Goal: Contribute content: Contribute content

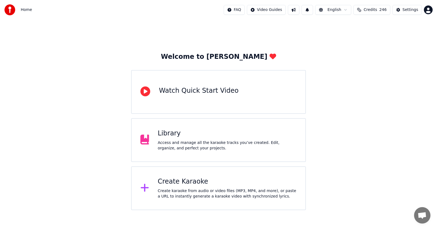
click at [162, 131] on div "Library" at bounding box center [227, 133] width 139 height 9
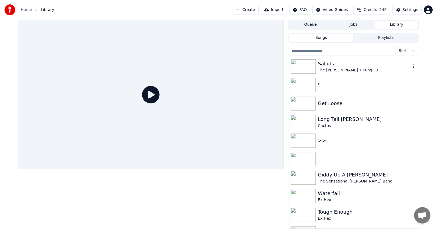
click at [327, 69] on div "The [PERSON_NAME] • Kung Fu" at bounding box center [364, 69] width 93 height 5
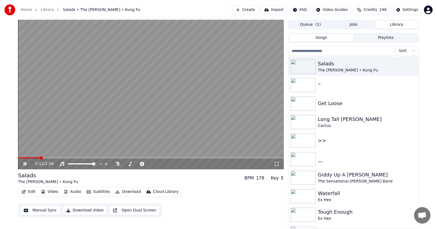
click at [25, 163] on icon at bounding box center [25, 163] width 3 height 3
click at [41, 158] on span at bounding box center [41, 157] width 3 height 3
click at [25, 163] on icon at bounding box center [24, 164] width 3 height 4
click at [119, 163] on body "Home Library Salads • The [PERSON_NAME] • Kung Fu Create Import FAQ Video Guide…" at bounding box center [218, 114] width 437 height 229
click at [127, 162] on span at bounding box center [125, 163] width 3 height 3
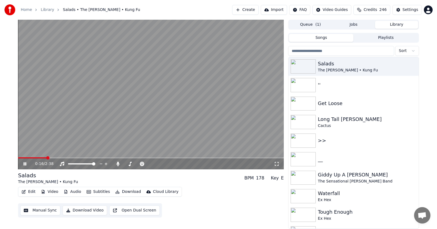
click at [25, 163] on icon at bounding box center [25, 163] width 3 height 3
click at [24, 164] on icon at bounding box center [24, 164] width 3 height 4
click at [24, 164] on icon at bounding box center [25, 163] width 3 height 3
click at [25, 157] on span at bounding box center [26, 157] width 3 height 3
click at [24, 165] on icon at bounding box center [24, 164] width 3 height 4
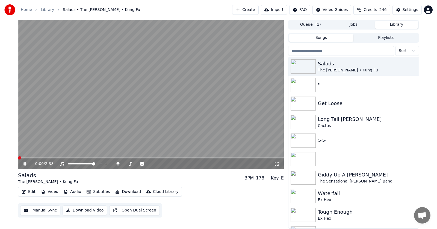
click at [18, 157] on span at bounding box center [19, 157] width 3 height 3
click at [24, 164] on icon at bounding box center [25, 163] width 3 height 3
click at [24, 164] on icon at bounding box center [24, 164] width 3 height 4
click at [24, 164] on icon at bounding box center [25, 163] width 3 height 3
click at [24, 162] on icon at bounding box center [24, 164] width 3 height 4
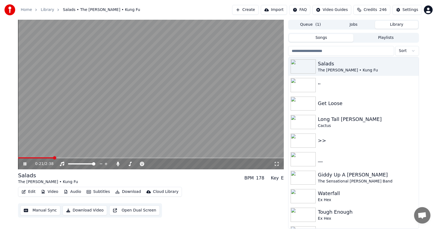
click at [24, 162] on icon at bounding box center [28, 164] width 13 height 4
click at [330, 105] on div "Get Loose" at bounding box center [364, 103] width 93 height 8
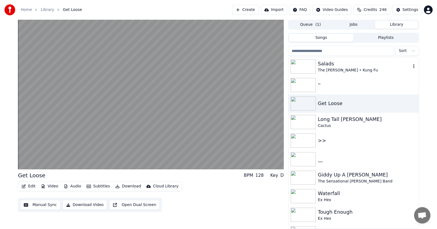
click at [330, 67] on div "Salads" at bounding box center [364, 64] width 93 height 8
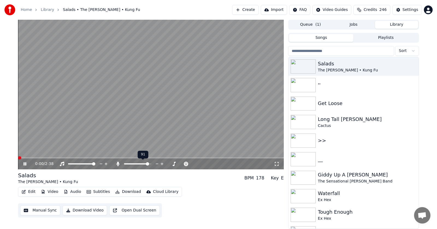
click at [149, 165] on span at bounding box center [147, 163] width 3 height 3
click at [25, 163] on icon at bounding box center [25, 163] width 3 height 3
click at [29, 189] on button "Edit" at bounding box center [28, 192] width 18 height 8
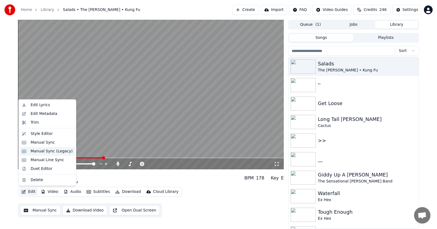
click at [39, 152] on div "Manual Sync (Legacy)" at bounding box center [52, 150] width 42 height 5
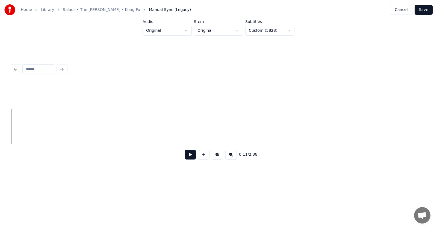
scroll to position [0, 4380]
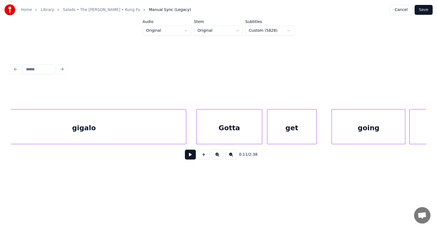
click at [187, 157] on button at bounding box center [190, 154] width 11 height 10
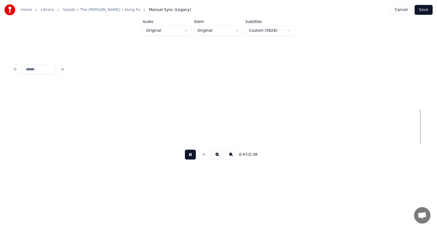
scroll to position [0, 9802]
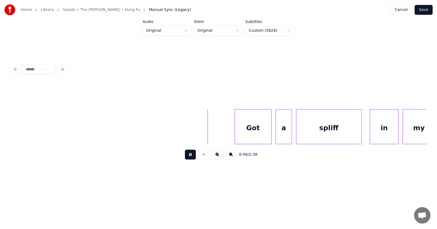
click at [187, 157] on button at bounding box center [190, 154] width 11 height 10
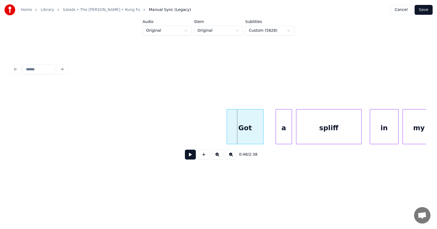
click at [243, 131] on div "Got" at bounding box center [245, 127] width 36 height 37
click at [274, 132] on div "a" at bounding box center [277, 127] width 16 height 37
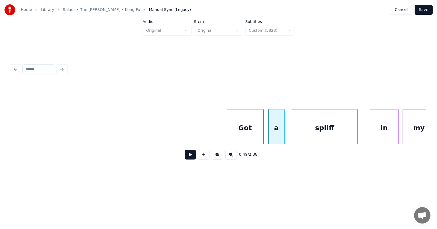
click at [309, 130] on div "spliff" at bounding box center [324, 127] width 65 height 37
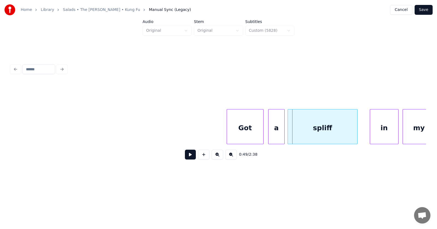
click at [288, 131] on div at bounding box center [289, 126] width 2 height 34
click at [370, 133] on div "in" at bounding box center [376, 127] width 28 height 37
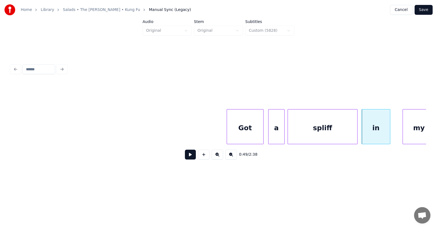
click at [326, 129] on div "spliff" at bounding box center [322, 127] width 69 height 37
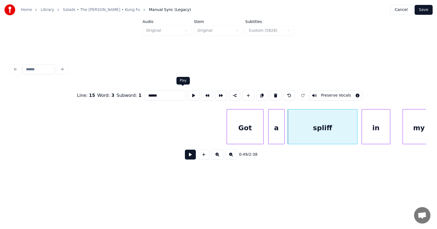
click at [188, 93] on button at bounding box center [193, 95] width 11 height 10
click at [345, 134] on div at bounding box center [346, 126] width 2 height 34
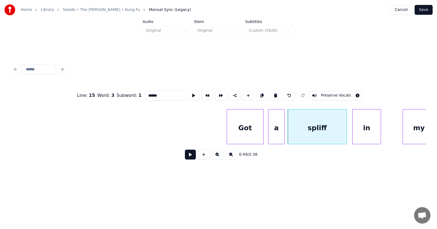
click at [362, 134] on div "in" at bounding box center [367, 127] width 28 height 37
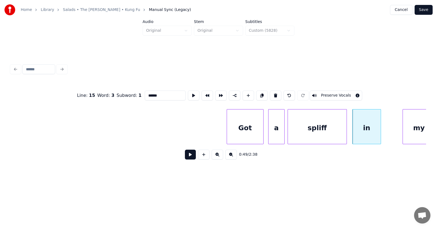
scroll to position [0, 9810]
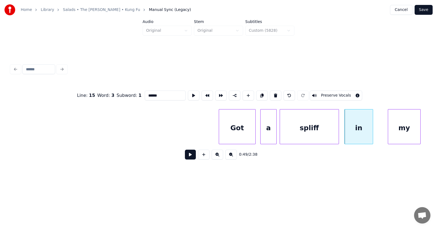
click at [400, 129] on div "my" at bounding box center [404, 127] width 32 height 37
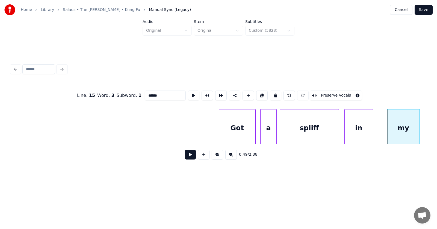
click at [373, 128] on div at bounding box center [372, 126] width 2 height 34
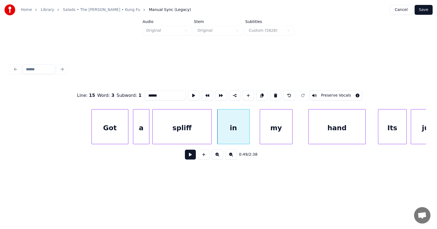
scroll to position [0, 10003]
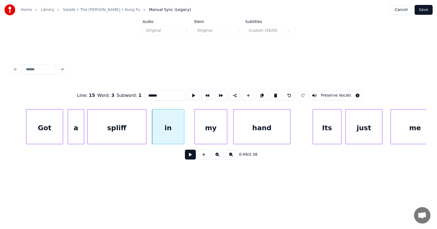
click at [248, 133] on div "hand" at bounding box center [262, 127] width 57 height 37
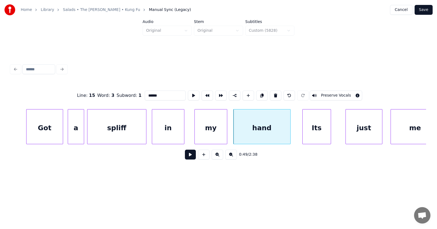
click at [312, 133] on div "Its" at bounding box center [317, 127] width 28 height 37
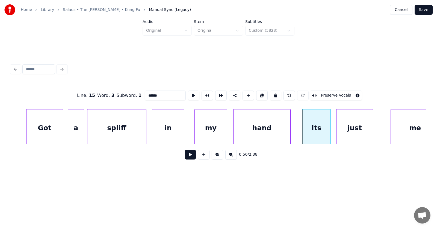
click at [356, 131] on div "just" at bounding box center [355, 127] width 36 height 37
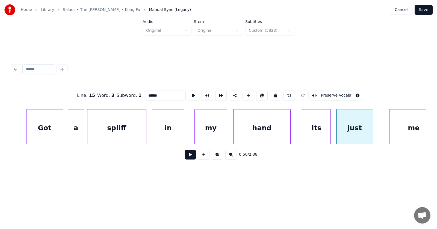
scroll to position [0, 10015]
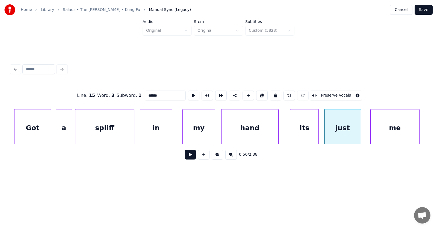
click at [392, 130] on div "me" at bounding box center [395, 127] width 49 height 37
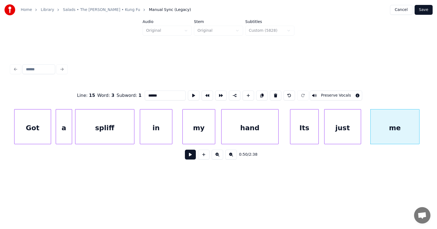
click at [186, 157] on button at bounding box center [190, 154] width 11 height 10
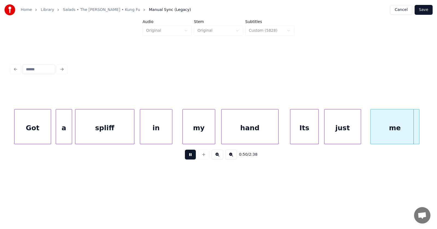
scroll to position [0, 10431]
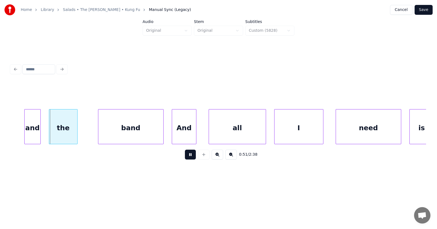
click at [186, 157] on button at bounding box center [190, 154] width 11 height 10
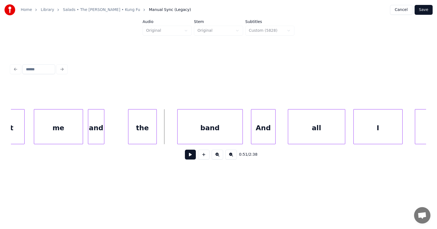
click at [97, 125] on div "and" at bounding box center [96, 127] width 16 height 37
click at [105, 129] on div at bounding box center [106, 126] width 2 height 34
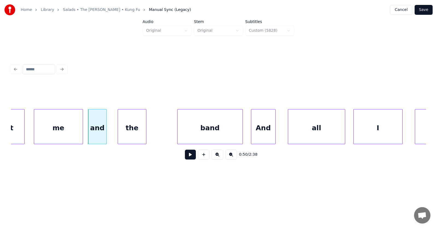
click at [133, 132] on div "the" at bounding box center [132, 127] width 28 height 37
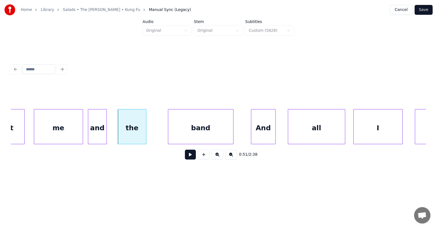
click at [184, 135] on div "band" at bounding box center [200, 127] width 65 height 37
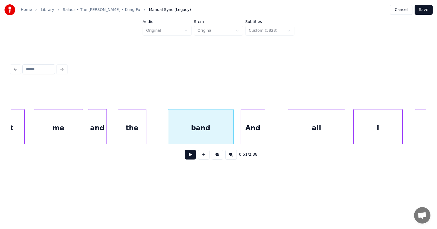
click at [246, 132] on div "And" at bounding box center [253, 127] width 24 height 37
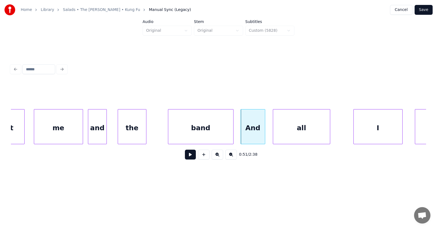
click at [291, 130] on div "all" at bounding box center [301, 127] width 57 height 37
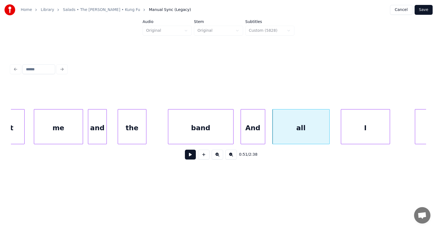
click at [356, 126] on div "I" at bounding box center [365, 127] width 49 height 37
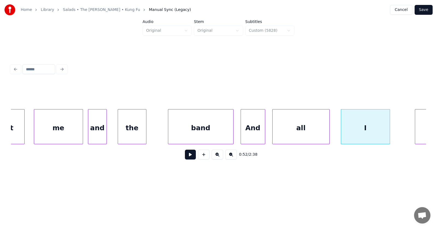
click at [304, 127] on div "all" at bounding box center [301, 127] width 57 height 37
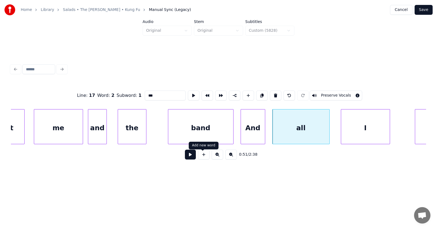
click at [187, 156] on button at bounding box center [190, 154] width 11 height 10
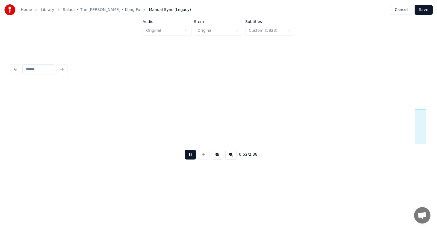
scroll to position [0, 10770]
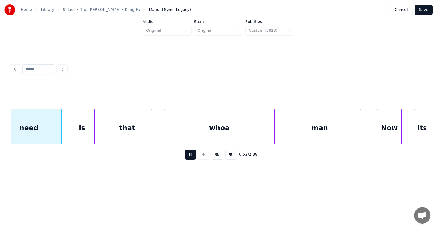
click at [187, 155] on button at bounding box center [190, 154] width 11 height 10
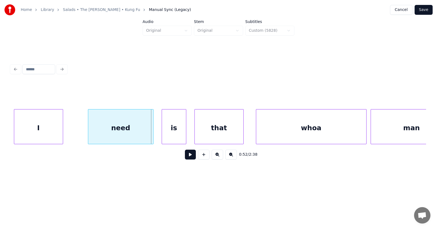
scroll to position [0, 10635]
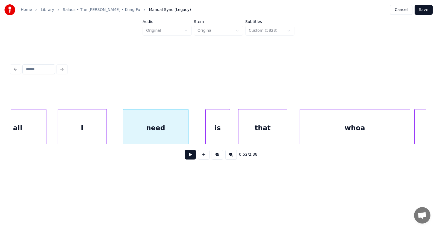
click at [142, 133] on div "need" at bounding box center [155, 127] width 65 height 37
click at [207, 131] on div "is" at bounding box center [208, 127] width 24 height 37
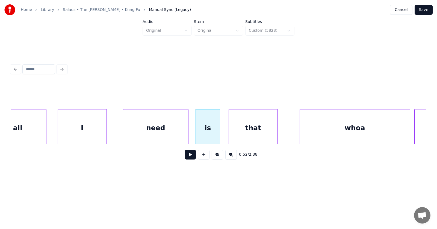
click at [248, 132] on div "that" at bounding box center [253, 127] width 49 height 37
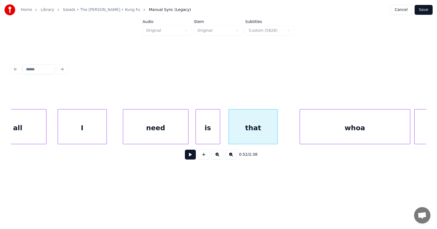
click at [209, 128] on div "is" at bounding box center [208, 127] width 24 height 37
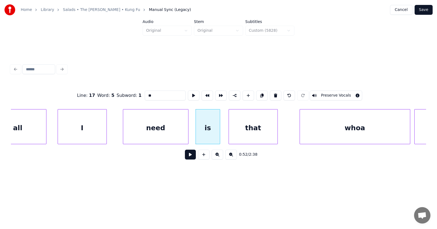
click at [190, 155] on button at bounding box center [190, 154] width 11 height 10
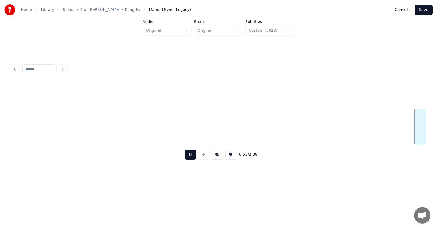
click at [190, 155] on button at bounding box center [190, 154] width 11 height 10
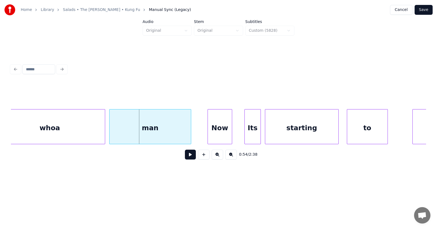
scroll to position [0, 10853]
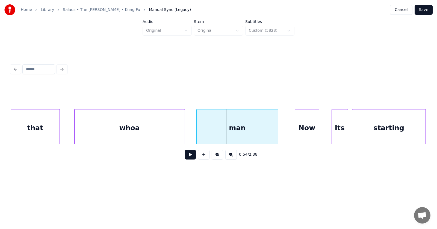
click at [133, 131] on div "whoa" at bounding box center [130, 127] width 110 height 37
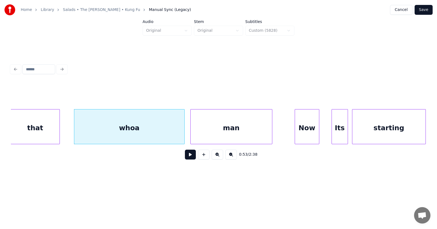
click at [219, 132] on div "man" at bounding box center [231, 127] width 81 height 37
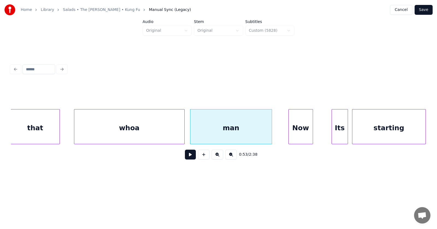
click at [301, 131] on div "Now" at bounding box center [301, 127] width 24 height 37
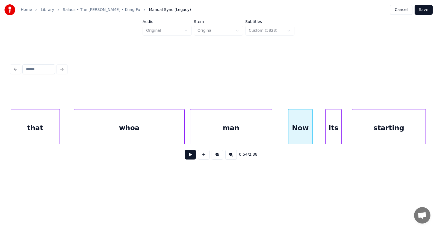
click at [337, 133] on div "Its" at bounding box center [334, 127] width 16 height 37
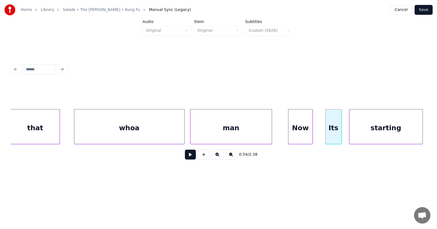
click at [365, 132] on div "starting" at bounding box center [386, 127] width 73 height 37
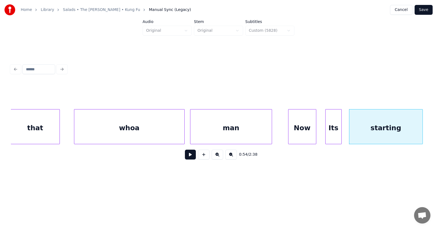
click at [316, 129] on div at bounding box center [316, 126] width 2 height 34
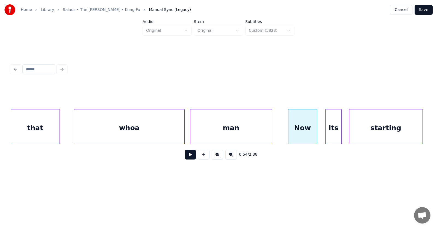
click at [301, 126] on div "Now" at bounding box center [303, 127] width 28 height 37
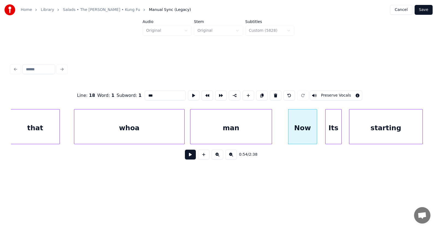
click at [188, 156] on button at bounding box center [190, 154] width 11 height 10
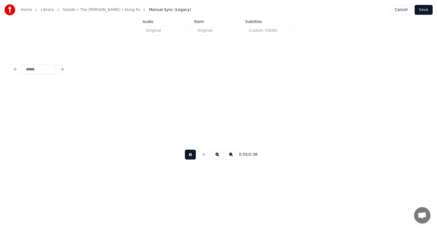
scroll to position [0, 11271]
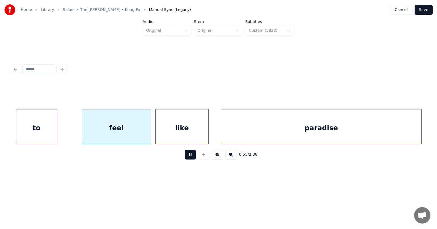
click at [188, 156] on button at bounding box center [190, 154] width 11 height 10
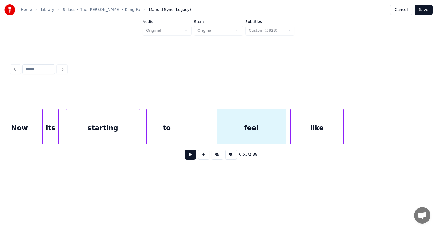
click at [176, 128] on div "to" at bounding box center [167, 127] width 40 height 37
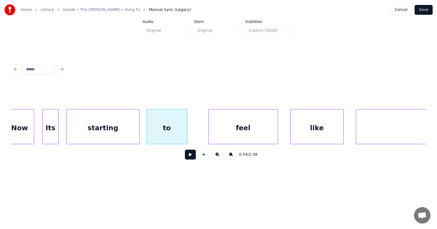
click at [235, 131] on div "feel" at bounding box center [243, 127] width 69 height 37
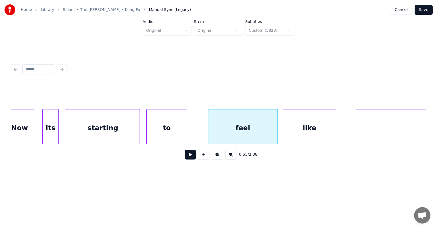
click at [301, 132] on div "like" at bounding box center [309, 127] width 53 height 37
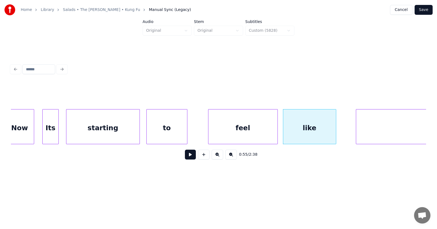
scroll to position [0, 11265]
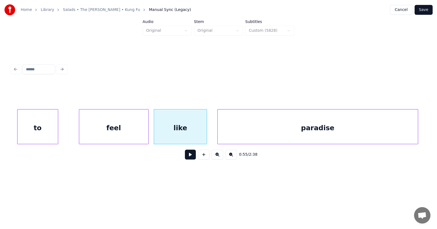
click at [375, 135] on div "paradise" at bounding box center [318, 127] width 200 height 37
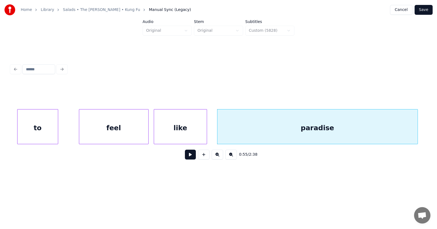
click at [188, 157] on button at bounding box center [190, 154] width 11 height 10
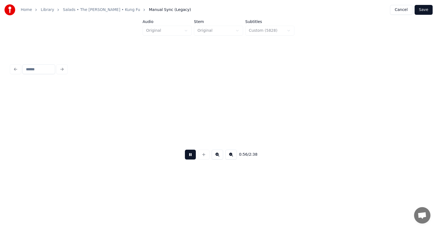
scroll to position [0, 11681]
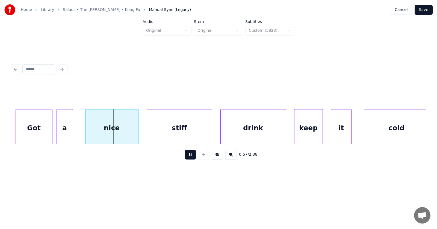
click at [188, 157] on button at bounding box center [190, 154] width 11 height 10
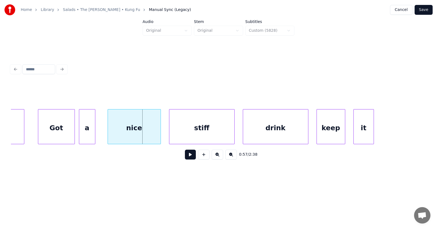
scroll to position [0, 11615]
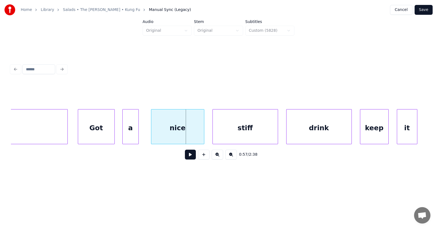
click at [101, 124] on div "Got" at bounding box center [96, 127] width 36 height 37
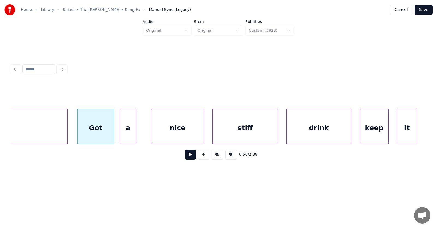
click at [128, 129] on div "a" at bounding box center [128, 127] width 16 height 37
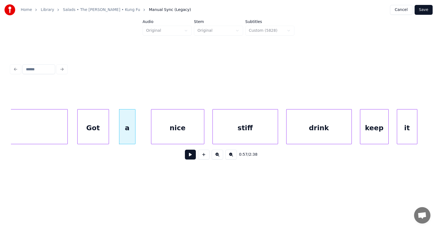
click at [108, 128] on div at bounding box center [108, 126] width 2 height 34
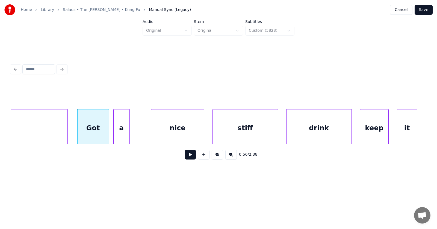
click at [122, 131] on div "a" at bounding box center [122, 127] width 16 height 37
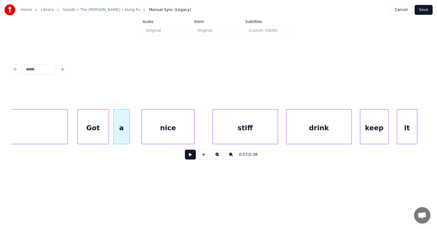
click at [160, 134] on div "nice" at bounding box center [168, 127] width 53 height 37
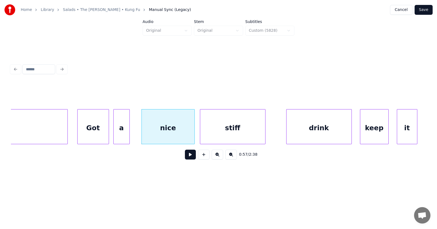
click at [221, 134] on div "stiff" at bounding box center [232, 127] width 65 height 37
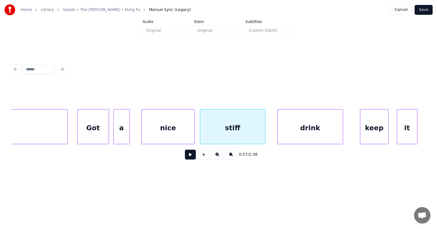
click at [295, 130] on div "drink" at bounding box center [310, 127] width 65 height 37
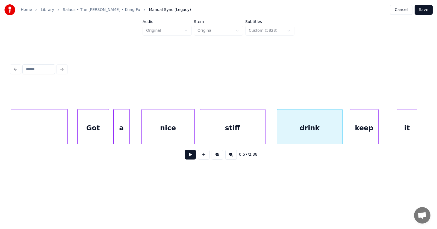
click at [371, 131] on div "keep" at bounding box center [364, 127] width 28 height 37
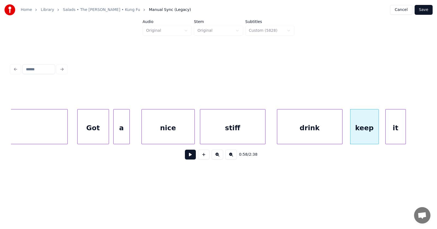
click at [395, 129] on div "it" at bounding box center [396, 127] width 20 height 37
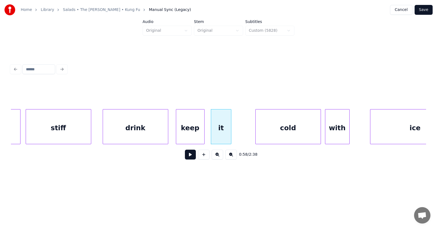
scroll to position [0, 11812]
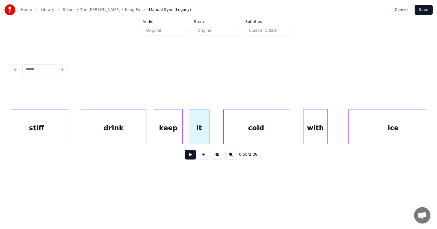
click at [248, 134] on div "cold" at bounding box center [256, 127] width 65 height 37
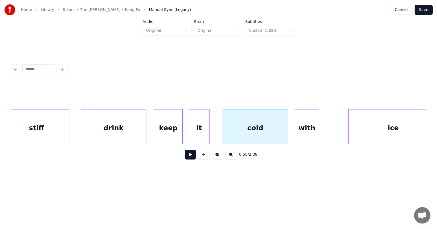
click at [307, 134] on div "with" at bounding box center [307, 127] width 24 height 37
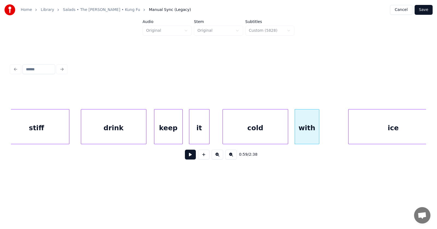
scroll to position [0, 11822]
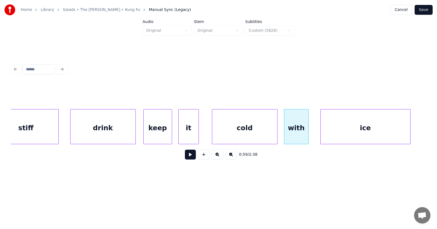
click at [342, 136] on div "ice" at bounding box center [366, 127] width 90 height 37
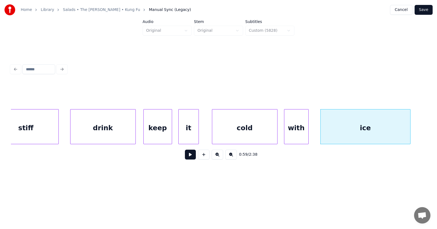
click at [185, 155] on button at bounding box center [190, 154] width 11 height 10
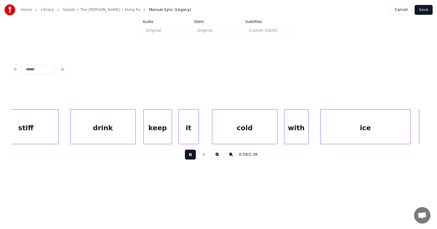
scroll to position [0, 12239]
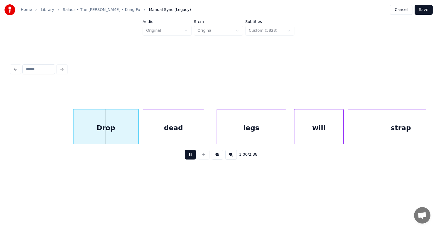
click at [186, 158] on button at bounding box center [190, 154] width 11 height 10
click at [110, 130] on div "Drop" at bounding box center [96, 127] width 65 height 37
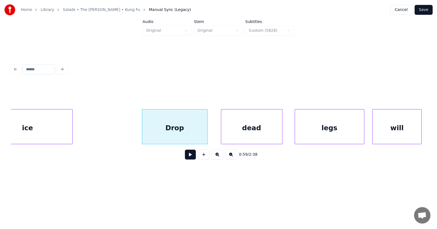
scroll to position [0, 12117]
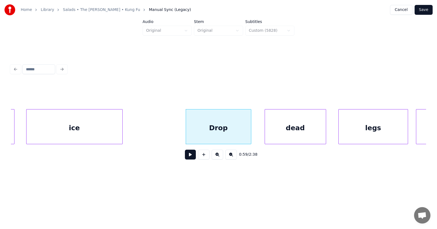
click at [122, 128] on div at bounding box center [122, 126] width 2 height 34
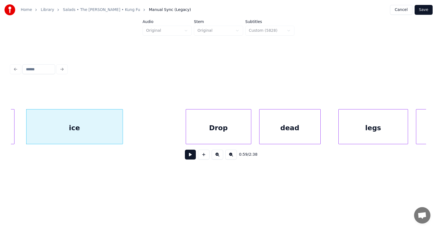
click at [284, 131] on div "dead" at bounding box center [290, 127] width 61 height 37
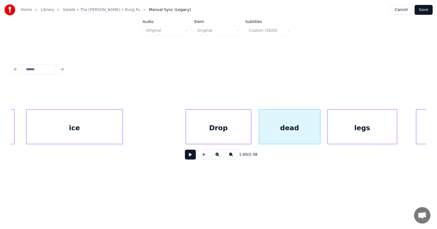
click at [343, 132] on div "legs" at bounding box center [362, 127] width 69 height 37
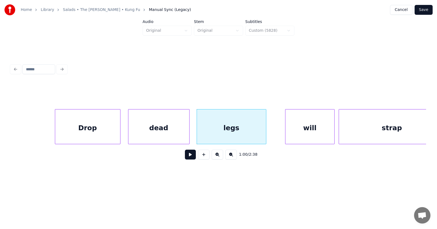
scroll to position [0, 12291]
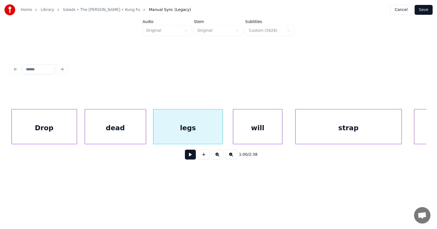
click at [250, 135] on div "will" at bounding box center [257, 127] width 49 height 37
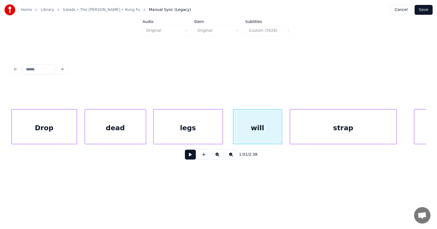
click at [334, 132] on div "strap" at bounding box center [343, 127] width 106 height 37
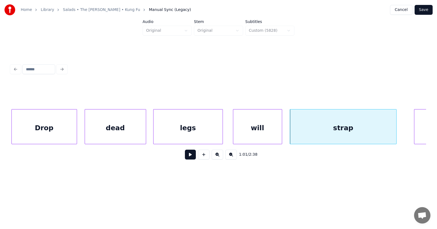
click at [187, 131] on div "legs" at bounding box center [188, 127] width 69 height 37
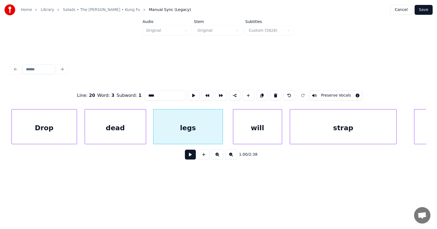
click at [187, 155] on button at bounding box center [190, 154] width 11 height 10
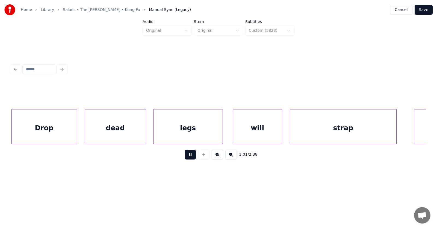
scroll to position [0, 12708]
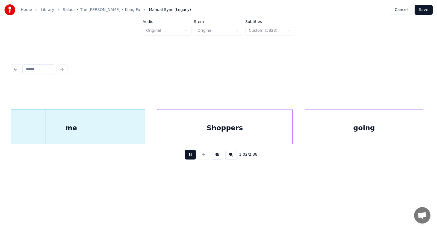
click at [187, 155] on button at bounding box center [190, 154] width 11 height 10
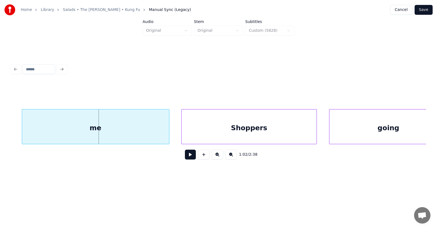
scroll to position [0, 12531]
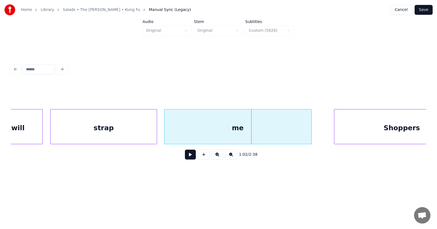
click at [203, 134] on div "me" at bounding box center [238, 127] width 147 height 37
click at [196, 129] on div "me" at bounding box center [237, 127] width 147 height 37
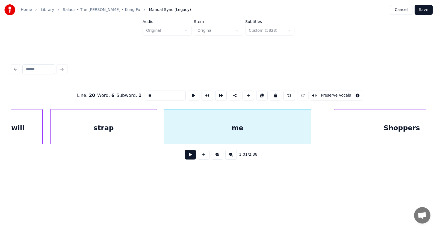
click at [187, 155] on button at bounding box center [190, 154] width 11 height 10
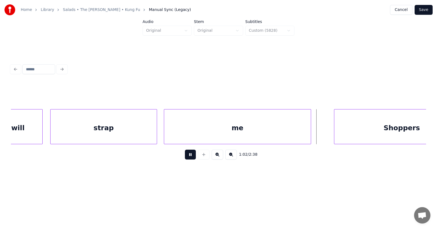
click at [187, 155] on button at bounding box center [190, 154] width 11 height 10
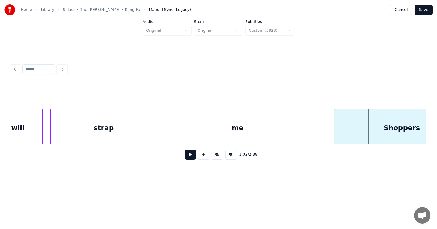
click at [281, 125] on div "me" at bounding box center [237, 127] width 147 height 37
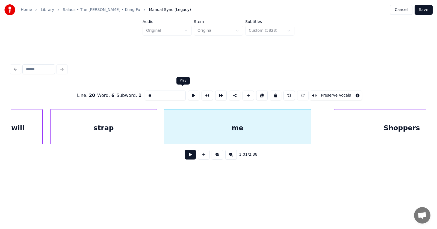
click at [188, 92] on button at bounding box center [193, 95] width 11 height 10
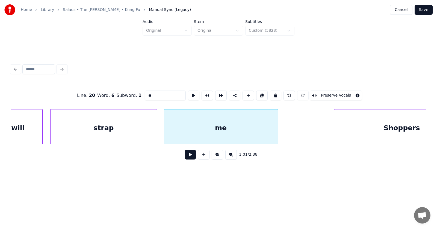
click at [276, 130] on div at bounding box center [277, 126] width 2 height 34
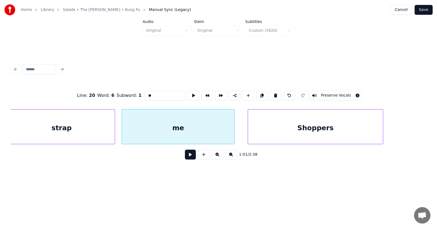
click at [310, 131] on div "Shoppers" at bounding box center [315, 127] width 135 height 37
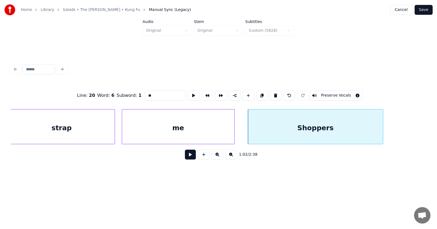
click at [310, 130] on div "Shoppers" at bounding box center [315, 127] width 135 height 37
type input "********"
click at [185, 157] on button at bounding box center [190, 154] width 11 height 10
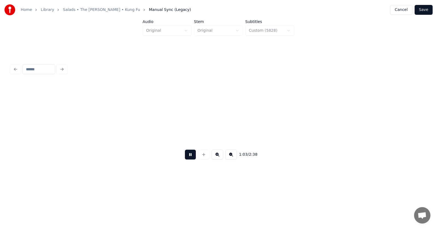
scroll to position [0, 12991]
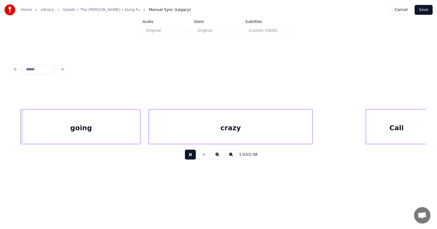
click at [185, 155] on button at bounding box center [190, 154] width 11 height 10
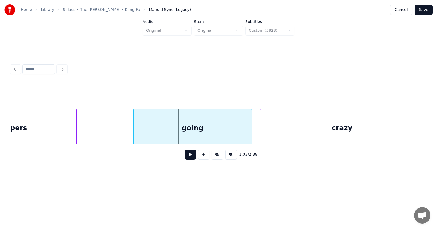
scroll to position [0, 12836]
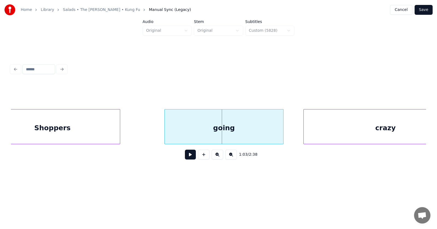
click at [179, 128] on div "going" at bounding box center [224, 127] width 118 height 37
click at [154, 129] on div at bounding box center [154, 126] width 2 height 34
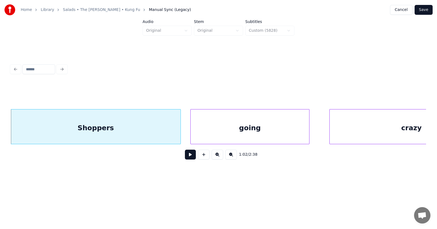
scroll to position [0, 12876]
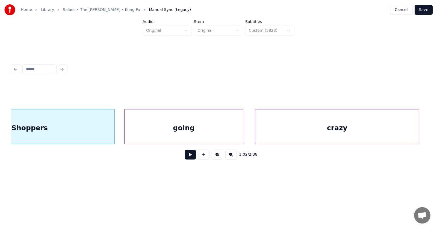
click at [353, 131] on div "crazy" at bounding box center [337, 127] width 163 height 37
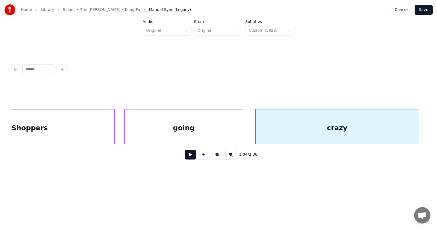
click at [207, 129] on div "going" at bounding box center [184, 127] width 118 height 37
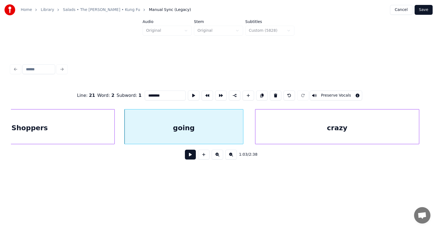
type input "*****"
click at [187, 154] on button at bounding box center [190, 154] width 11 height 10
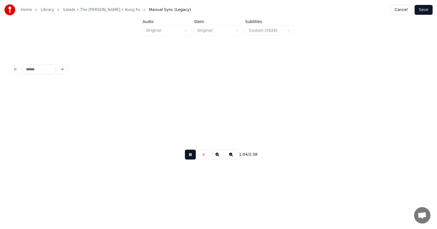
scroll to position [0, 13292]
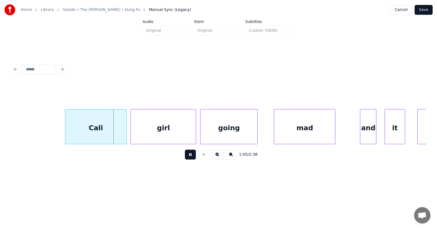
click at [187, 154] on button at bounding box center [190, 154] width 11 height 10
click at [95, 130] on div "Cali" at bounding box center [85, 127] width 61 height 37
click at [52, 129] on div at bounding box center [52, 126] width 2 height 34
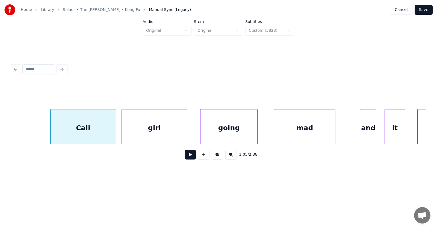
click at [155, 132] on div "girl" at bounding box center [154, 127] width 65 height 37
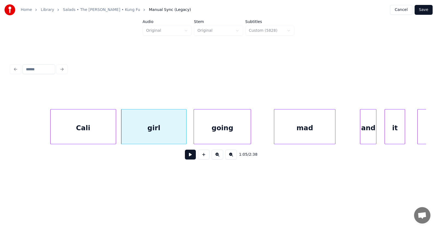
click at [219, 135] on div "going" at bounding box center [222, 127] width 57 height 37
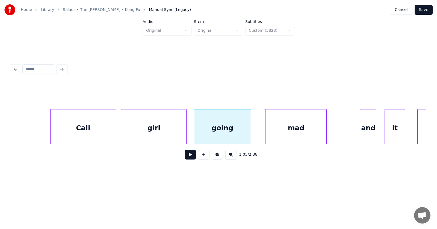
click at [277, 132] on div "mad" at bounding box center [296, 127] width 61 height 37
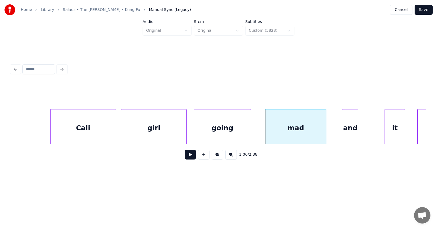
click at [352, 137] on div "and" at bounding box center [350, 127] width 16 height 37
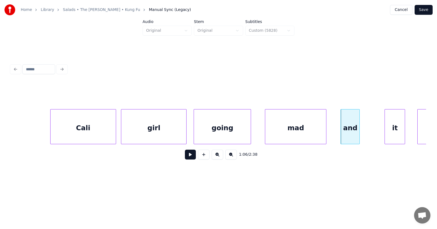
click at [360, 136] on div at bounding box center [359, 126] width 2 height 34
click at [377, 136] on div "it" at bounding box center [380, 127] width 20 height 37
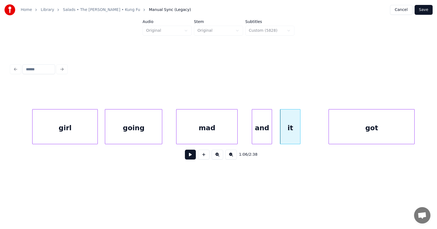
scroll to position [0, 13402]
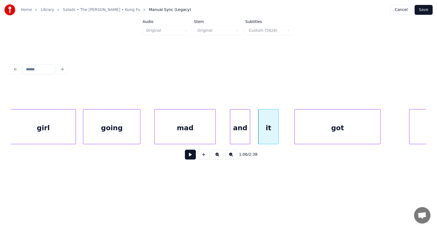
click at [303, 138] on div "got" at bounding box center [338, 127] width 86 height 37
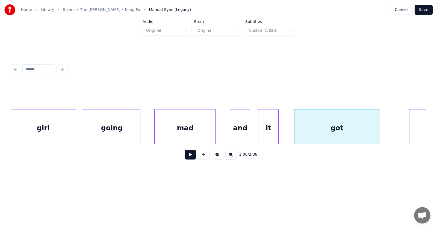
click at [187, 128] on div "mad" at bounding box center [185, 127] width 61 height 37
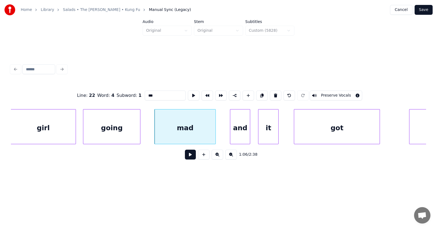
click at [187, 154] on button at bounding box center [190, 154] width 11 height 10
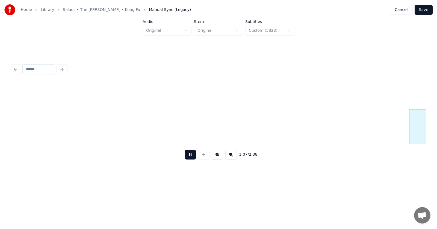
scroll to position [0, 13818]
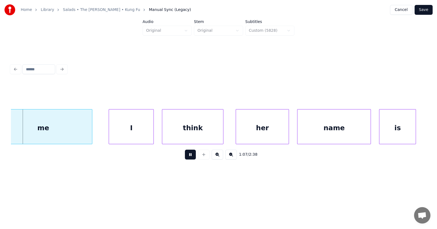
click at [187, 154] on button at bounding box center [190, 154] width 11 height 10
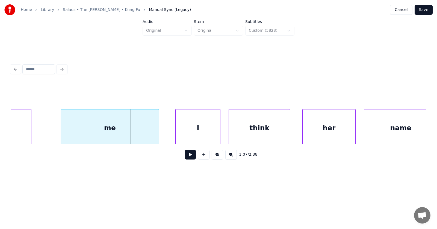
scroll to position [0, 13708]
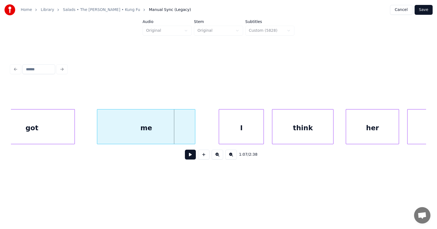
click at [164, 130] on div "me" at bounding box center [146, 127] width 98 height 37
click at [224, 131] on div "I" at bounding box center [227, 127] width 45 height 37
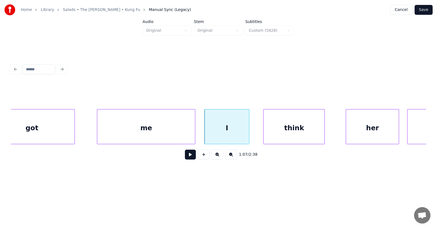
click at [290, 133] on div "think" at bounding box center [294, 127] width 61 height 37
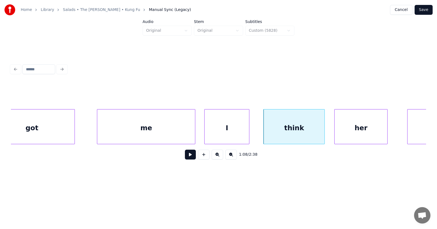
click at [357, 134] on div "her" at bounding box center [361, 127] width 53 height 37
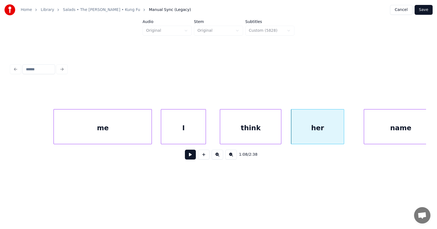
scroll to position [0, 13838]
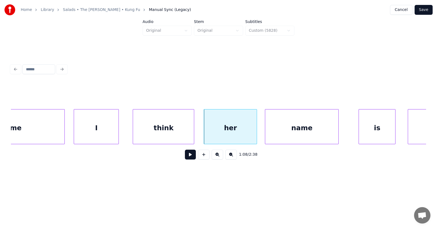
click at [280, 133] on div "name" at bounding box center [301, 127] width 73 height 37
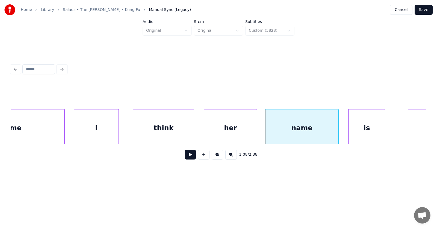
click at [357, 133] on div "is" at bounding box center [367, 127] width 36 height 37
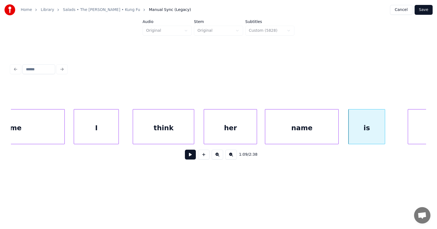
click at [234, 129] on div "her" at bounding box center [230, 127] width 53 height 37
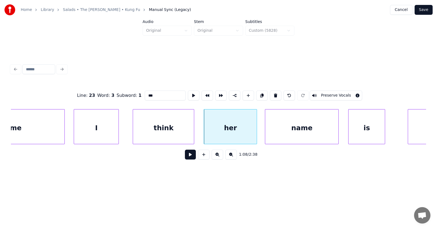
click at [189, 155] on button at bounding box center [190, 154] width 11 height 10
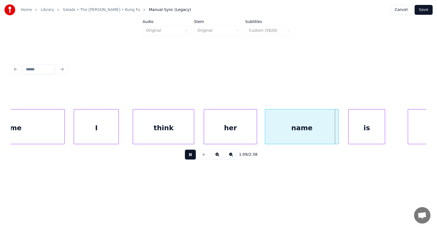
click at [189, 155] on button at bounding box center [190, 154] width 11 height 10
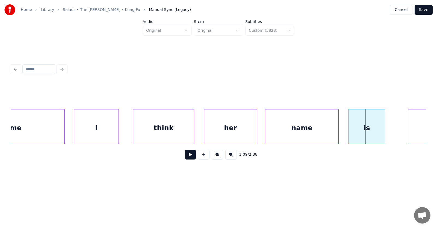
click at [95, 127] on div "I" at bounding box center [96, 127] width 45 height 37
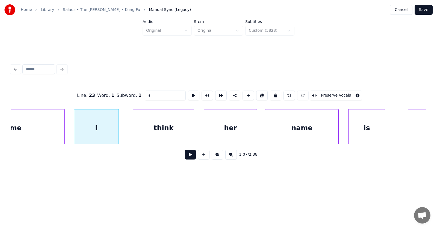
click at [186, 155] on button at bounding box center [190, 154] width 11 height 10
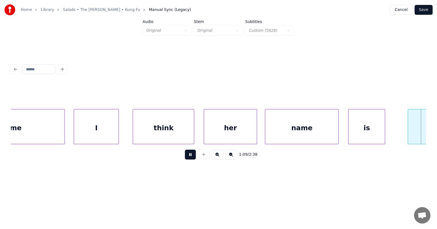
scroll to position [0, 14254]
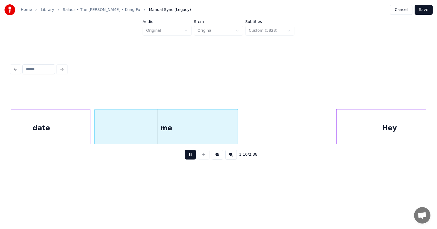
click at [186, 154] on button at bounding box center [190, 154] width 11 height 10
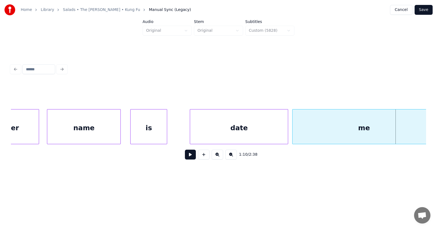
scroll to position [0, 14013]
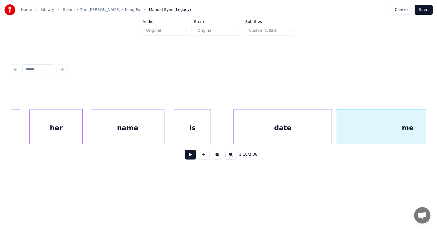
click at [64, 130] on div "her" at bounding box center [56, 127] width 53 height 37
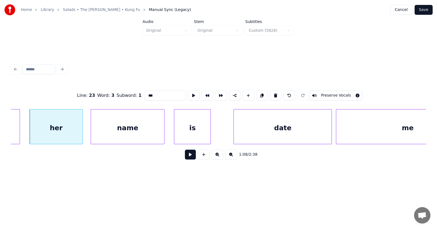
drag, startPoint x: 143, startPoint y: 95, endPoint x: 136, endPoint y: 95, distance: 7.1
click at [145, 95] on input "***" at bounding box center [165, 95] width 41 height 10
click at [262, 134] on div "date" at bounding box center [275, 127] width 98 height 37
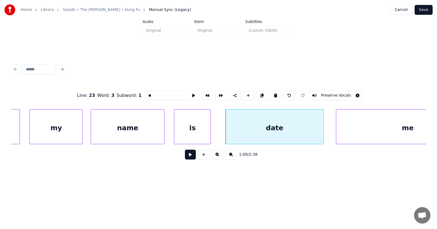
scroll to position [0, 14064]
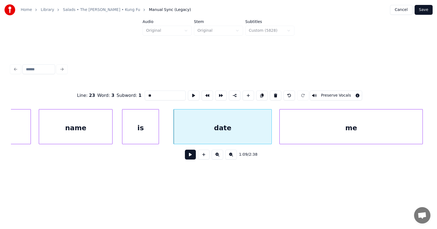
click at [348, 127] on div "me" at bounding box center [351, 127] width 143 height 37
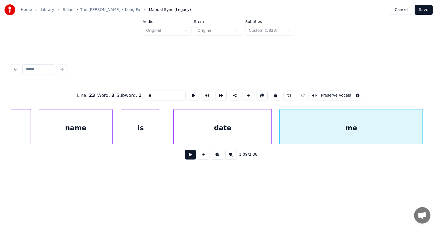
click at [82, 127] on div "name" at bounding box center [75, 127] width 73 height 37
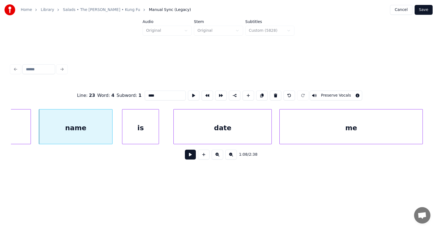
type input "****"
click at [185, 155] on button at bounding box center [190, 154] width 11 height 10
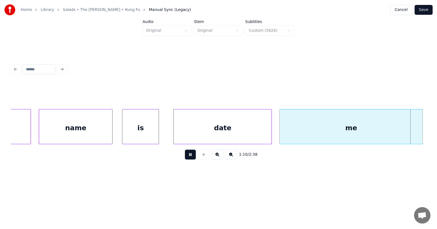
scroll to position [0, 14482]
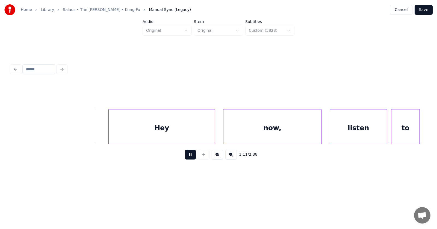
click at [187, 153] on button at bounding box center [190, 154] width 11 height 10
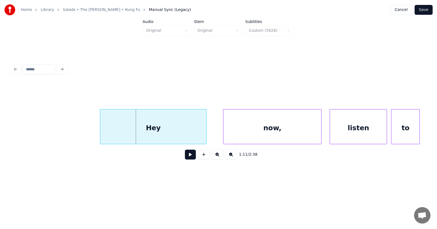
click at [154, 130] on div "Hey" at bounding box center [153, 127] width 106 height 37
click at [240, 131] on div "now," at bounding box center [264, 127] width 98 height 37
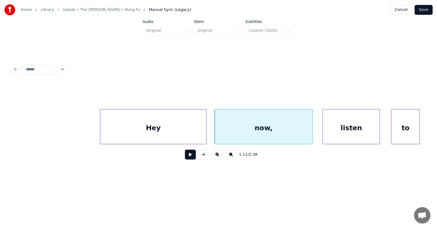
click at [353, 131] on div "listen" at bounding box center [351, 127] width 57 height 37
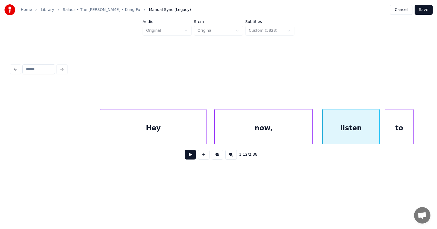
click at [396, 131] on div "to" at bounding box center [399, 127] width 28 height 37
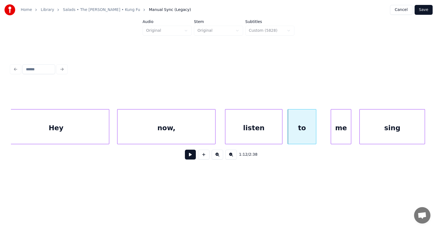
scroll to position [0, 14645]
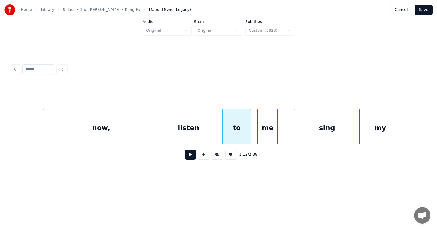
click at [265, 131] on div "me" at bounding box center [268, 127] width 20 height 37
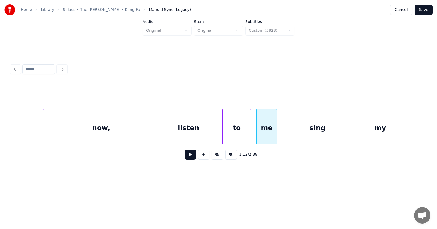
click at [314, 133] on div "sing" at bounding box center [317, 127] width 65 height 37
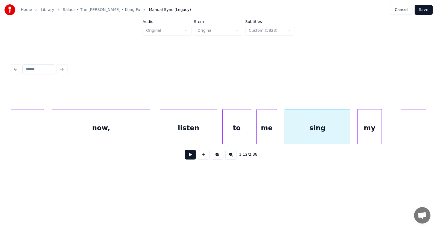
click at [368, 136] on div "my" at bounding box center [370, 127] width 24 height 37
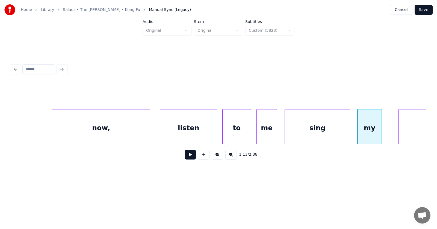
scroll to position [0, 14712]
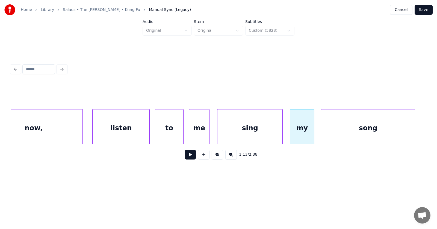
click at [409, 136] on div "song" at bounding box center [368, 127] width 94 height 37
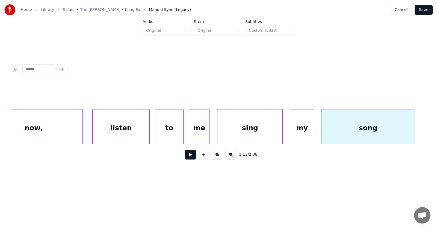
click at [185, 157] on button at bounding box center [190, 154] width 11 height 10
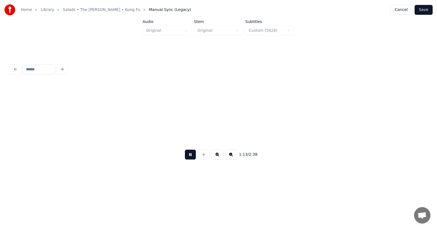
scroll to position [0, 15127]
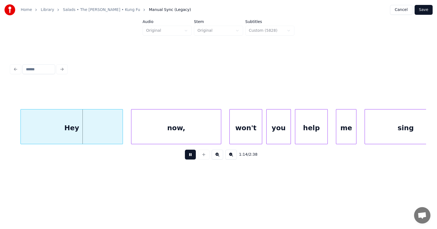
click at [185, 157] on button at bounding box center [190, 154] width 11 height 10
click at [72, 129] on div "Hey" at bounding box center [64, 127] width 102 height 37
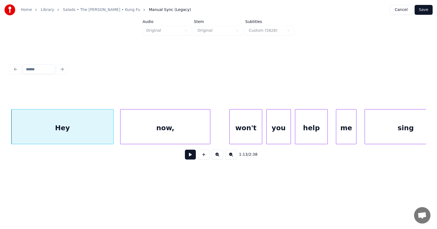
click at [136, 131] on div "now," at bounding box center [166, 127] width 90 height 37
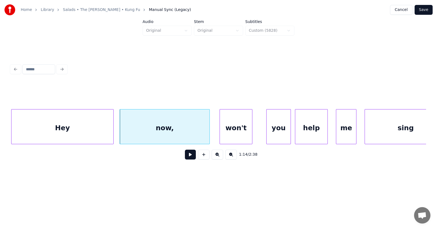
click at [234, 134] on div "won't" at bounding box center [236, 127] width 32 height 37
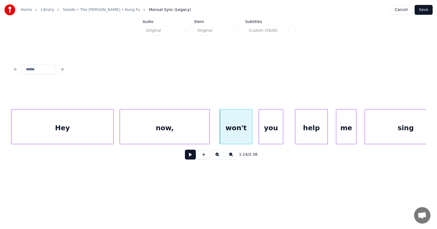
click at [269, 135] on div "you" at bounding box center [271, 127] width 24 height 37
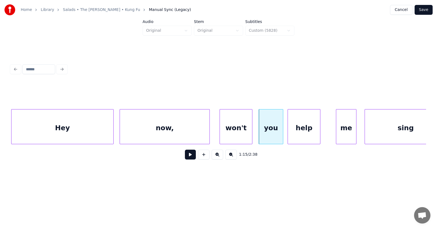
click at [298, 135] on div "help" at bounding box center [304, 127] width 32 height 37
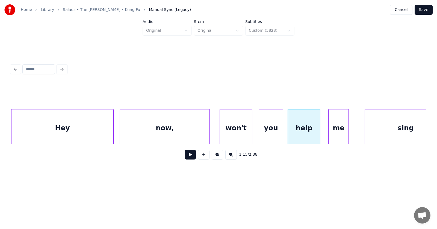
click at [335, 134] on div "me" at bounding box center [339, 127] width 20 height 37
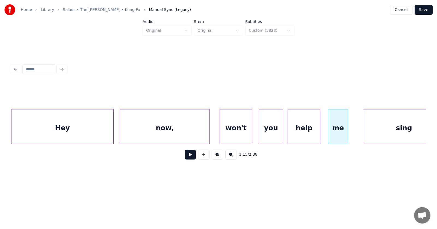
scroll to position [0, 15147]
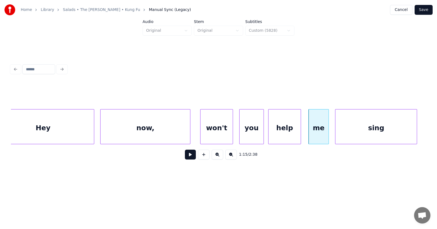
click at [363, 134] on div "sing" at bounding box center [376, 127] width 81 height 37
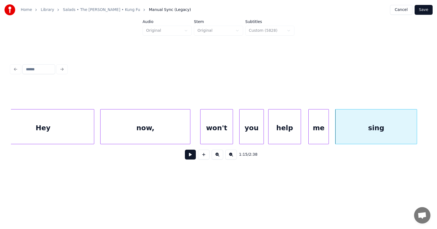
click at [190, 155] on button at bounding box center [190, 154] width 11 height 10
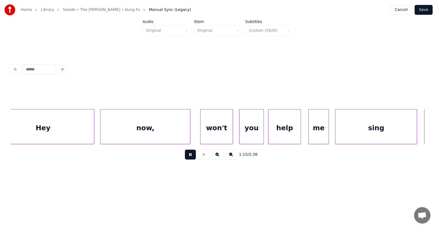
scroll to position [0, 15564]
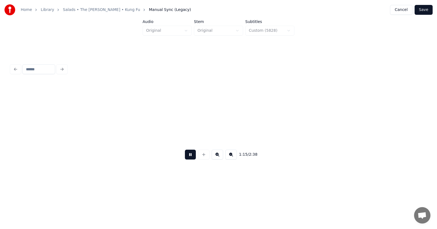
click at [190, 155] on button at bounding box center [190, 154] width 11 height 10
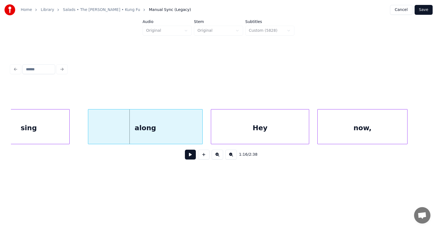
scroll to position [0, 15451]
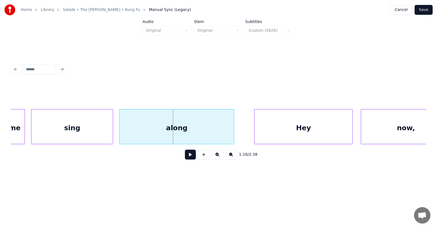
click at [190, 133] on div "along" at bounding box center [177, 127] width 114 height 37
click at [275, 134] on div "Hey" at bounding box center [294, 127] width 98 height 37
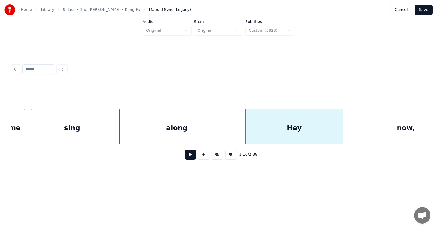
scroll to position [0, 15475]
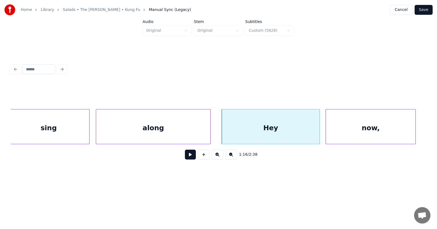
click at [365, 134] on div "now," at bounding box center [371, 127] width 90 height 37
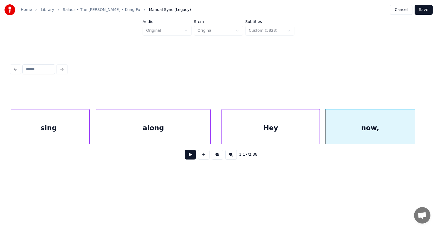
click at [190, 158] on button at bounding box center [190, 154] width 11 height 10
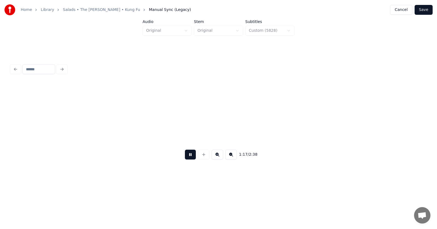
scroll to position [0, 15892]
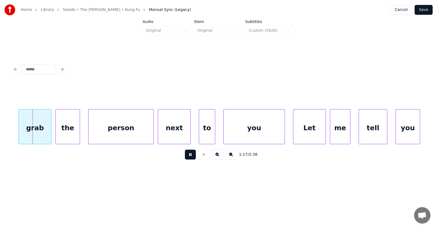
click at [190, 158] on button at bounding box center [190, 154] width 11 height 10
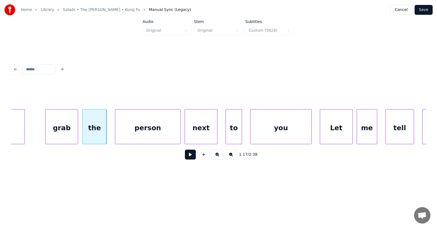
scroll to position [0, 15821]
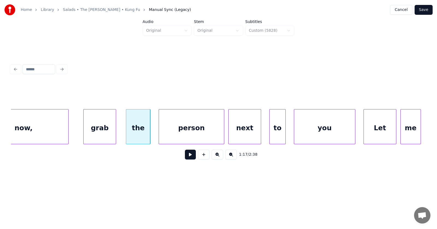
click at [93, 127] on div "grab" at bounding box center [100, 127] width 32 height 37
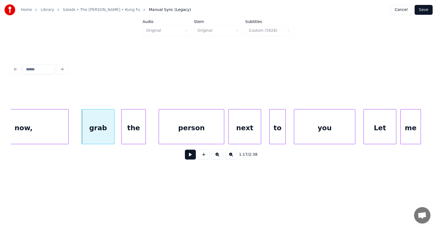
click at [128, 130] on div "the" at bounding box center [134, 127] width 24 height 37
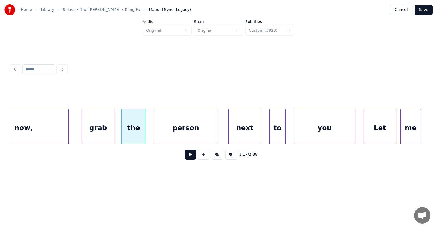
click at [173, 132] on div "person" at bounding box center [185, 127] width 65 height 37
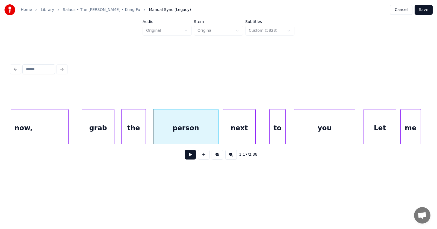
click at [233, 136] on div "next" at bounding box center [239, 127] width 32 height 37
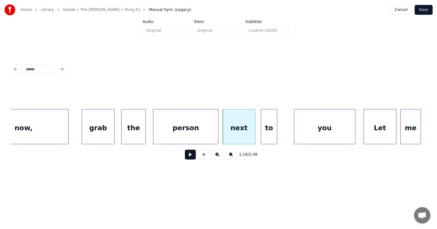
click at [271, 136] on div "to" at bounding box center [269, 127] width 16 height 37
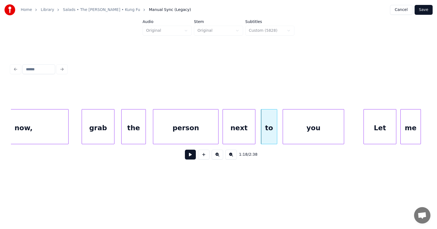
click at [301, 137] on div "you" at bounding box center [313, 127] width 61 height 37
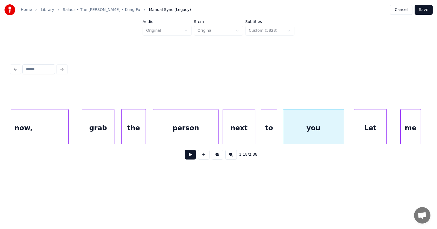
click at [371, 135] on div "Let" at bounding box center [370, 127] width 32 height 37
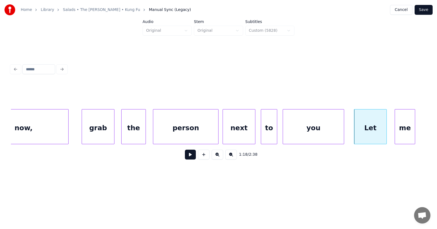
click at [403, 133] on div "me" at bounding box center [405, 127] width 20 height 37
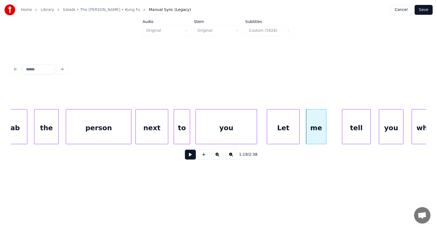
scroll to position [0, 16061]
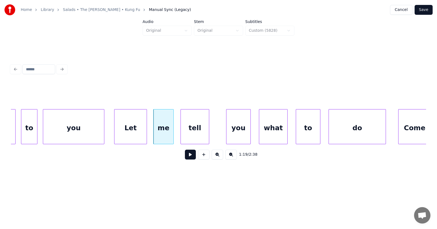
click at [192, 131] on div "tell" at bounding box center [195, 127] width 28 height 37
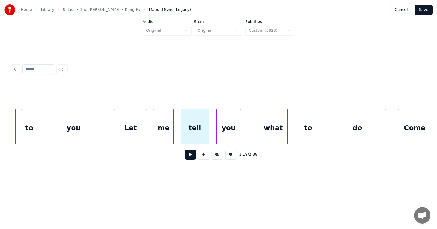
click at [228, 134] on div "you" at bounding box center [229, 127] width 24 height 37
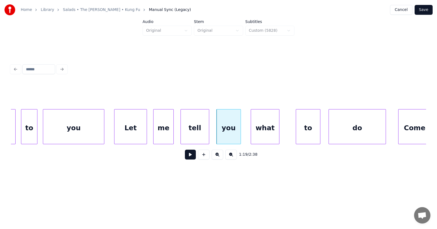
click at [271, 135] on div "what" at bounding box center [265, 127] width 28 height 37
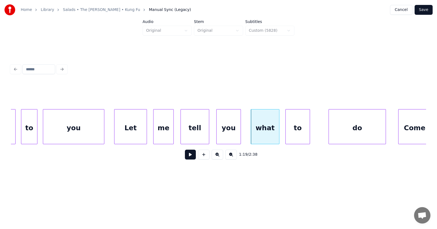
click at [298, 137] on div "to" at bounding box center [298, 127] width 24 height 37
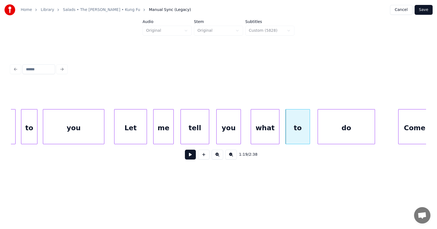
click at [329, 138] on div "do" at bounding box center [346, 127] width 57 height 37
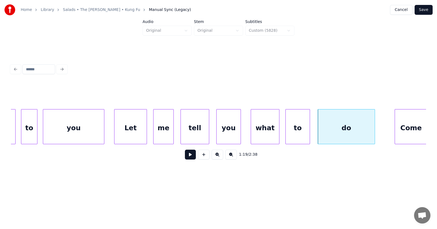
scroll to position [0, 16065]
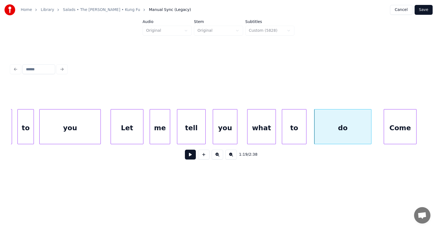
click at [399, 130] on div "Come" at bounding box center [400, 127] width 32 height 37
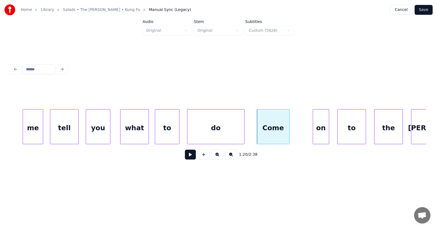
scroll to position [0, 16301]
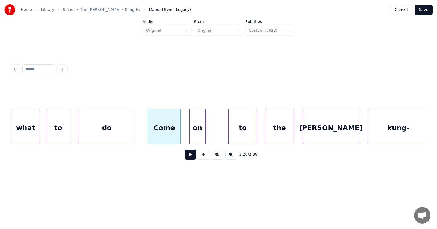
click at [195, 130] on div "on" at bounding box center [198, 127] width 16 height 37
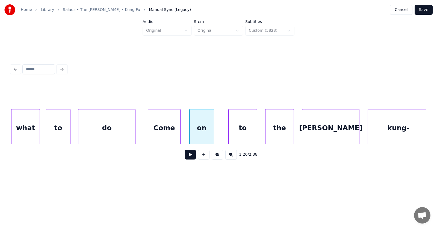
click at [214, 130] on div at bounding box center [213, 126] width 2 height 34
click at [244, 130] on div "to" at bounding box center [238, 127] width 28 height 37
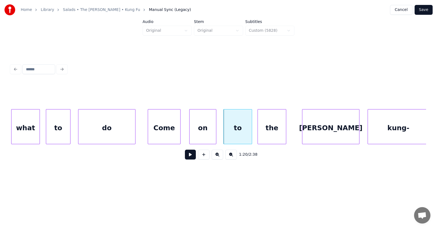
click at [275, 131] on div "the" at bounding box center [272, 127] width 28 height 37
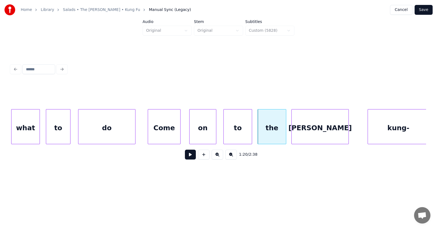
click at [322, 132] on div "[PERSON_NAME]" at bounding box center [320, 127] width 57 height 37
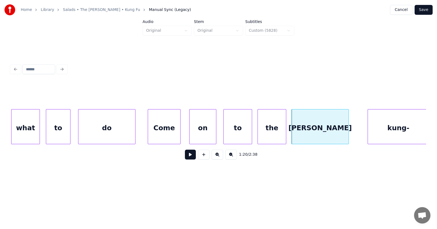
click at [237, 130] on div "to" at bounding box center [238, 127] width 28 height 37
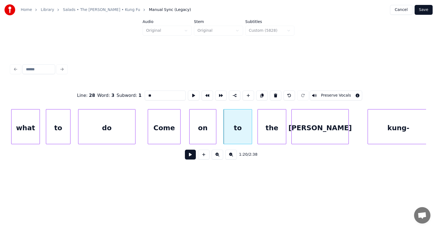
drag, startPoint x: 143, startPoint y: 93, endPoint x: 133, endPoint y: 91, distance: 10.2
click at [145, 93] on input "**" at bounding box center [165, 95] width 41 height 10
click at [188, 94] on button at bounding box center [193, 95] width 11 height 10
click at [161, 130] on div "Come" at bounding box center [164, 127] width 32 height 37
type input "****"
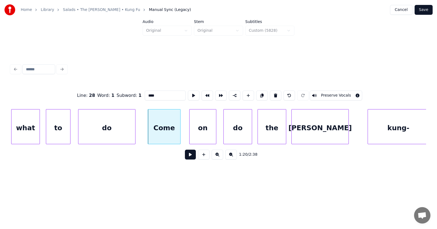
click at [186, 158] on button at bounding box center [190, 154] width 11 height 10
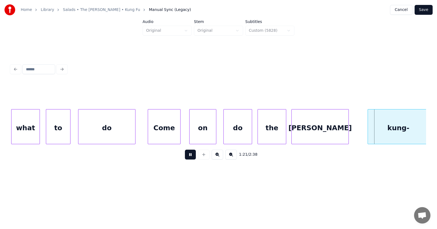
click at [186, 158] on button at bounding box center [190, 154] width 11 height 10
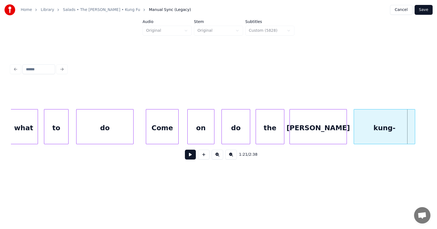
click at [367, 133] on div "kung-" at bounding box center [384, 127] width 61 height 37
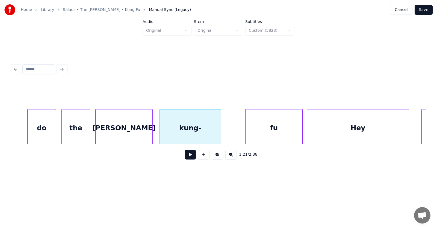
scroll to position [0, 16519]
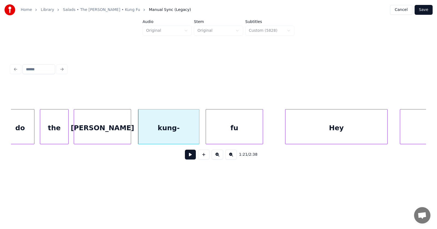
click at [228, 134] on div "fu" at bounding box center [234, 127] width 57 height 37
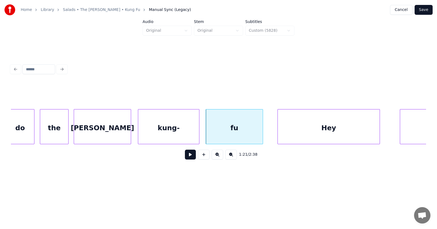
click at [305, 134] on div "Hey" at bounding box center [329, 127] width 102 height 37
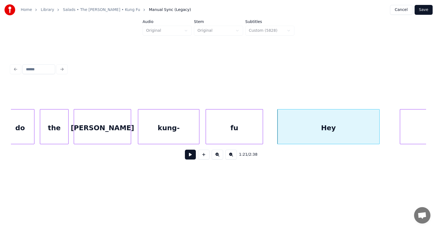
click at [185, 126] on div "kung-" at bounding box center [168, 127] width 61 height 37
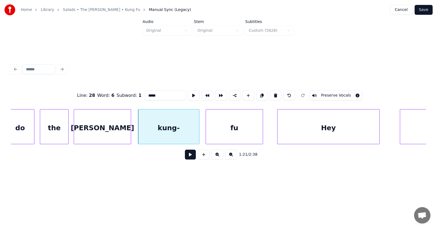
click at [190, 156] on button at bounding box center [190, 154] width 11 height 10
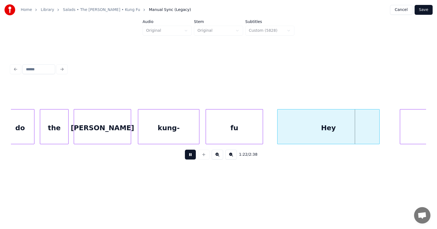
click at [190, 155] on button at bounding box center [190, 154] width 11 height 10
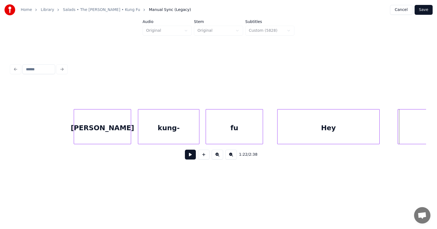
scroll to position [0, 16582]
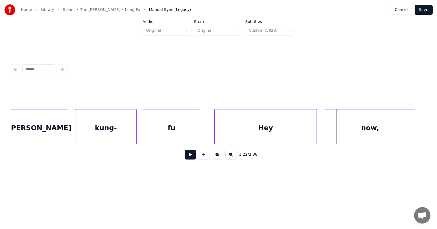
click at [396, 128] on div "now," at bounding box center [370, 127] width 90 height 37
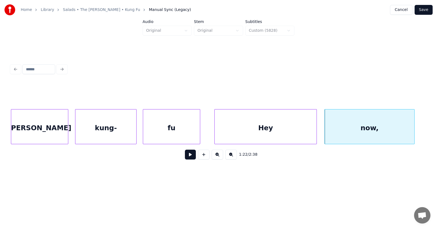
click at [185, 157] on button at bounding box center [190, 154] width 11 height 10
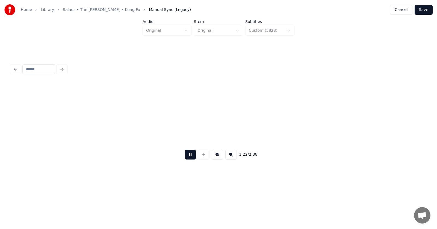
scroll to position [0, 16998]
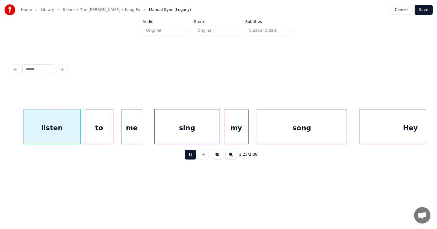
click at [185, 157] on button at bounding box center [190, 154] width 11 height 10
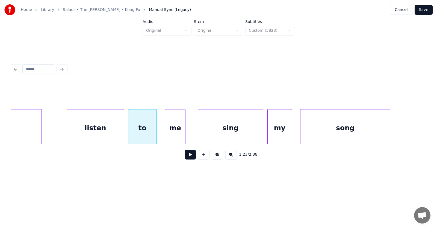
scroll to position [0, 16911]
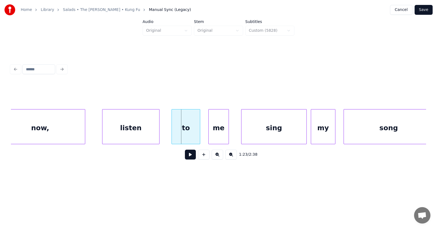
click at [138, 133] on div "listen" at bounding box center [130, 127] width 57 height 37
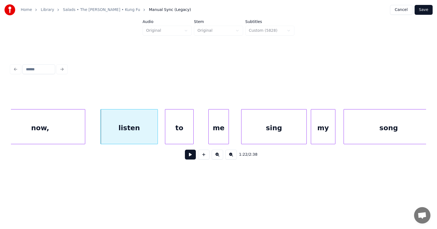
click at [174, 133] on div "to" at bounding box center [179, 127] width 28 height 37
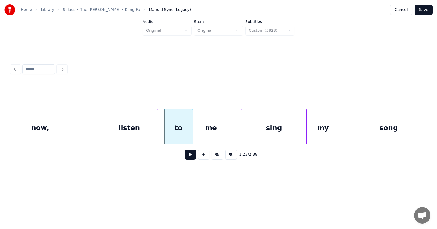
click at [207, 135] on div "me" at bounding box center [211, 127] width 20 height 37
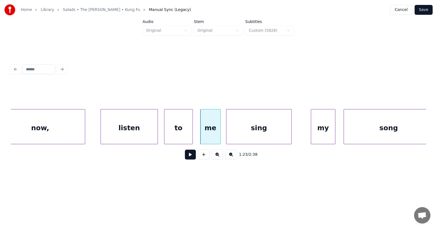
click at [258, 136] on div "sing" at bounding box center [259, 127] width 65 height 37
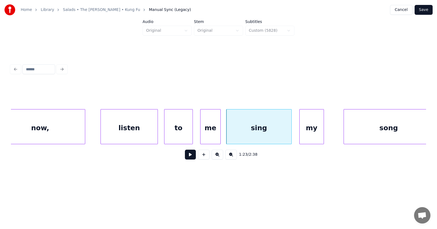
click at [320, 136] on div "my" at bounding box center [312, 127] width 24 height 37
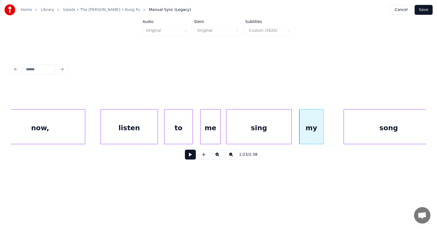
scroll to position [0, 16917]
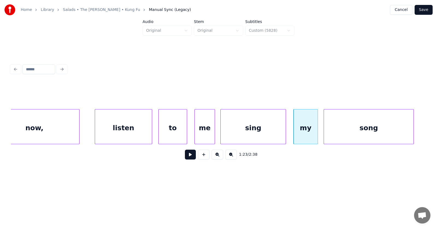
click at [346, 134] on div "song" at bounding box center [369, 127] width 90 height 37
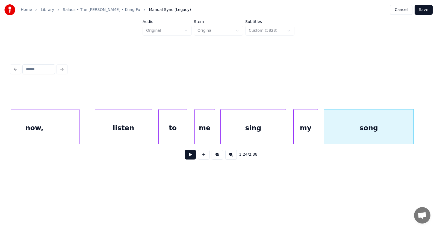
click at [190, 155] on button at bounding box center [190, 154] width 11 height 10
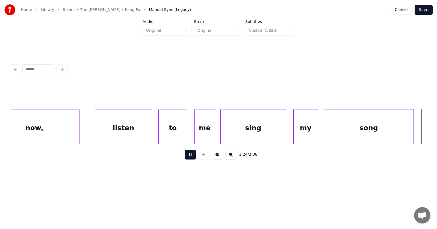
scroll to position [0, 17333]
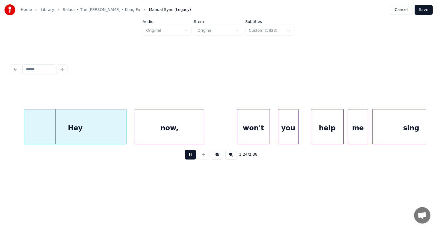
click at [190, 154] on button at bounding box center [190, 154] width 11 height 10
click at [84, 128] on div "Hey" at bounding box center [64, 127] width 102 height 37
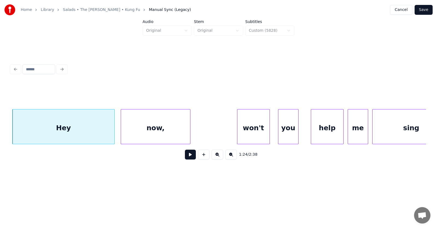
click at [149, 129] on div "now," at bounding box center [155, 127] width 69 height 37
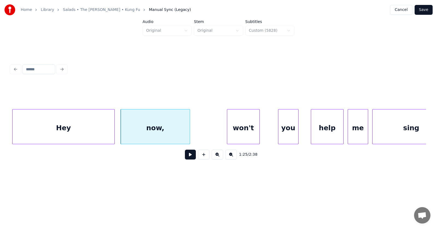
click at [233, 128] on div "won't" at bounding box center [243, 127] width 32 height 37
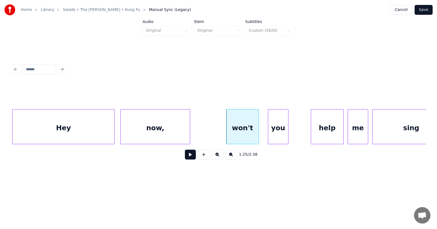
click at [273, 130] on div "you" at bounding box center [278, 127] width 20 height 37
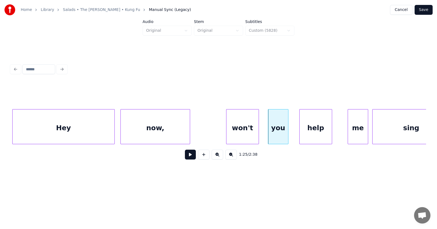
click at [308, 130] on div "help" at bounding box center [316, 127] width 32 height 37
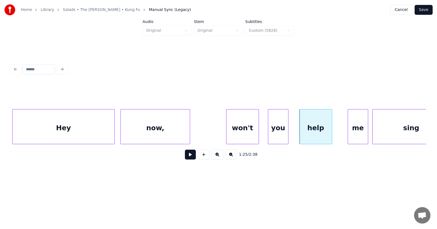
click at [288, 131] on div at bounding box center [288, 126] width 2 height 34
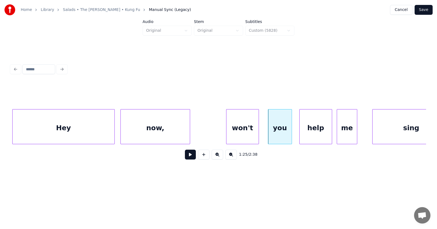
click at [348, 131] on div "me" at bounding box center [347, 127] width 20 height 37
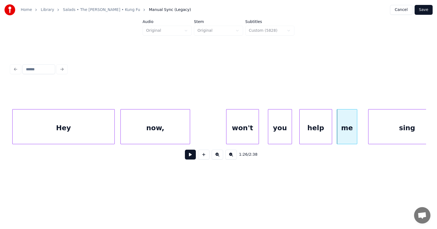
scroll to position [0, 17356]
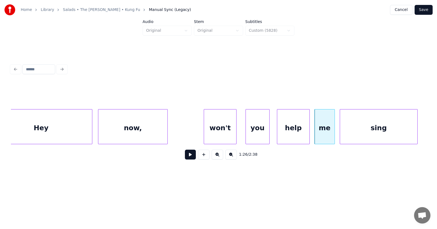
click at [371, 131] on div "sing" at bounding box center [378, 127] width 77 height 37
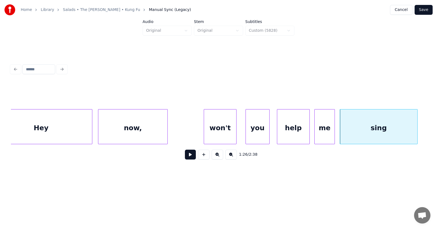
click at [190, 155] on button at bounding box center [190, 154] width 11 height 10
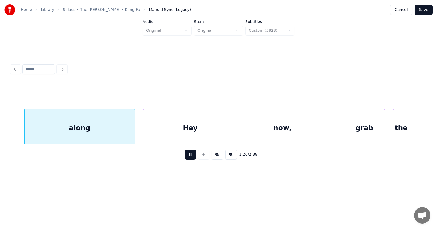
click at [190, 155] on button at bounding box center [190, 154] width 11 height 10
click at [97, 131] on div "along" at bounding box center [66, 127] width 110 height 37
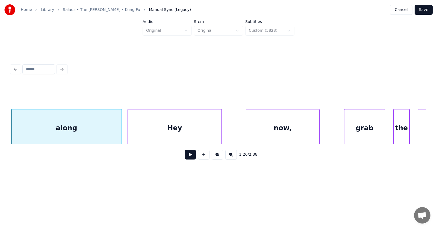
click at [188, 133] on div "Hey" at bounding box center [175, 127] width 94 height 37
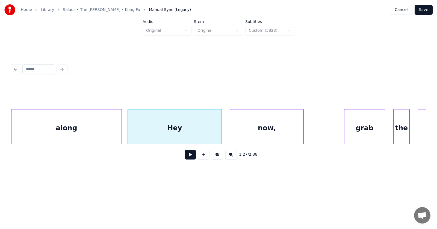
click at [241, 132] on div "now," at bounding box center [266, 127] width 73 height 37
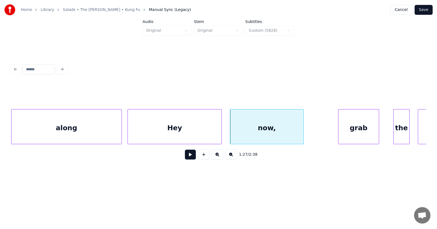
click at [354, 133] on div "grab" at bounding box center [359, 127] width 40 height 37
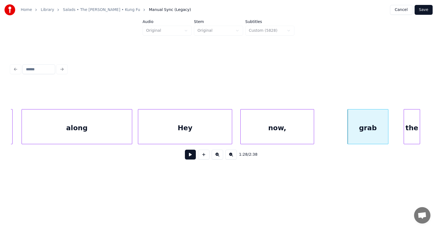
scroll to position [0, 17805]
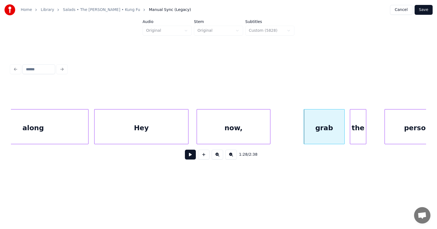
click at [354, 131] on div "the" at bounding box center [358, 127] width 16 height 37
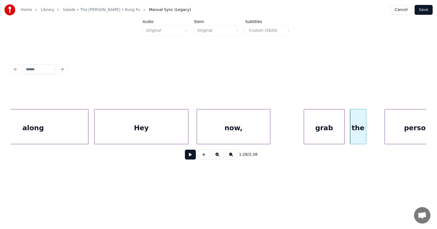
scroll to position [0, 17827]
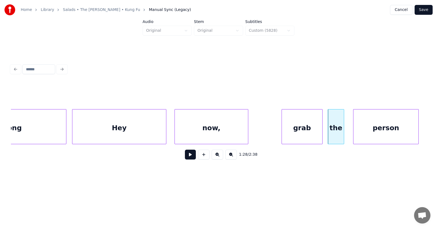
click at [381, 130] on div "person" at bounding box center [386, 127] width 65 height 37
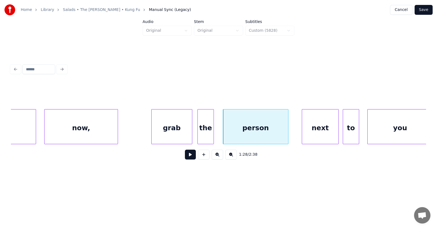
scroll to position [0, 18001]
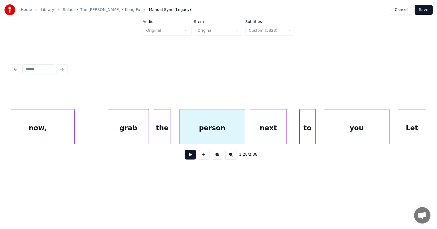
click at [263, 130] on div "next" at bounding box center [268, 127] width 36 height 37
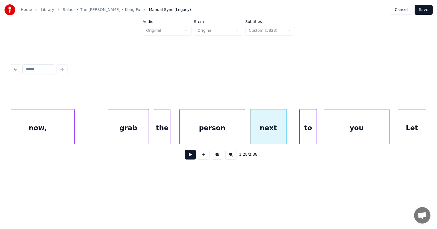
click at [316, 134] on div at bounding box center [316, 126] width 2 height 34
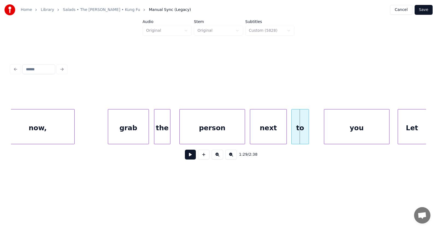
click at [303, 134] on div "to" at bounding box center [300, 127] width 17 height 37
click at [324, 135] on div "you" at bounding box center [345, 127] width 65 height 37
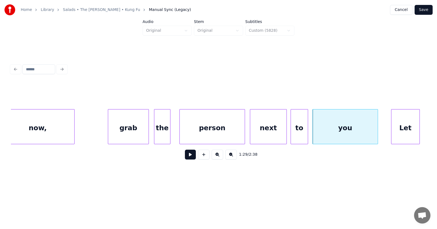
click at [396, 132] on div "Let" at bounding box center [406, 127] width 28 height 37
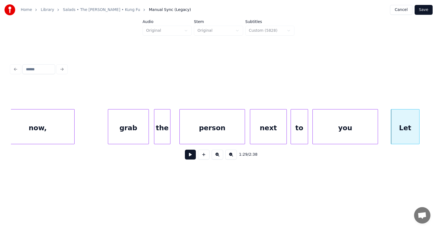
click at [187, 158] on button at bounding box center [190, 154] width 11 height 10
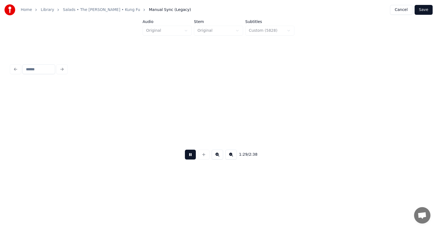
scroll to position [0, 18416]
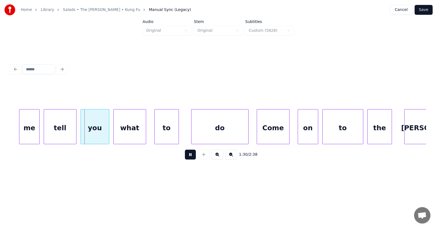
click at [187, 158] on button at bounding box center [190, 154] width 11 height 10
click at [18, 129] on div "me" at bounding box center [21, 127] width 20 height 37
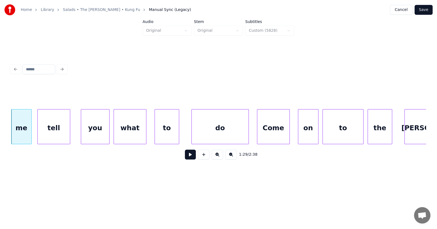
click at [52, 131] on div "tell" at bounding box center [54, 127] width 32 height 37
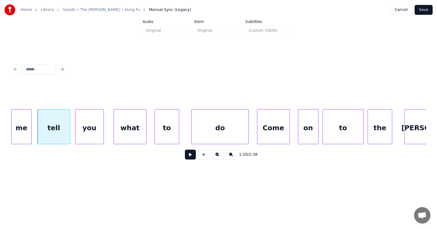
click at [84, 133] on div "you" at bounding box center [89, 127] width 28 height 37
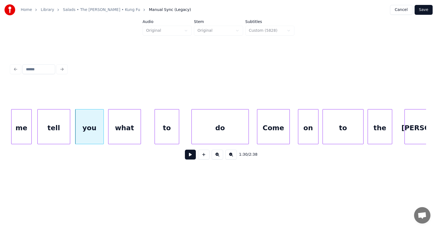
click at [115, 131] on div "what" at bounding box center [124, 127] width 32 height 37
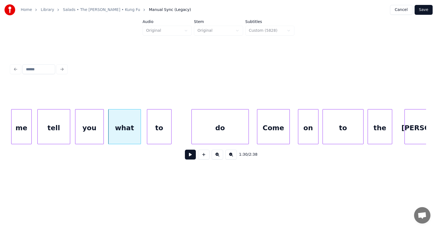
click at [152, 130] on div "to" at bounding box center [159, 127] width 24 height 37
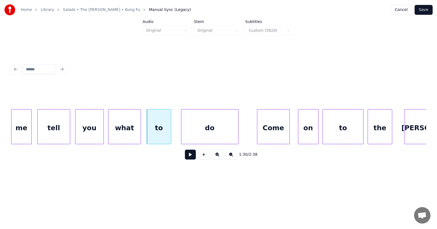
click at [191, 130] on div "do" at bounding box center [209, 127] width 57 height 37
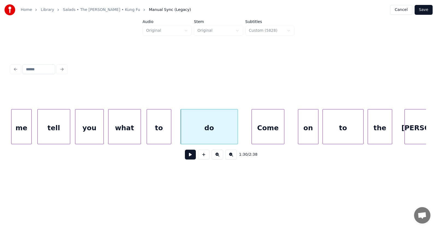
click at [271, 130] on div "Come" at bounding box center [268, 127] width 32 height 37
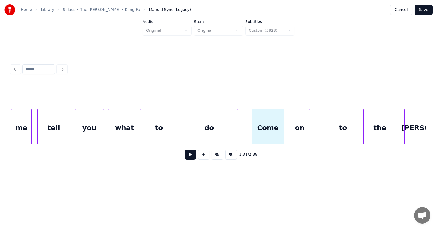
click at [300, 132] on div "on" at bounding box center [300, 127] width 20 height 37
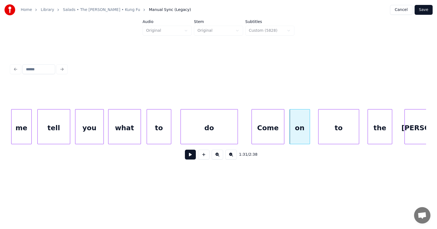
click at [333, 130] on div "to" at bounding box center [339, 127] width 40 height 37
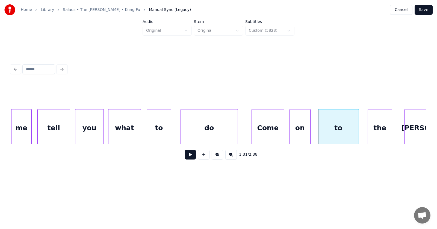
click at [310, 130] on div at bounding box center [310, 126] width 2 height 34
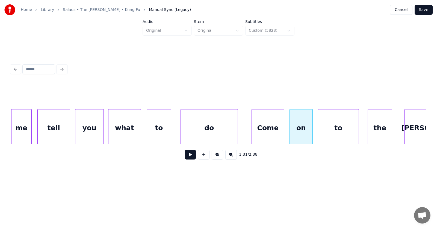
click at [332, 129] on div "to" at bounding box center [338, 127] width 40 height 37
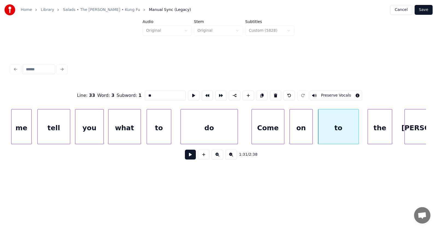
drag, startPoint x: 142, startPoint y: 94, endPoint x: 136, endPoint y: 94, distance: 6.8
click at [145, 94] on input "**" at bounding box center [165, 95] width 41 height 10
click at [380, 135] on div "the" at bounding box center [375, 127] width 24 height 37
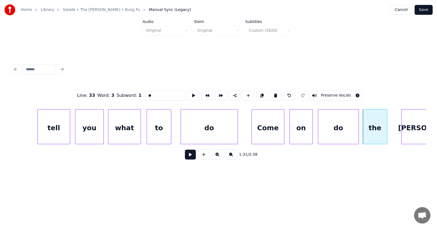
scroll to position [0, 18450]
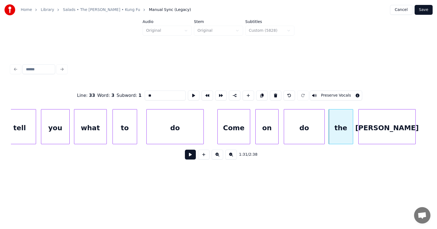
click at [399, 131] on div "[PERSON_NAME]" at bounding box center [387, 127] width 57 height 37
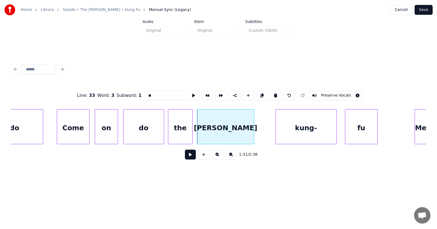
scroll to position [0, 18633]
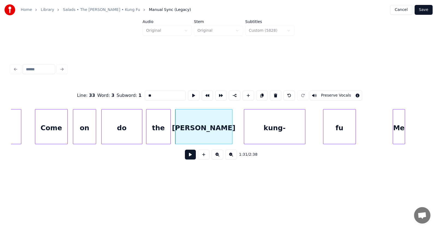
click at [269, 132] on div "kung-" at bounding box center [274, 127] width 61 height 37
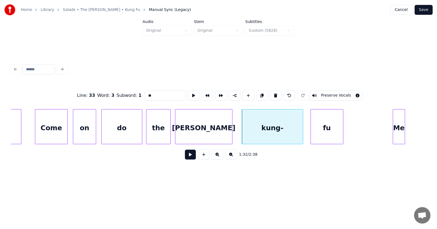
click at [322, 134] on div "fu" at bounding box center [327, 127] width 32 height 37
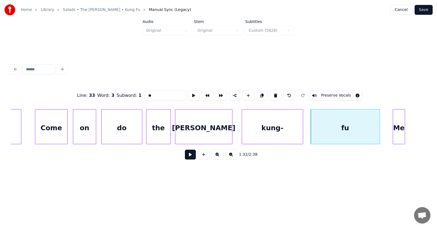
click at [379, 133] on div at bounding box center [379, 126] width 2 height 34
click at [270, 124] on div "kung-" at bounding box center [272, 127] width 61 height 37
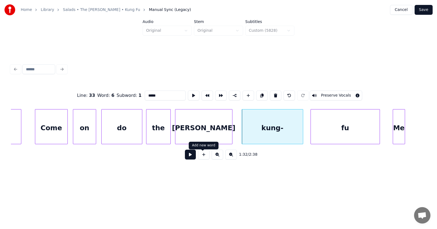
type input "*****"
click at [186, 156] on button at bounding box center [190, 154] width 11 height 10
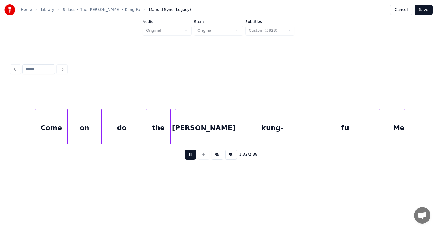
scroll to position [0, 19051]
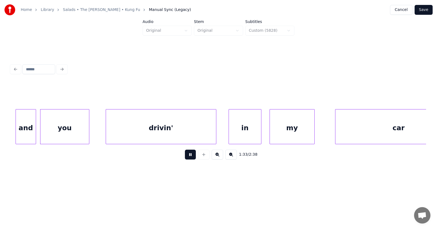
click at [186, 156] on button at bounding box center [190, 154] width 11 height 10
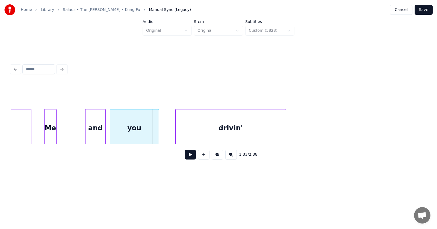
scroll to position [0, 18785]
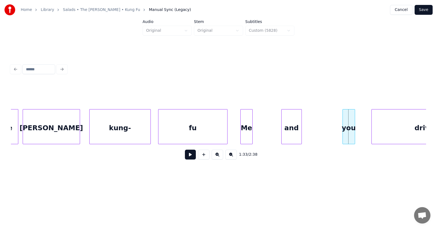
click at [344, 134] on div at bounding box center [344, 126] width 2 height 34
click at [330, 130] on div "and" at bounding box center [326, 127] width 20 height 37
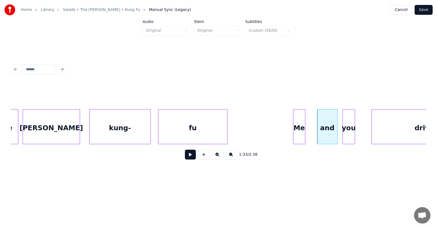
click at [300, 130] on div "Me" at bounding box center [299, 127] width 12 height 37
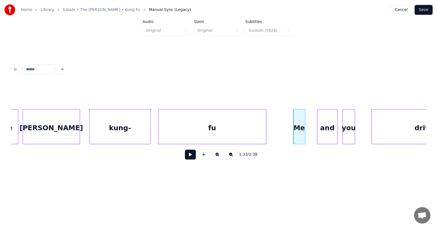
click at [266, 130] on div at bounding box center [266, 126] width 2 height 34
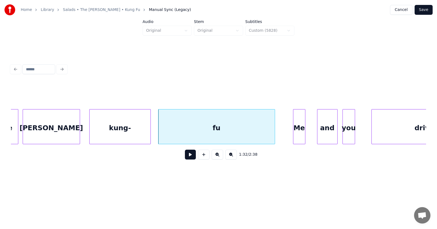
click at [255, 127] on div "fu" at bounding box center [216, 127] width 116 height 37
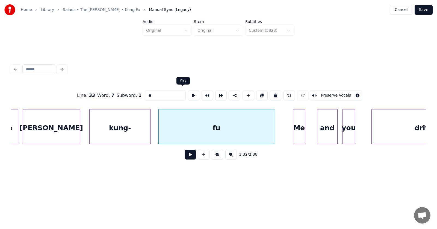
click at [188, 93] on button at bounding box center [193, 95] width 11 height 10
click at [185, 154] on button at bounding box center [190, 154] width 11 height 10
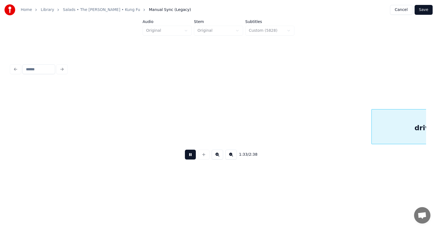
scroll to position [0, 19202]
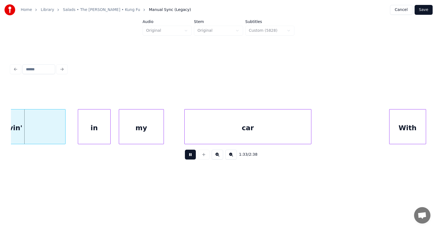
click at [185, 154] on button at bounding box center [190, 154] width 11 height 10
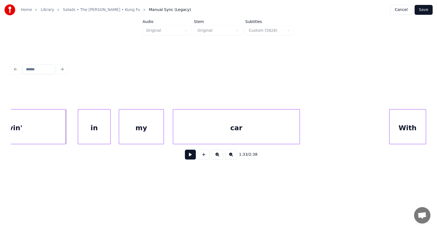
click at [202, 131] on div "car" at bounding box center [236, 127] width 127 height 37
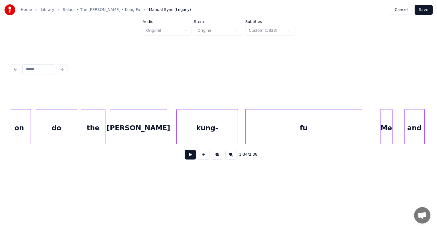
scroll to position [0, 18851]
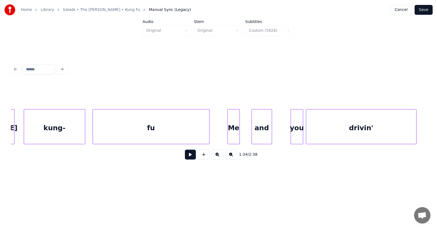
click at [298, 133] on div "you" at bounding box center [297, 127] width 12 height 37
click at [269, 134] on div "and" at bounding box center [267, 127] width 20 height 37
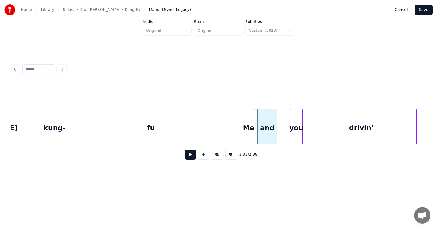
click at [248, 133] on div "Me" at bounding box center [249, 127] width 12 height 37
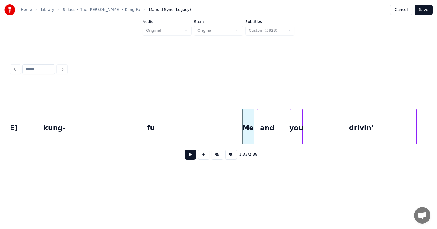
click at [187, 156] on button at bounding box center [190, 154] width 11 height 10
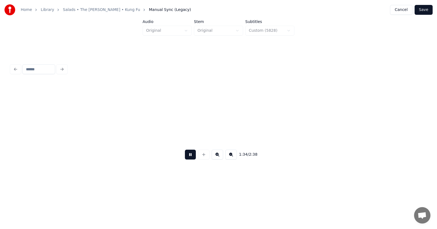
scroll to position [0, 19270]
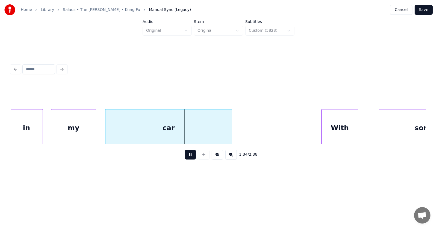
click at [187, 156] on button at bounding box center [190, 154] width 11 height 10
click at [326, 134] on div "With" at bounding box center [339, 127] width 36 height 37
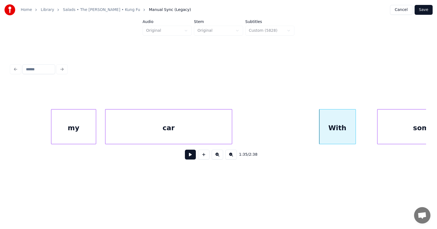
scroll to position [0, 19332]
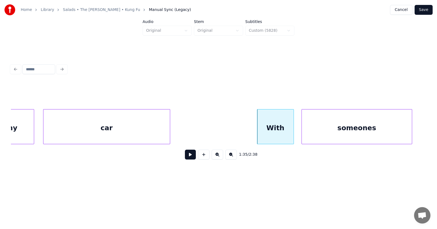
click at [375, 132] on div "someones" at bounding box center [357, 127] width 110 height 37
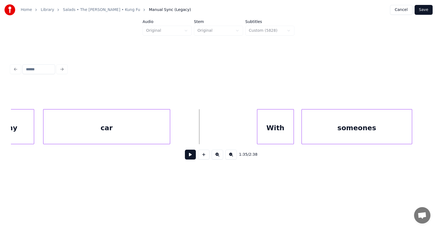
click at [185, 157] on button at bounding box center [190, 154] width 11 height 10
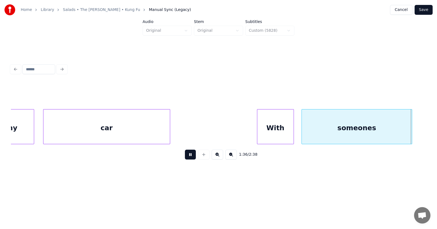
scroll to position [0, 19747]
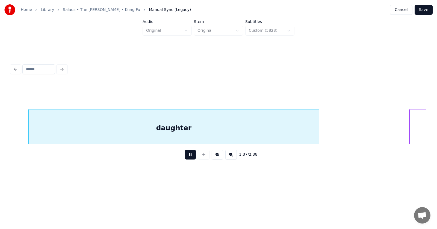
click at [185, 157] on button at bounding box center [190, 154] width 11 height 10
click at [166, 126] on div "daughter" at bounding box center [165, 127] width 290 height 37
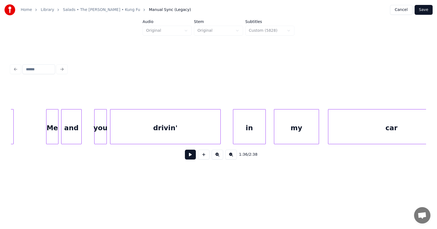
scroll to position [0, 18916]
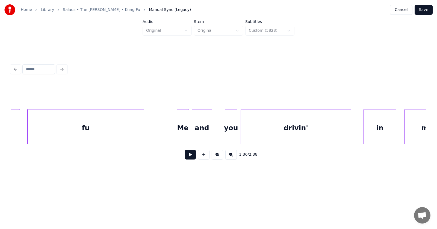
click at [188, 157] on button at bounding box center [190, 154] width 11 height 10
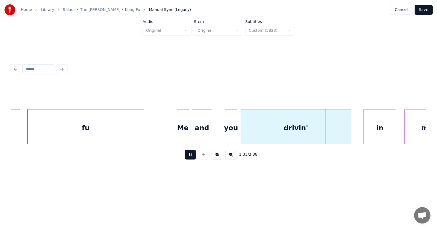
click at [188, 157] on button at bounding box center [190, 154] width 11 height 10
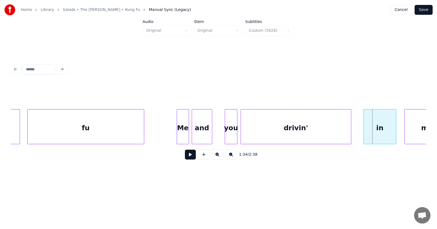
click at [54, 126] on div "fu" at bounding box center [86, 127] width 116 height 37
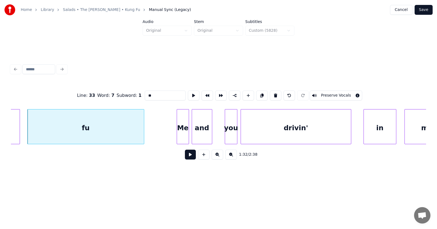
click at [188, 156] on button at bounding box center [190, 154] width 11 height 10
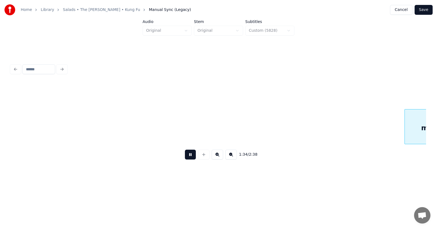
click at [188, 155] on button at bounding box center [190, 154] width 11 height 10
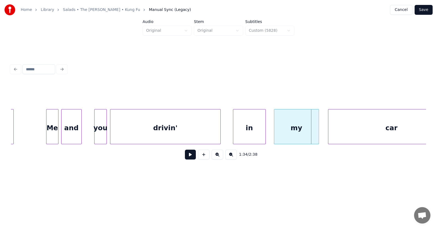
scroll to position [0, 18960]
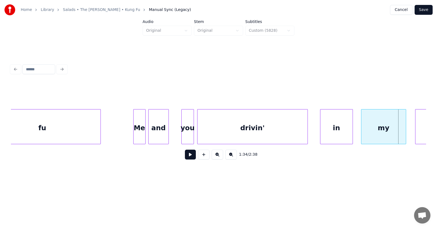
click at [143, 122] on div "Me" at bounding box center [140, 127] width 12 height 37
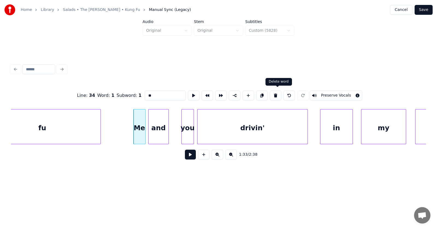
click at [274, 92] on button at bounding box center [275, 95] width 11 height 10
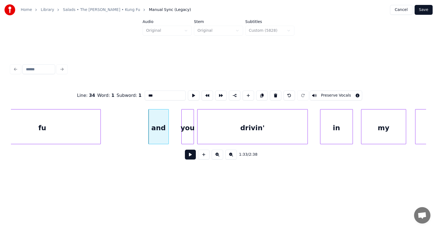
click at [163, 130] on div "and" at bounding box center [159, 127] width 20 height 37
click at [276, 92] on button at bounding box center [275, 95] width 11 height 10
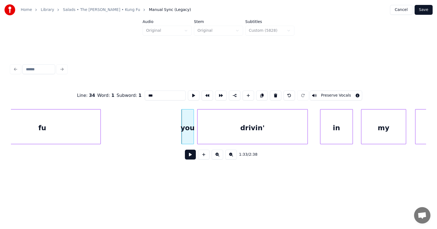
click at [188, 128] on div "you" at bounding box center [188, 127] width 12 height 37
click at [279, 93] on button at bounding box center [275, 95] width 11 height 10
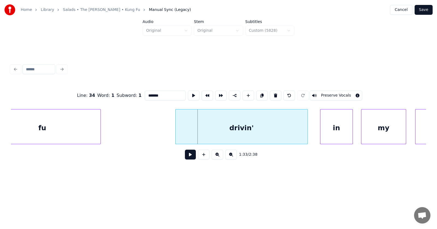
click at [176, 125] on div at bounding box center [177, 126] width 2 height 34
click at [336, 129] on div "in" at bounding box center [334, 127] width 32 height 37
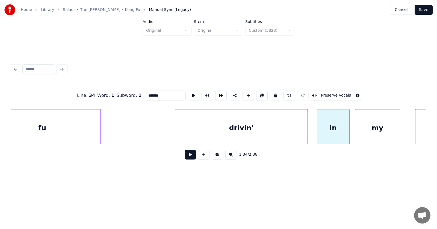
click at [384, 132] on div "my" at bounding box center [378, 127] width 45 height 37
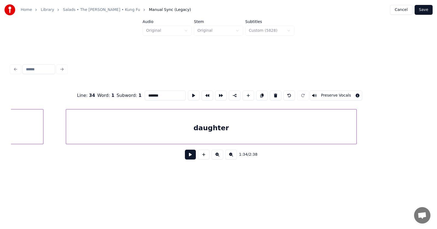
scroll to position [0, 19722]
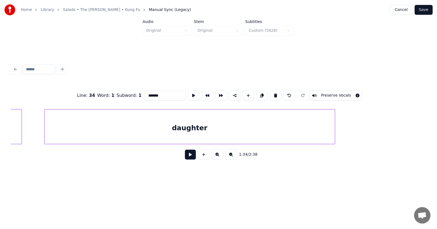
click at [265, 127] on div "daughter" at bounding box center [190, 127] width 290 height 37
type input "********"
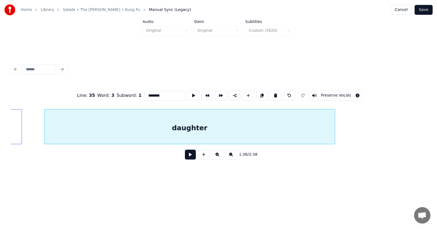
click at [185, 155] on button at bounding box center [190, 154] width 11 height 10
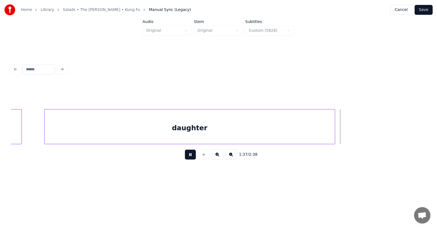
click at [185, 154] on button at bounding box center [190, 154] width 11 height 10
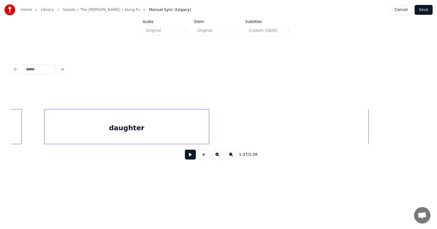
click at [207, 131] on div at bounding box center [208, 126] width 2 height 34
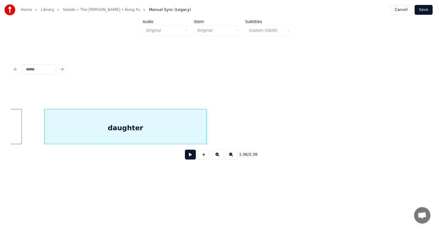
click at [145, 120] on div "daughter" at bounding box center [126, 127] width 162 height 37
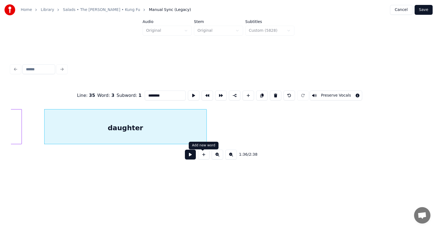
click at [189, 155] on button at bounding box center [190, 154] width 11 height 10
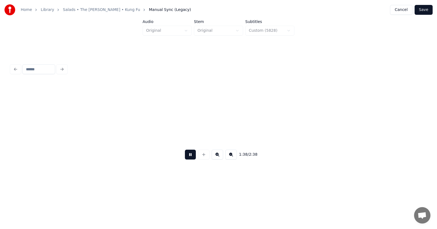
scroll to position [0, 20141]
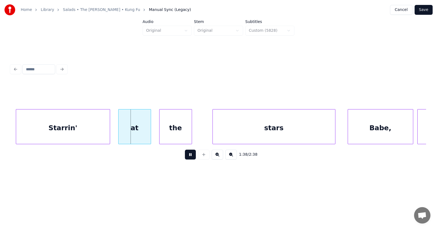
click at [189, 154] on button at bounding box center [190, 154] width 11 height 10
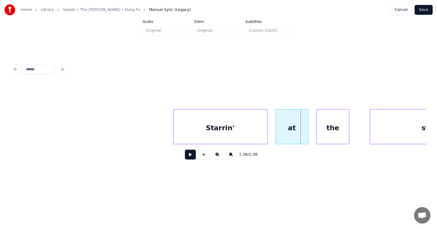
scroll to position [0, 19897]
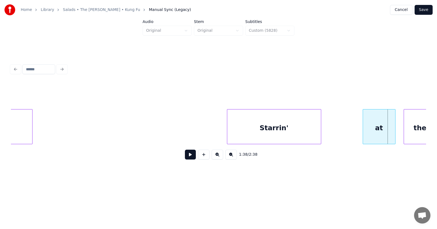
click at [258, 132] on div "Starrin'" at bounding box center [274, 127] width 94 height 37
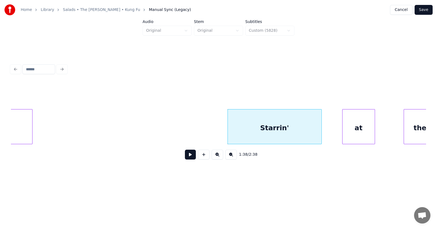
click at [348, 134] on div "at" at bounding box center [359, 127] width 32 height 37
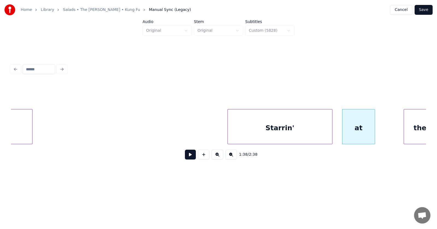
click at [332, 132] on div at bounding box center [332, 126] width 2 height 34
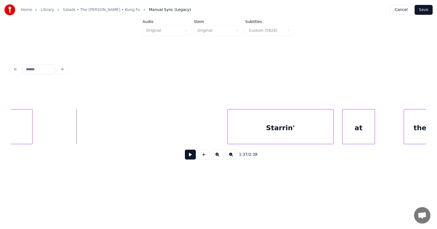
click at [190, 156] on button at bounding box center [190, 154] width 11 height 10
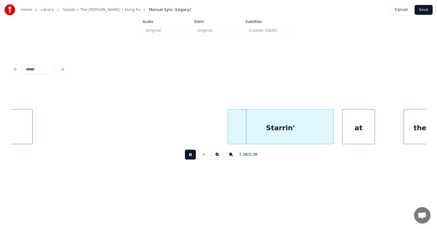
click at [190, 156] on button at bounding box center [190, 154] width 11 height 10
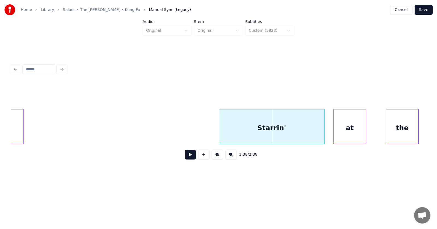
click at [403, 129] on div "the" at bounding box center [402, 127] width 32 height 37
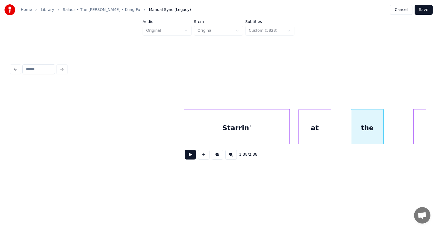
scroll to position [0, 20049]
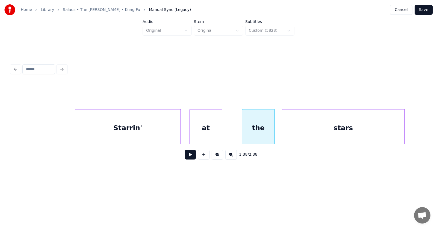
click at [304, 136] on div "stars" at bounding box center [343, 127] width 122 height 37
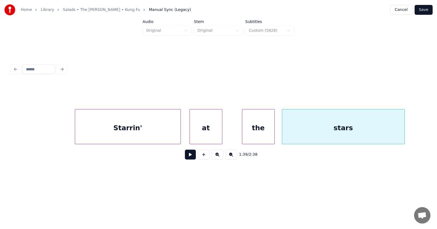
click at [262, 125] on div "the" at bounding box center [258, 127] width 32 height 37
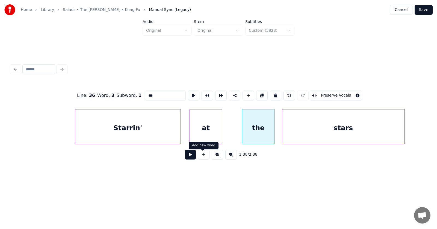
click at [187, 157] on button at bounding box center [190, 154] width 11 height 10
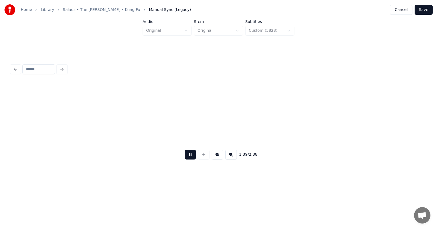
scroll to position [0, 20468]
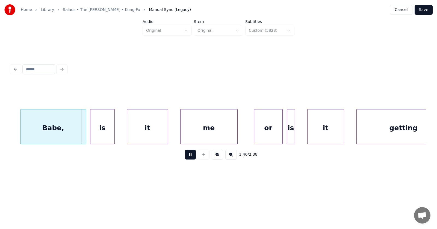
click at [187, 157] on button at bounding box center [190, 154] width 11 height 10
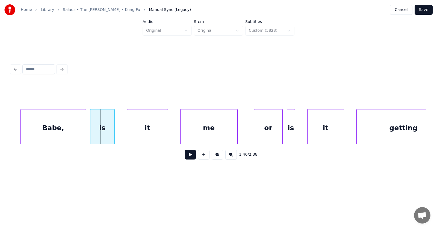
scroll to position [0, 20332]
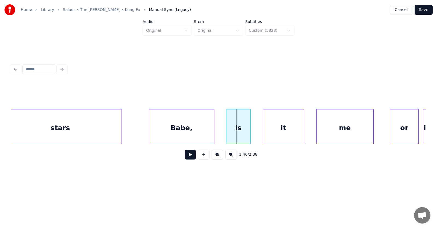
click at [188, 132] on div "Babe," at bounding box center [181, 127] width 65 height 37
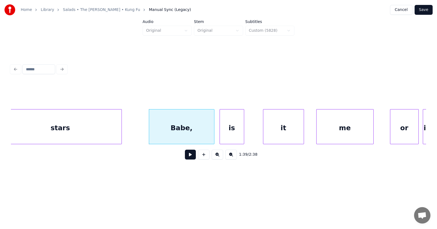
click at [231, 132] on div "is" at bounding box center [232, 127] width 24 height 37
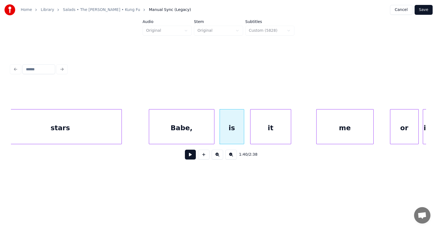
click at [264, 132] on div "it" at bounding box center [271, 127] width 40 height 37
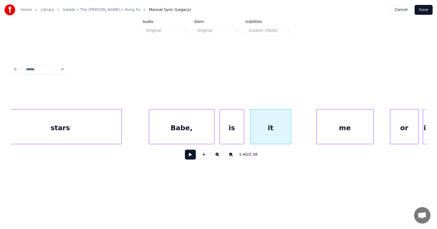
click at [185, 128] on div "Babe," at bounding box center [181, 127] width 65 height 37
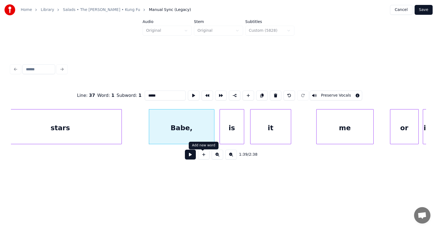
click at [188, 156] on button at bounding box center [190, 154] width 11 height 10
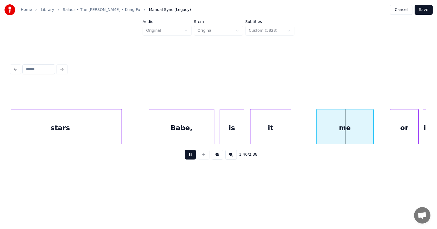
click at [188, 156] on button at bounding box center [190, 154] width 11 height 10
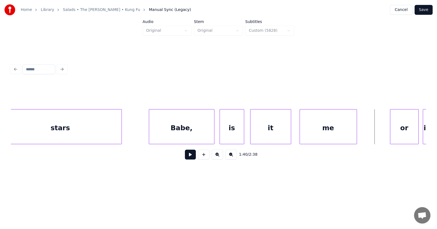
click at [319, 137] on div "me" at bounding box center [328, 127] width 57 height 37
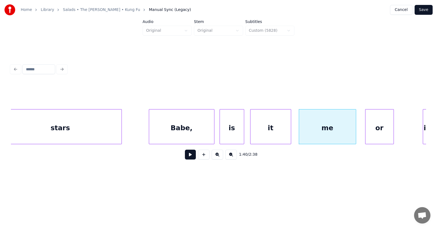
click at [372, 135] on div "or" at bounding box center [380, 127] width 28 height 37
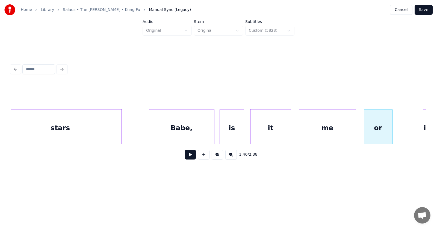
click at [327, 130] on div "me" at bounding box center [327, 127] width 57 height 37
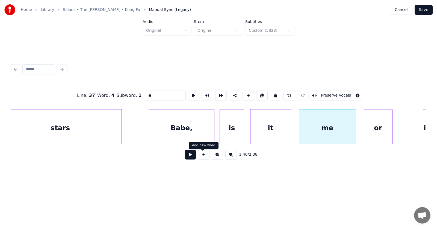
click at [185, 156] on button at bounding box center [190, 154] width 11 height 10
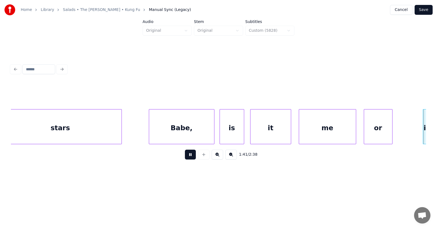
scroll to position [0, 20749]
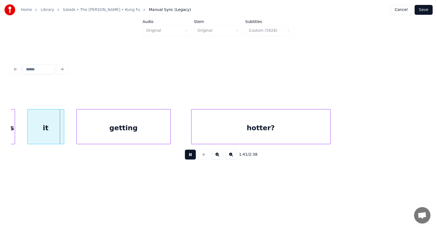
click at [185, 156] on button at bounding box center [190, 154] width 11 height 10
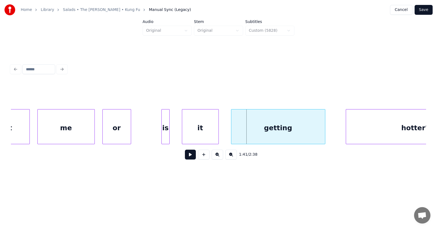
scroll to position [0, 20550]
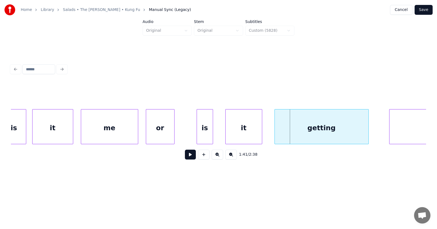
click at [197, 133] on div at bounding box center [198, 126] width 2 height 34
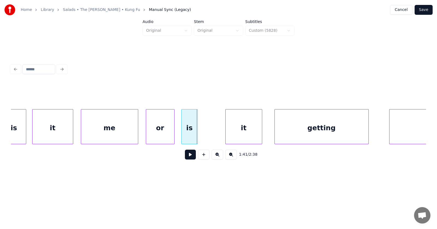
click at [190, 134] on div "is" at bounding box center [190, 127] width 16 height 37
click at [225, 136] on div "it" at bounding box center [222, 127] width 36 height 37
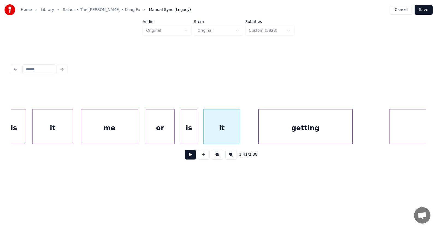
click at [281, 134] on div "getting" at bounding box center [306, 127] width 94 height 37
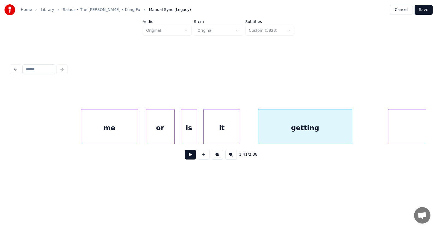
scroll to position [0, 20652]
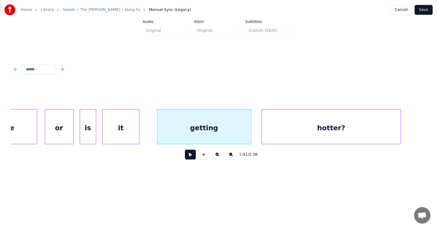
click at [373, 134] on div "hotter?" at bounding box center [331, 127] width 139 height 37
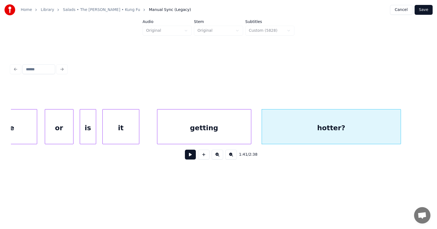
click at [343, 128] on div "hotter?" at bounding box center [331, 127] width 139 height 37
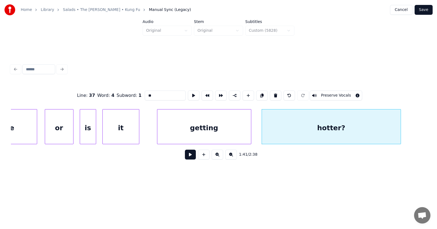
type input "*******"
click at [191, 157] on button at bounding box center [190, 154] width 11 height 10
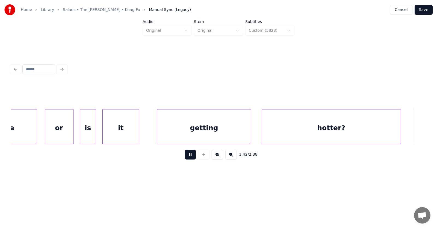
click at [191, 157] on button at bounding box center [190, 154] width 11 height 10
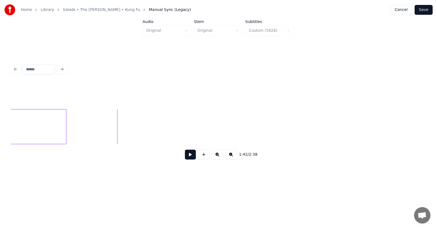
scroll to position [0, 20899]
click at [153, 128] on div "hotter?" at bounding box center [83, 126] width 139 height 35
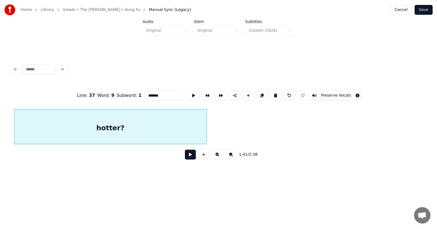
click at [206, 129] on div at bounding box center [206, 126] width 2 height 34
click at [191, 156] on button at bounding box center [190, 154] width 11 height 10
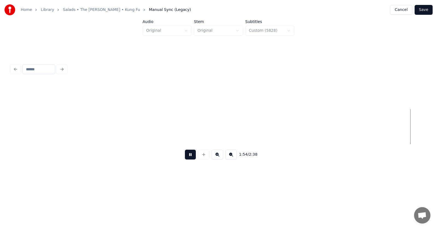
scroll to position [0, 23405]
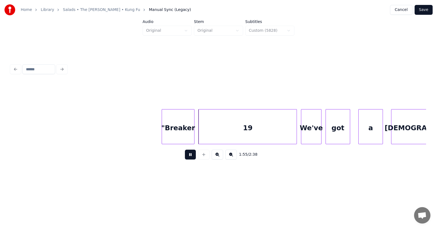
click at [189, 157] on button at bounding box center [190, 154] width 11 height 10
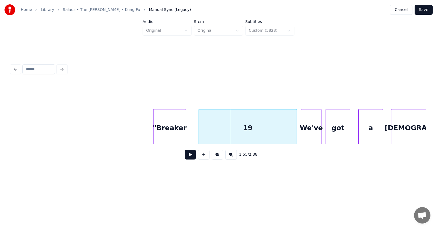
click at [165, 130] on div ""Breaker" at bounding box center [170, 127] width 32 height 37
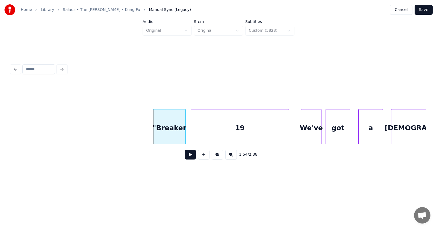
click at [221, 132] on div "19" at bounding box center [240, 127] width 98 height 37
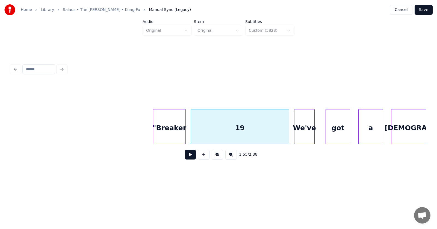
click at [301, 133] on div "We've" at bounding box center [305, 127] width 20 height 37
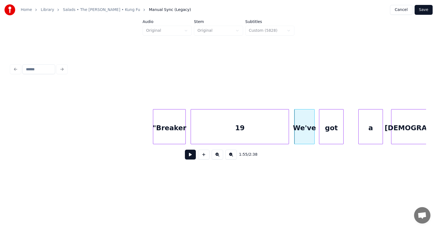
click at [326, 132] on div "got" at bounding box center [331, 127] width 24 height 37
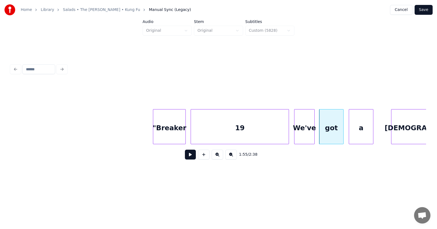
click at [366, 134] on div "a" at bounding box center [361, 127] width 24 height 37
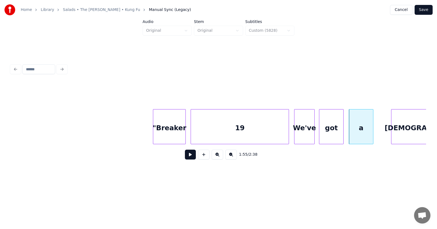
scroll to position [0, 23442]
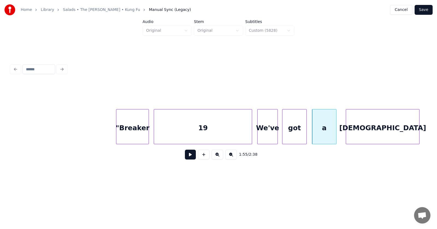
click at [392, 130] on div "[DEMOGRAPHIC_DATA]" at bounding box center [382, 127] width 73 height 37
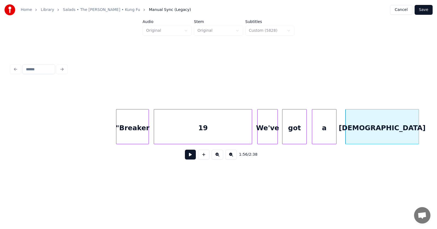
click at [222, 130] on div "19" at bounding box center [203, 127] width 98 height 37
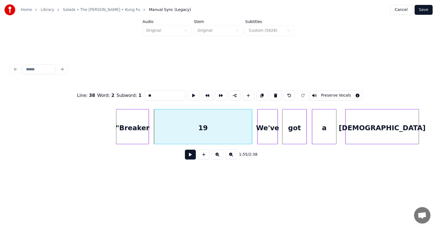
click at [188, 156] on button at bounding box center [190, 154] width 11 height 10
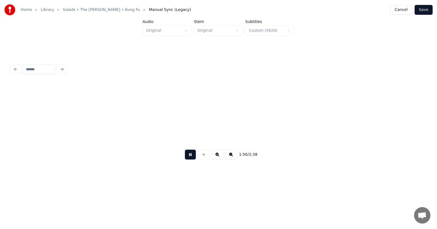
scroll to position [0, 23858]
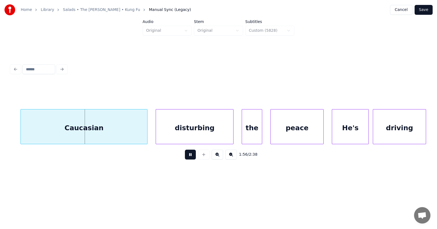
click at [188, 156] on button at bounding box center [190, 154] width 11 height 10
click at [99, 130] on div "Caucasian" at bounding box center [74, 127] width 127 height 37
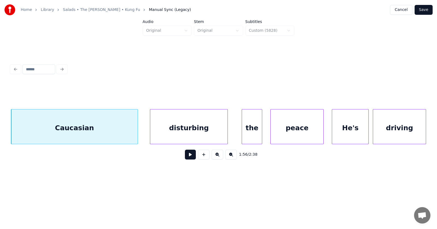
click at [169, 132] on div "disturbing" at bounding box center [188, 127] width 77 height 37
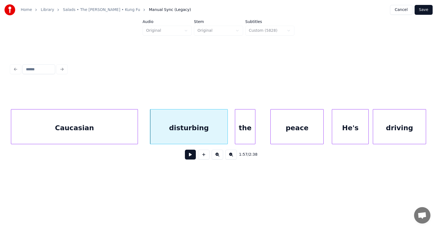
click at [247, 134] on div "the" at bounding box center [245, 127] width 20 height 37
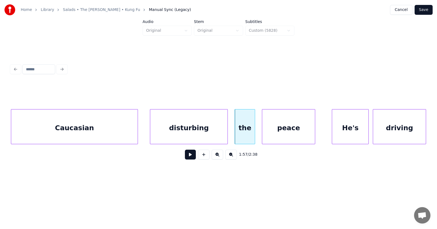
click at [280, 133] on div "peace" at bounding box center [288, 127] width 53 height 37
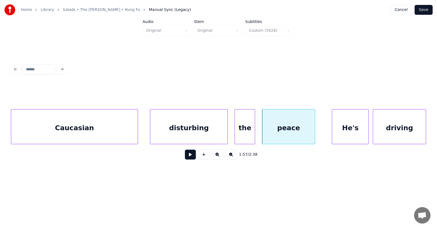
click at [202, 126] on div "disturbing" at bounding box center [188, 127] width 77 height 37
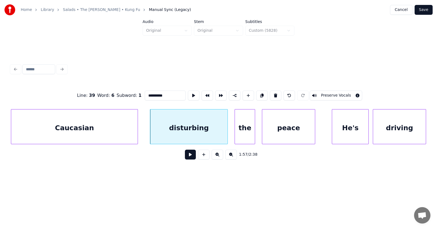
click at [186, 155] on button at bounding box center [190, 154] width 11 height 10
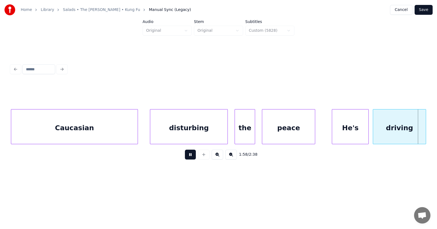
scroll to position [0, 24275]
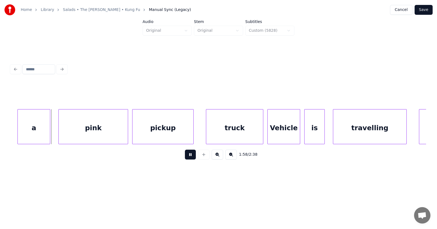
click at [186, 155] on button at bounding box center [190, 154] width 11 height 10
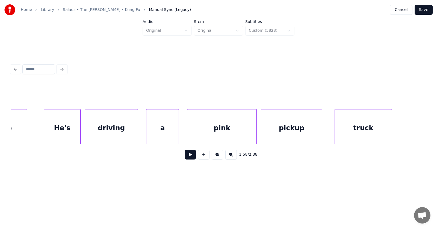
scroll to position [0, 24059]
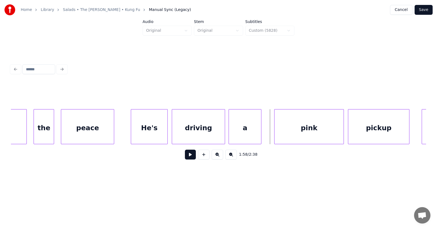
click at [247, 131] on div "a" at bounding box center [245, 127] width 32 height 37
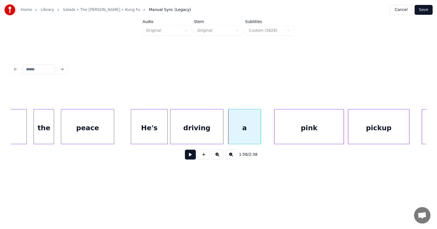
click at [197, 129] on div "driving" at bounding box center [197, 127] width 53 height 37
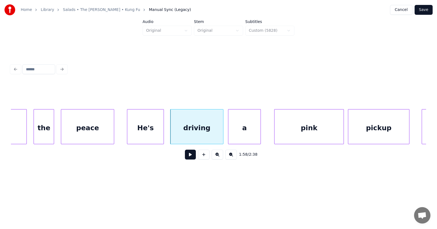
click at [153, 127] on div "He's" at bounding box center [145, 127] width 36 height 37
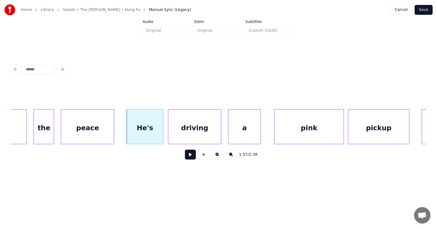
click at [206, 132] on div "driving" at bounding box center [194, 127] width 53 height 37
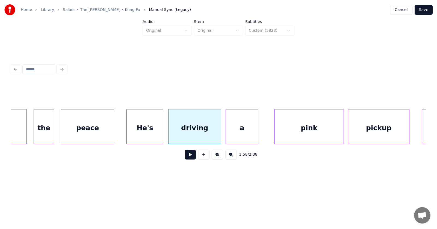
click at [235, 132] on div "a" at bounding box center [242, 127] width 32 height 37
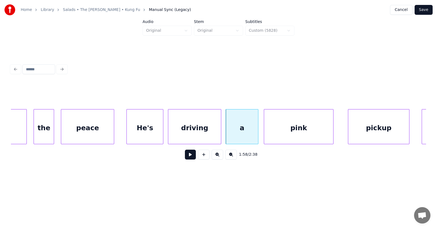
click at [279, 129] on div "pink" at bounding box center [298, 127] width 69 height 37
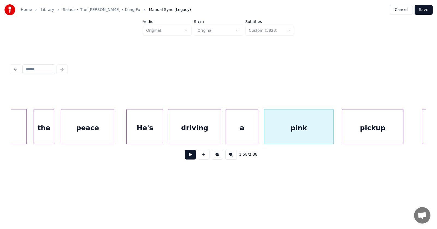
click at [355, 134] on div "pickup" at bounding box center [372, 127] width 61 height 37
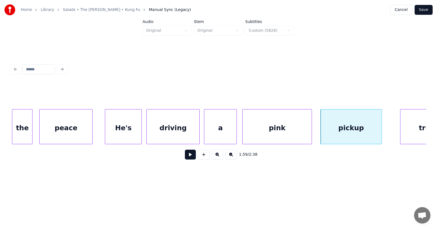
scroll to position [0, 24190]
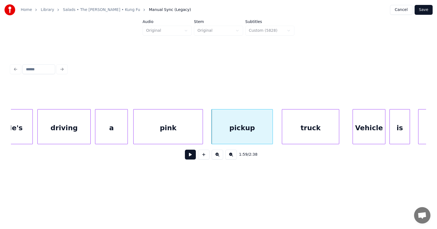
click at [300, 132] on div "truck" at bounding box center [310, 127] width 57 height 37
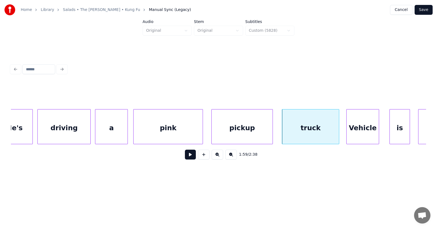
click at [372, 132] on div "Vehicle" at bounding box center [363, 127] width 32 height 37
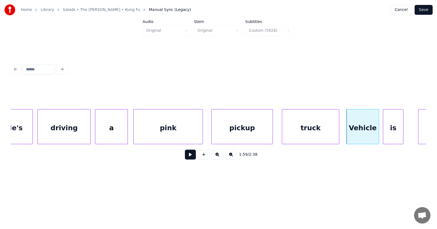
click at [390, 133] on div "is" at bounding box center [393, 127] width 20 height 37
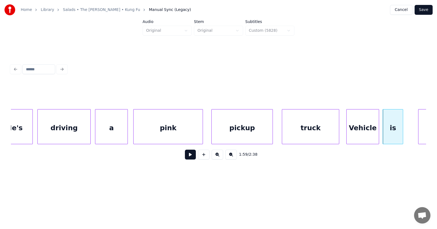
click at [308, 128] on div "truck" at bounding box center [310, 127] width 57 height 37
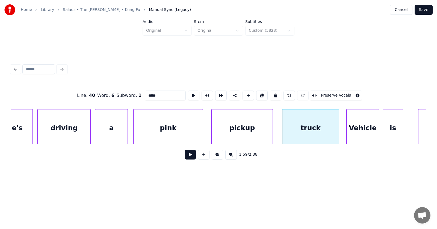
click at [189, 157] on button at bounding box center [190, 154] width 11 height 10
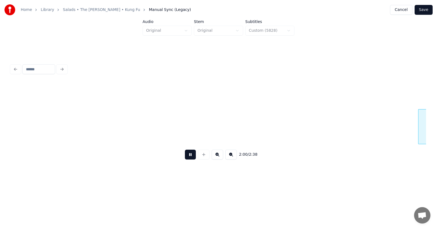
scroll to position [0, 24608]
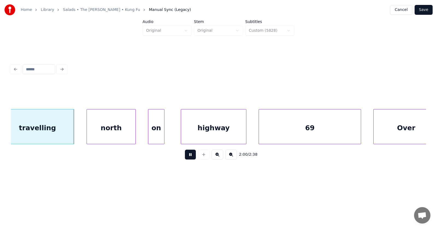
click at [189, 157] on button at bounding box center [190, 154] width 11 height 10
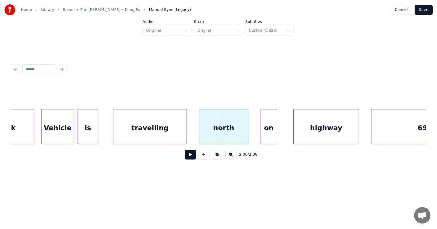
scroll to position [0, 24451]
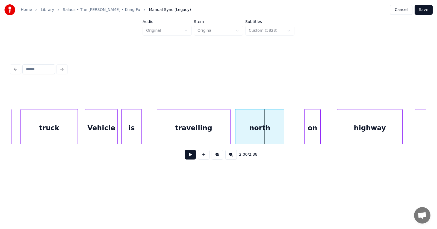
click at [263, 133] on div "north" at bounding box center [260, 127] width 49 height 37
click at [194, 130] on div "travelling" at bounding box center [189, 127] width 73 height 37
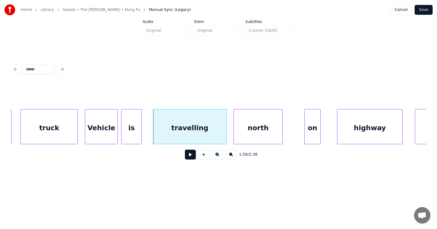
click at [241, 131] on div "north" at bounding box center [258, 127] width 49 height 37
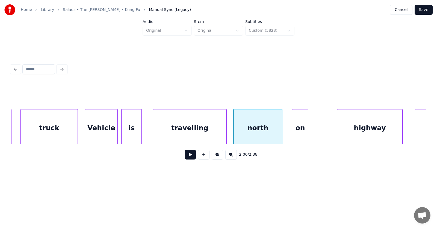
click at [295, 133] on div "on" at bounding box center [300, 127] width 16 height 37
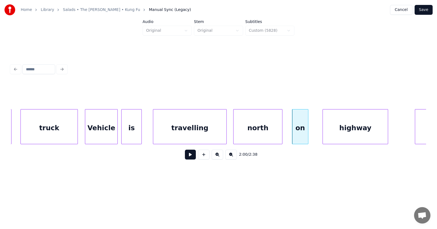
click at [336, 136] on div "highway" at bounding box center [355, 127] width 65 height 37
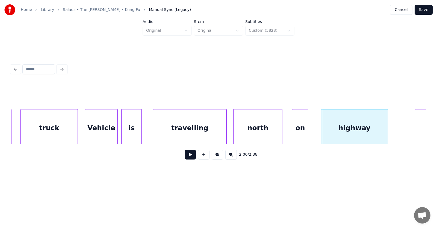
click at [321, 133] on div at bounding box center [322, 126] width 2 height 34
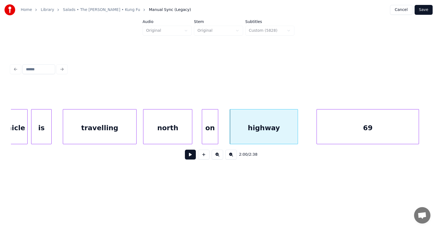
click at [413, 130] on div "69" at bounding box center [368, 127] width 102 height 37
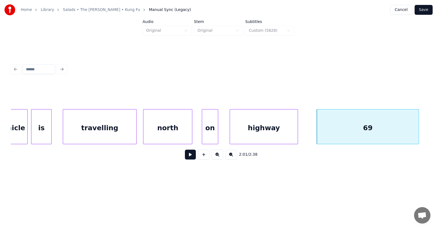
click at [276, 130] on div "highway" at bounding box center [264, 127] width 68 height 37
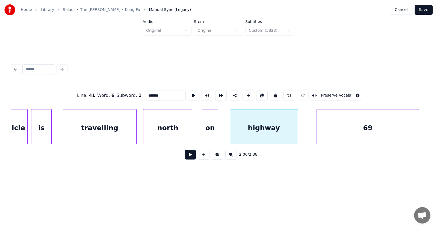
click at [189, 157] on button at bounding box center [190, 154] width 11 height 10
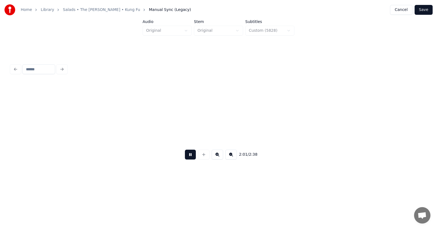
scroll to position [0, 24960]
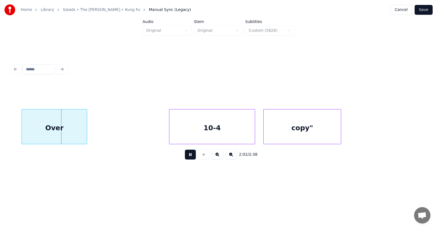
click at [189, 157] on button at bounding box center [190, 154] width 11 height 10
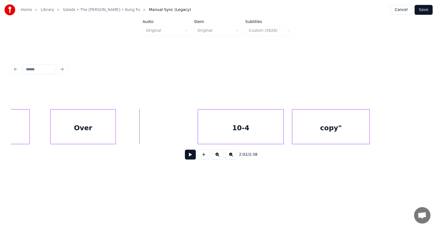
scroll to position [0, 24887]
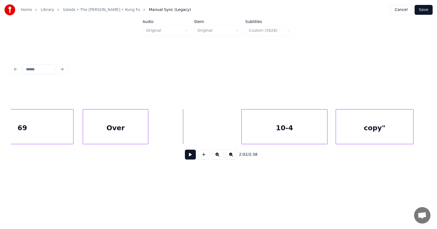
click at [128, 125] on div "Over" at bounding box center [115, 127] width 65 height 37
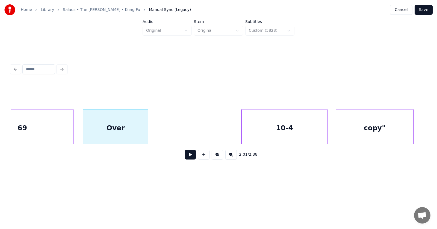
click at [129, 129] on div "Over" at bounding box center [115, 127] width 65 height 37
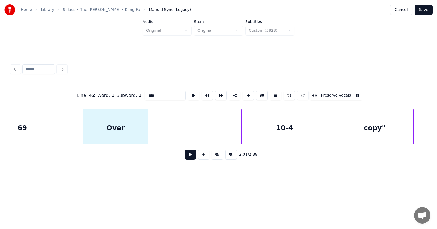
click at [186, 159] on button at bounding box center [190, 154] width 11 height 10
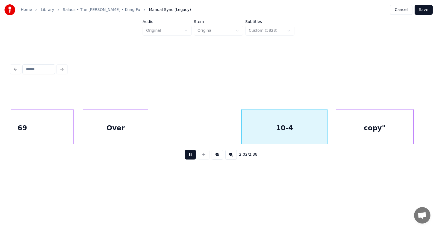
click at [186, 159] on button at bounding box center [190, 154] width 11 height 10
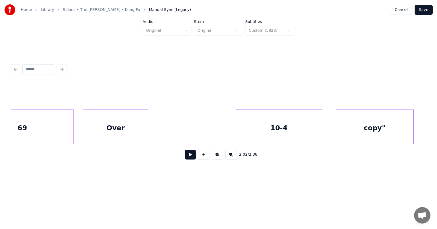
click at [265, 132] on div "10-4" at bounding box center [279, 127] width 86 height 37
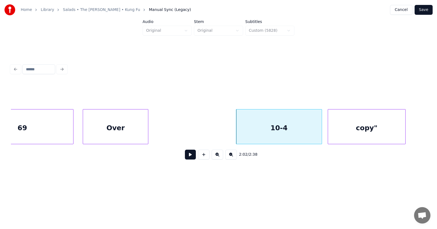
click at [334, 133] on div "copy"" at bounding box center [366, 127] width 77 height 37
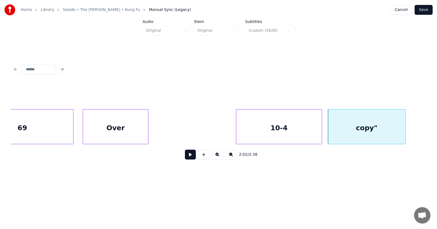
click at [260, 137] on div "10-4" at bounding box center [279, 127] width 86 height 37
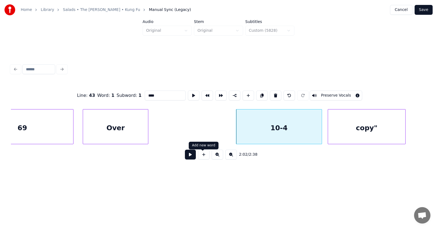
click at [179, 158] on div "2:02 / 2:38" at bounding box center [218, 154] width 407 height 12
click at [185, 158] on button at bounding box center [190, 154] width 11 height 10
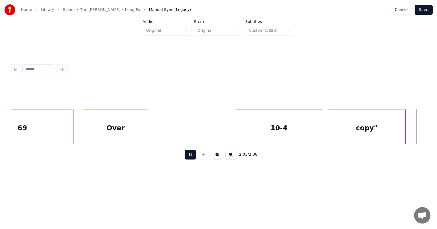
scroll to position [0, 25306]
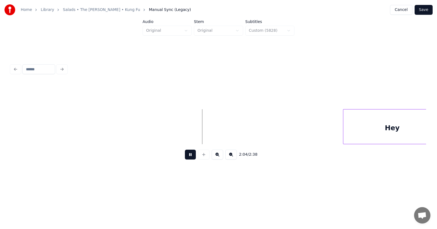
click at [185, 158] on button at bounding box center [190, 154] width 11 height 10
click at [371, 139] on div "Hey" at bounding box center [369, 127] width 98 height 37
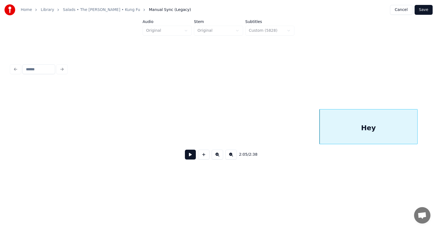
click at [186, 157] on button at bounding box center [190, 154] width 11 height 10
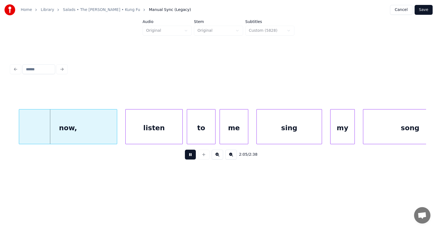
click at [186, 157] on button at bounding box center [190, 154] width 11 height 10
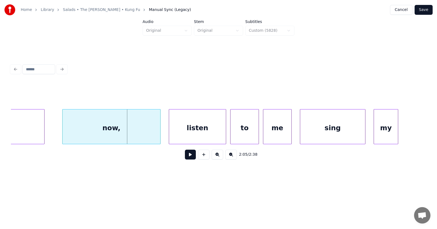
scroll to position [0, 25650]
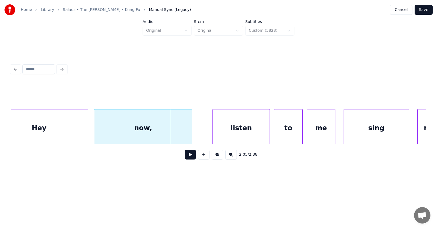
click at [170, 133] on div "now," at bounding box center [143, 127] width 98 height 37
click at [226, 133] on div "listen" at bounding box center [230, 127] width 57 height 37
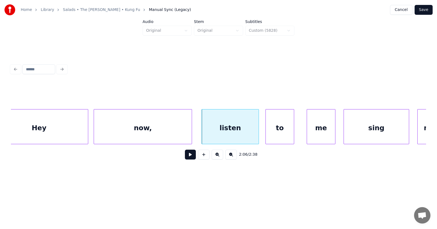
click at [278, 135] on div "to" at bounding box center [280, 127] width 28 height 37
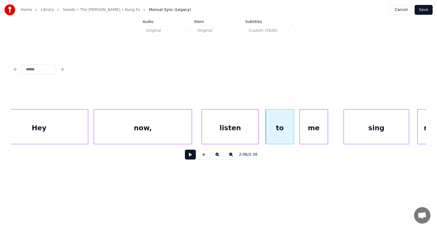
click at [318, 134] on div "me" at bounding box center [314, 127] width 28 height 37
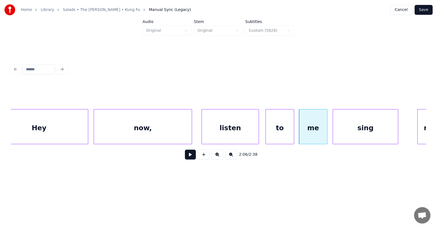
click at [350, 134] on div "sing" at bounding box center [365, 127] width 65 height 37
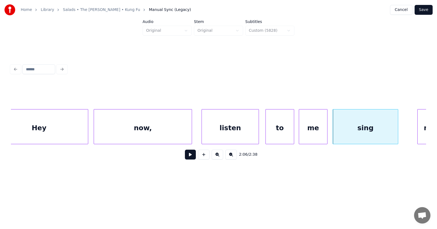
scroll to position [0, 25664]
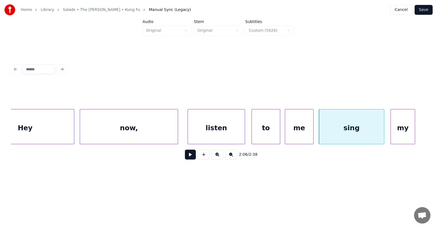
click at [411, 124] on div "my" at bounding box center [403, 127] width 24 height 37
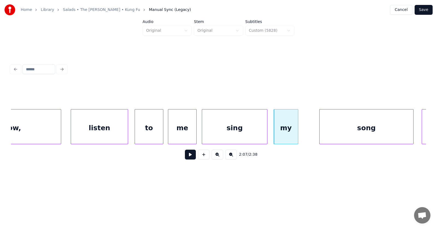
scroll to position [0, 25802]
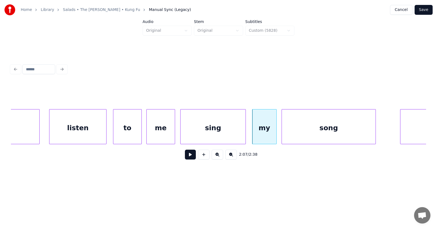
click at [325, 130] on div "song" at bounding box center [329, 127] width 94 height 37
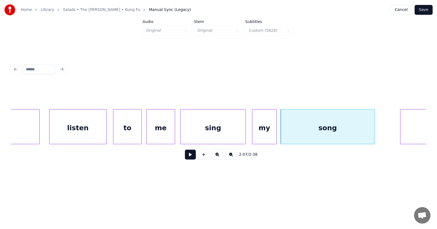
scroll to position [0, 25878]
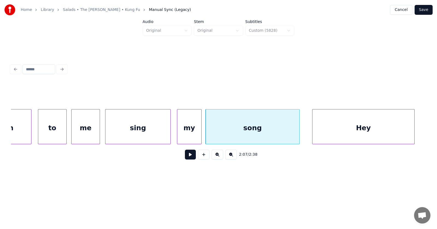
click at [395, 130] on div "Hey" at bounding box center [364, 127] width 102 height 37
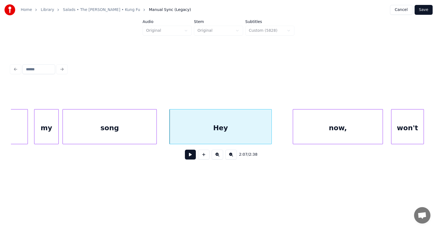
scroll to position [0, 26064]
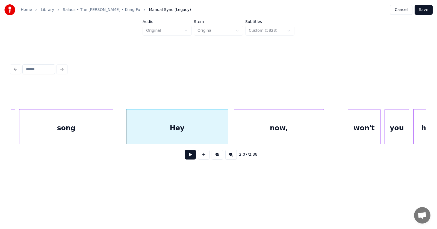
click at [282, 131] on div "now," at bounding box center [279, 127] width 90 height 37
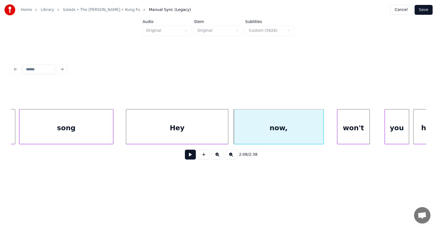
click at [358, 133] on div "won't" at bounding box center [353, 127] width 32 height 37
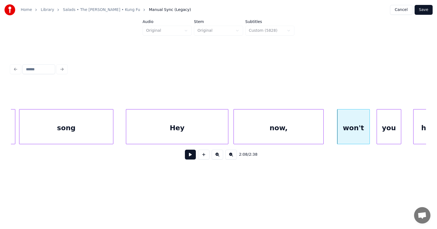
click at [391, 133] on div "you" at bounding box center [389, 127] width 24 height 37
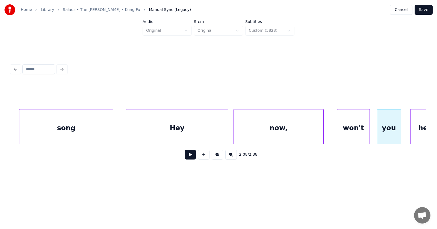
scroll to position [0, 26082]
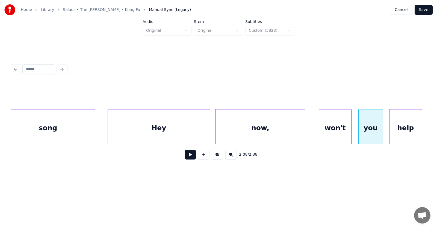
click at [413, 129] on div "help" at bounding box center [406, 127] width 32 height 37
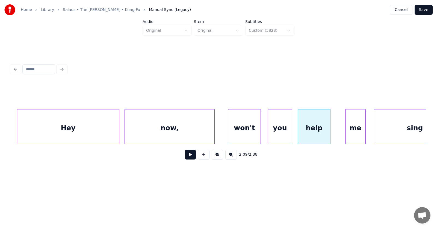
scroll to position [0, 26238]
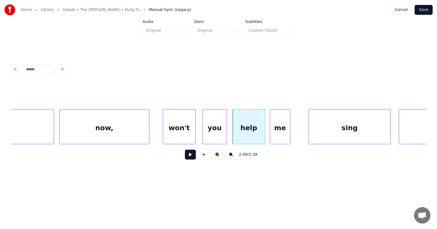
click at [276, 130] on div "me" at bounding box center [280, 127] width 20 height 37
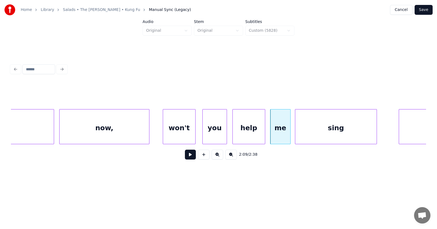
click at [314, 132] on div "sing" at bounding box center [335, 127] width 81 height 37
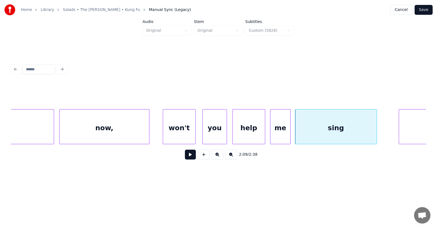
scroll to position [0, 26324]
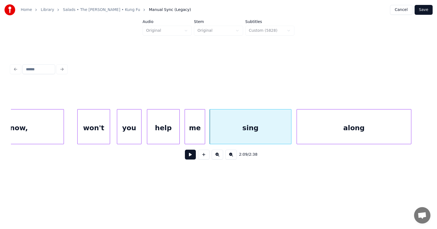
click at [389, 133] on div "along" at bounding box center [354, 127] width 114 height 37
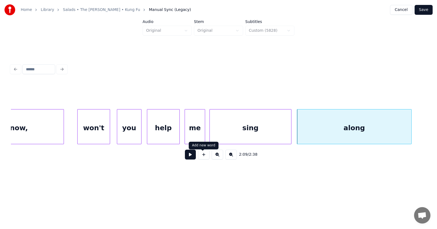
click at [186, 158] on button at bounding box center [190, 154] width 11 height 10
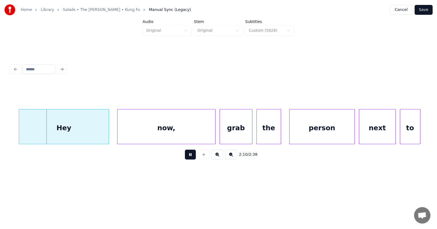
click at [186, 158] on button at bounding box center [190, 154] width 11 height 10
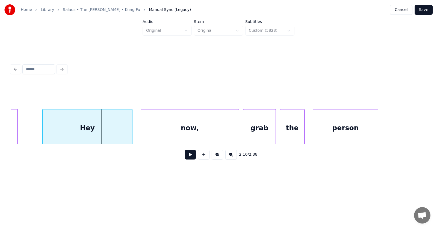
scroll to position [0, 26631]
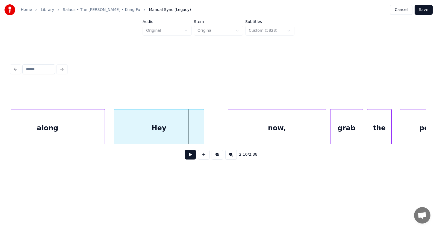
click at [155, 131] on div "Hey" at bounding box center [159, 127] width 90 height 37
click at [234, 135] on div "now," at bounding box center [261, 127] width 98 height 37
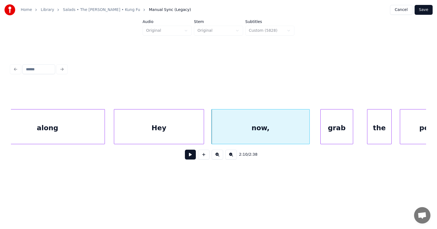
click at [329, 134] on div "grab" at bounding box center [337, 127] width 32 height 37
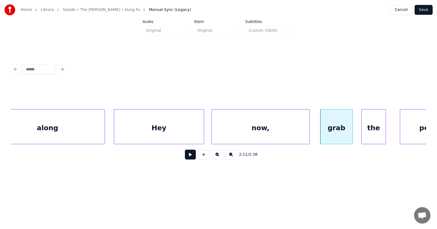
click at [365, 130] on div "the" at bounding box center [374, 127] width 24 height 37
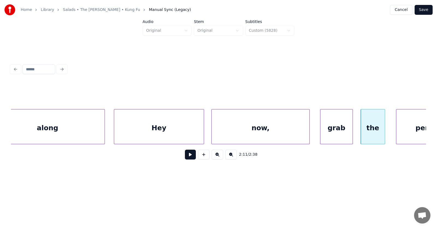
scroll to position [0, 26667]
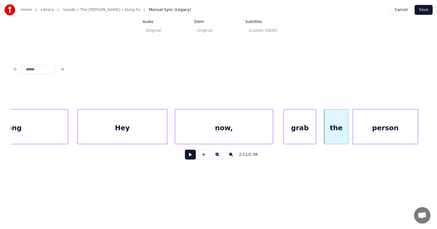
click at [410, 127] on div "person" at bounding box center [385, 127] width 65 height 37
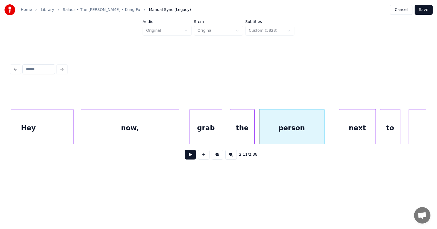
scroll to position [0, 26783]
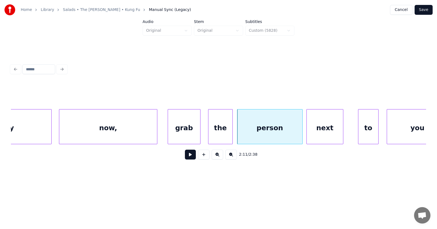
click at [330, 132] on div "next" at bounding box center [325, 127] width 36 height 37
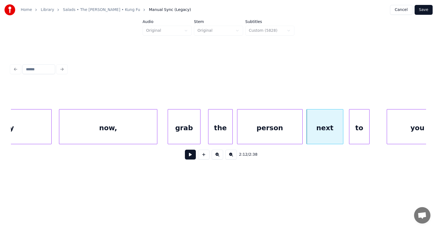
click at [356, 131] on div "to" at bounding box center [360, 127] width 20 height 37
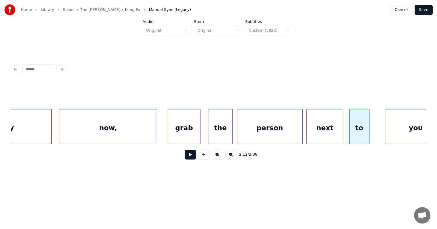
scroll to position [0, 26803]
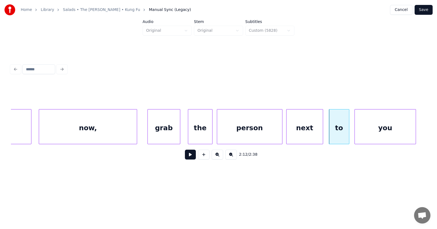
click at [383, 131] on div "you" at bounding box center [385, 127] width 61 height 37
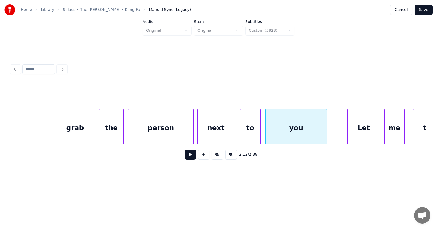
scroll to position [0, 26957]
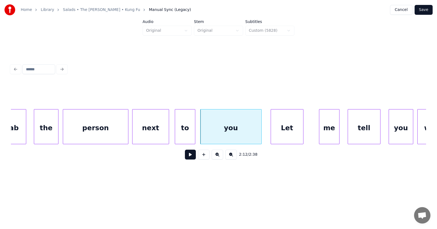
click at [290, 134] on div "Let" at bounding box center [287, 127] width 32 height 37
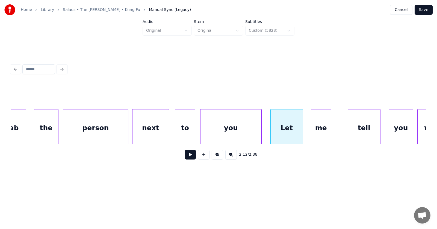
click at [320, 134] on div "me" at bounding box center [321, 127] width 20 height 37
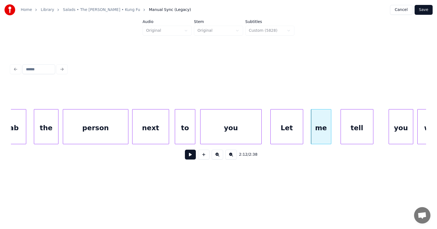
click at [347, 133] on div "tell" at bounding box center [357, 127] width 32 height 37
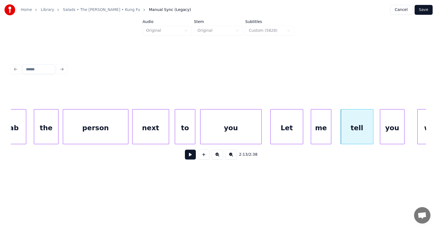
click at [387, 133] on div "you" at bounding box center [392, 127] width 24 height 37
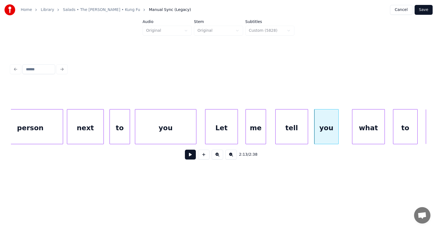
scroll to position [0, 27045]
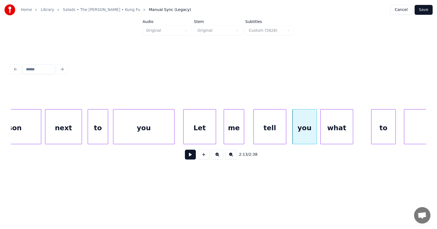
click at [341, 129] on div "what" at bounding box center [337, 127] width 32 height 37
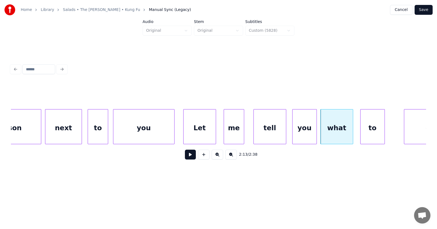
click at [379, 129] on div "to" at bounding box center [373, 127] width 24 height 37
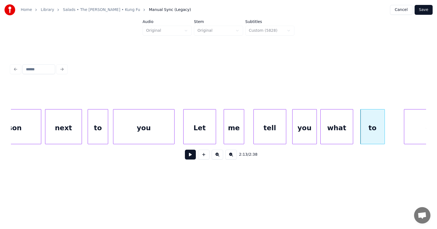
scroll to position [0, 27074]
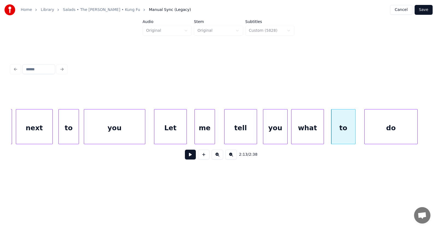
click at [403, 129] on div "do" at bounding box center [391, 127] width 53 height 37
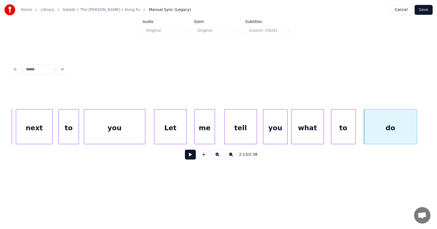
click at [191, 159] on button at bounding box center [190, 154] width 11 height 10
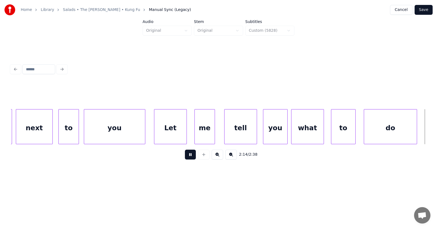
scroll to position [0, 27491]
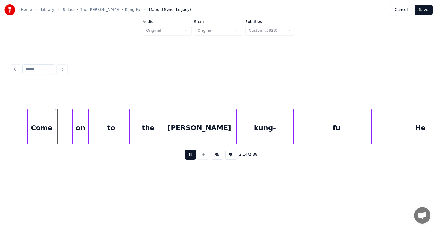
click at [191, 159] on button at bounding box center [190, 154] width 11 height 10
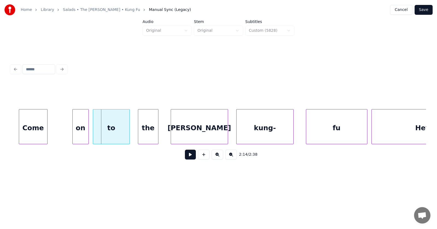
click at [25, 134] on div "Come" at bounding box center [33, 127] width 28 height 37
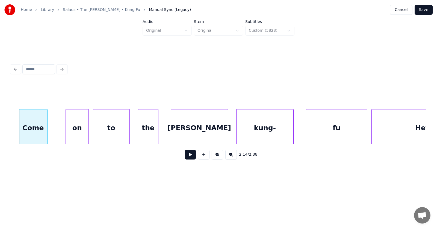
click at [67, 130] on div at bounding box center [67, 126] width 2 height 34
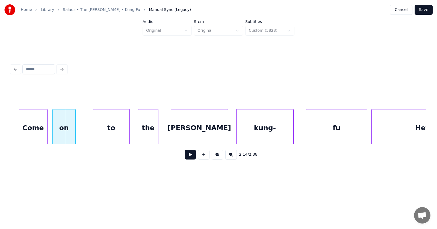
click at [63, 131] on div "on" at bounding box center [64, 127] width 23 height 37
click at [95, 132] on div "to" at bounding box center [104, 127] width 36 height 37
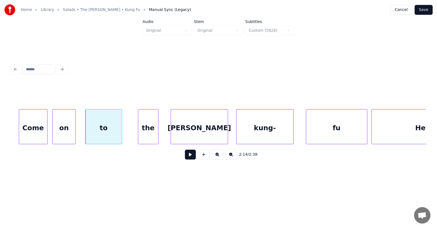
click at [102, 131] on div "to" at bounding box center [104, 127] width 36 height 37
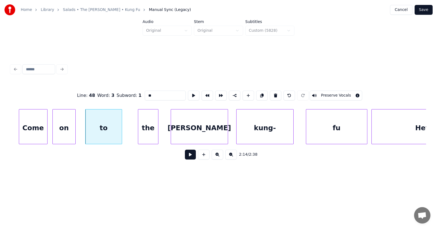
drag, startPoint x: 143, startPoint y: 93, endPoint x: 134, endPoint y: 95, distance: 9.5
click at [145, 95] on input "**" at bounding box center [165, 95] width 41 height 10
click at [134, 131] on div "the" at bounding box center [140, 127] width 20 height 37
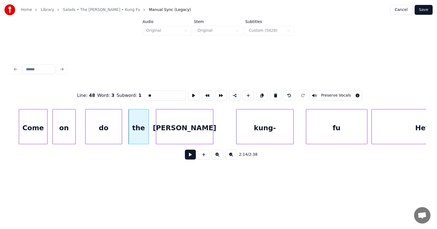
click at [176, 135] on div "[PERSON_NAME]" at bounding box center [184, 127] width 57 height 37
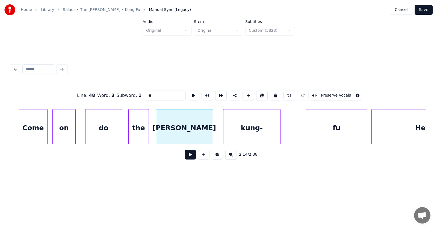
click at [239, 129] on div "kung-" at bounding box center [252, 127] width 57 height 37
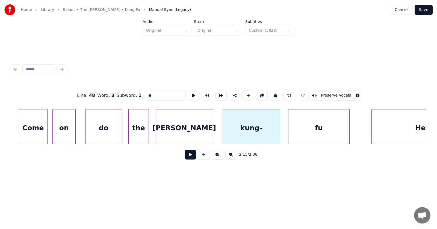
click at [306, 131] on div "fu" at bounding box center [319, 127] width 61 height 37
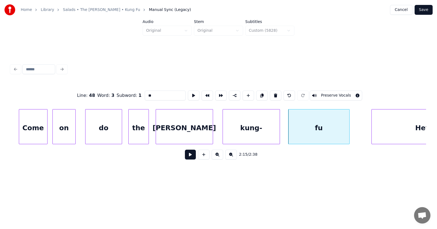
scroll to position [0, 27538]
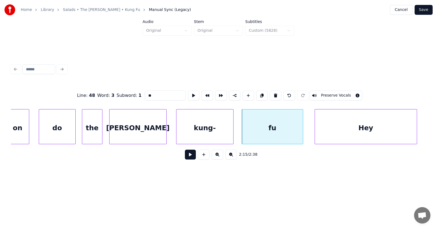
click at [369, 128] on div "Hey" at bounding box center [366, 127] width 102 height 37
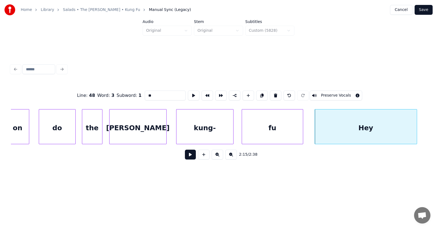
type input "**"
click at [188, 157] on button at bounding box center [190, 154] width 11 height 10
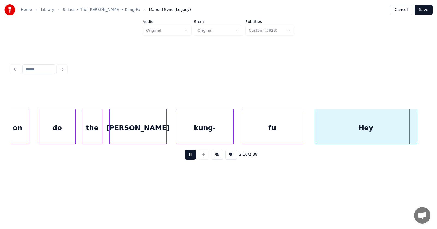
scroll to position [0, 27955]
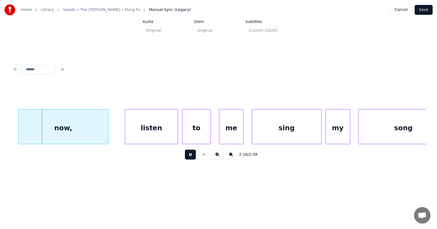
click at [188, 157] on button at bounding box center [190, 154] width 11 height 10
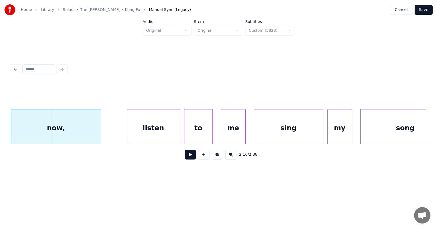
scroll to position [0, 27953]
click at [68, 132] on div "now," at bounding box center [56, 127] width 90 height 37
click at [135, 130] on div "listen" at bounding box center [137, 127] width 53 height 37
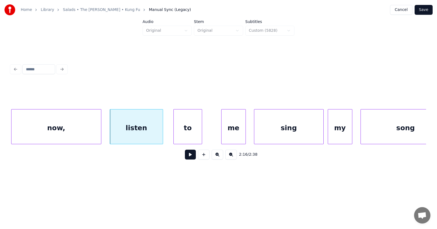
click at [182, 132] on div "to" at bounding box center [188, 127] width 28 height 37
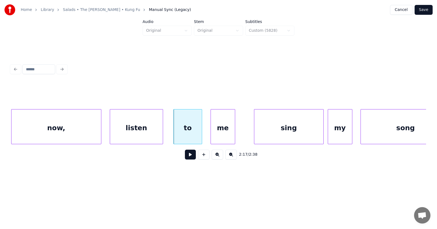
click at [216, 132] on div "me" at bounding box center [223, 127] width 24 height 37
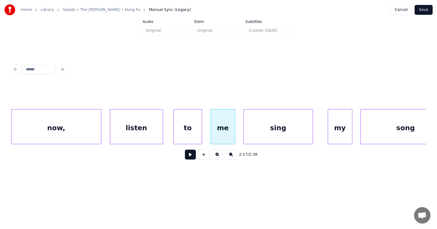
click at [251, 132] on div "sing" at bounding box center [278, 127] width 69 height 37
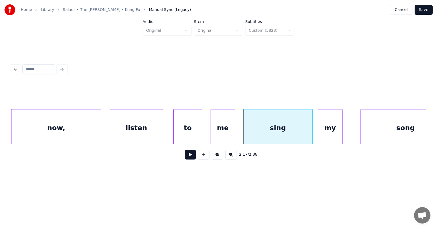
click at [330, 134] on div "my" at bounding box center [330, 127] width 24 height 37
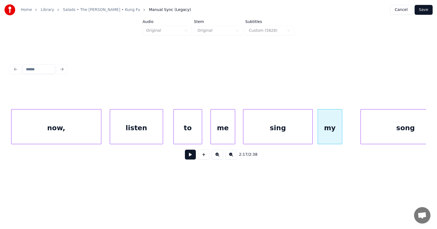
scroll to position [0, 27976]
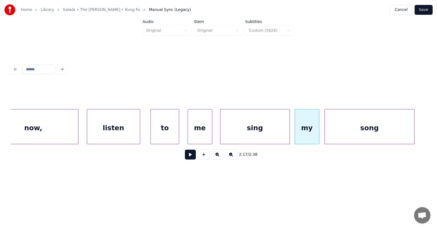
click at [359, 131] on div "song" at bounding box center [370, 127] width 90 height 37
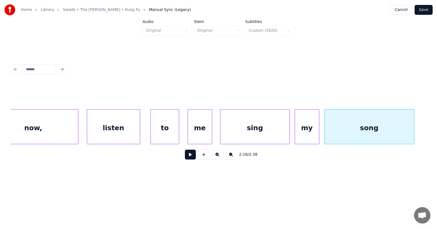
click at [186, 156] on button at bounding box center [190, 154] width 11 height 10
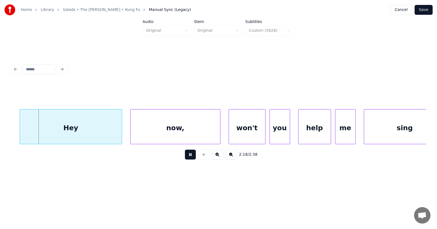
click at [186, 156] on button at bounding box center [190, 154] width 11 height 10
click at [75, 129] on div "Hey" at bounding box center [62, 127] width 102 height 37
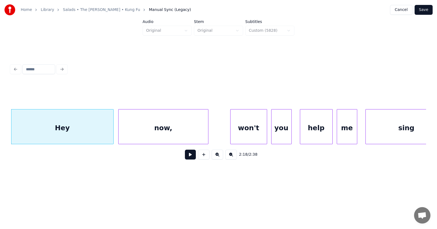
click at [141, 130] on div "now," at bounding box center [164, 127] width 90 height 37
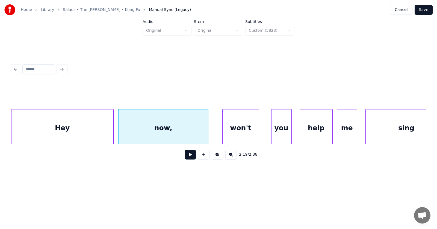
click at [239, 133] on div "won't" at bounding box center [241, 127] width 36 height 37
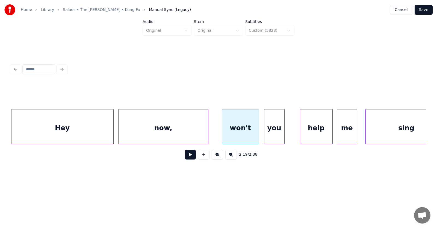
click at [271, 134] on div "you" at bounding box center [275, 127] width 20 height 37
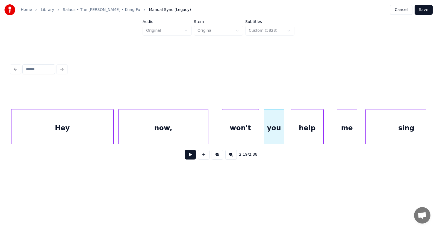
click at [307, 134] on div "help" at bounding box center [307, 127] width 32 height 37
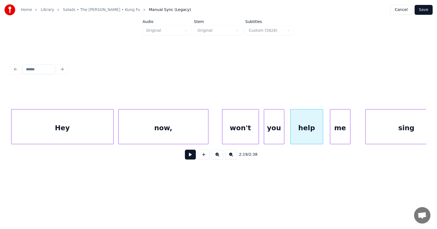
click at [337, 134] on div "me" at bounding box center [340, 127] width 20 height 37
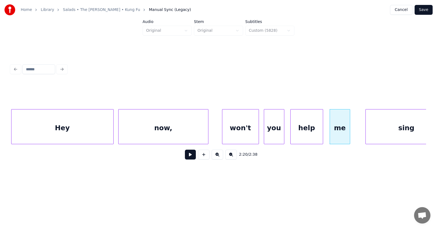
scroll to position [0, 28410]
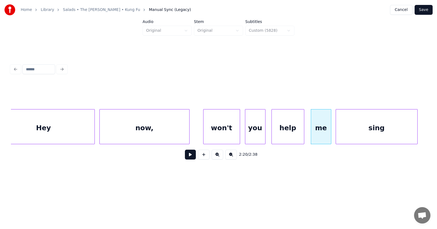
click at [363, 133] on div "sing" at bounding box center [376, 127] width 81 height 37
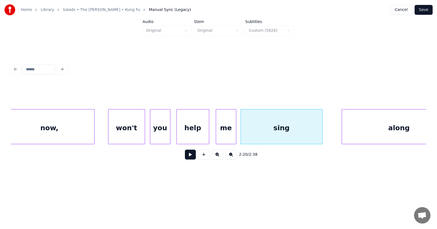
scroll to position [0, 28533]
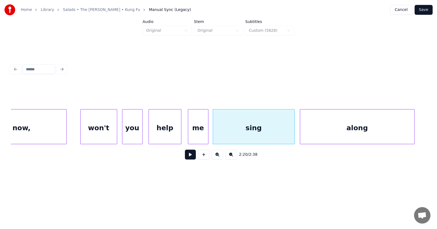
click at [350, 133] on div "along" at bounding box center [357, 127] width 114 height 37
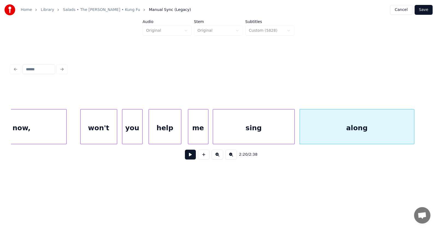
click at [266, 131] on div "sing" at bounding box center [253, 127] width 81 height 37
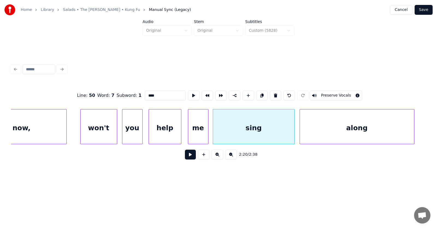
click at [189, 157] on button at bounding box center [190, 154] width 11 height 10
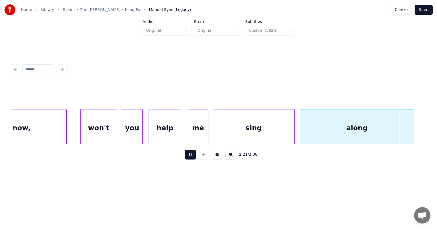
scroll to position [0, 28950]
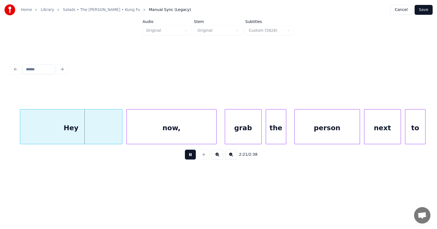
click at [189, 157] on button at bounding box center [190, 154] width 11 height 10
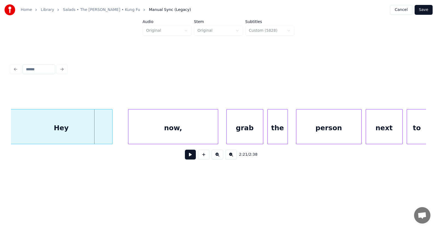
scroll to position [0, 28947]
click at [43, 132] on div "Hey" at bounding box center [62, 127] width 102 height 37
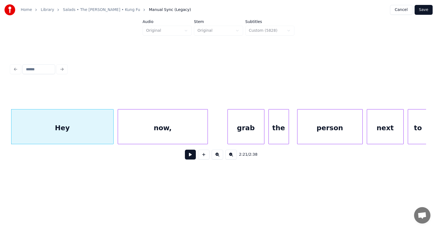
click at [121, 134] on div "now," at bounding box center [163, 127] width 90 height 37
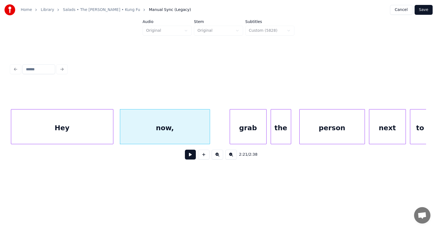
scroll to position [0, 28944]
click at [84, 131] on div "Hey" at bounding box center [62, 127] width 102 height 37
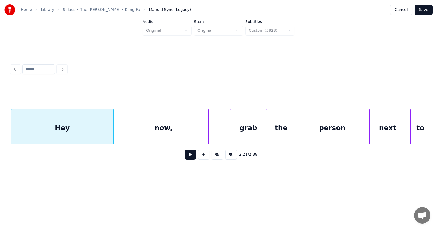
click at [146, 129] on div "now," at bounding box center [164, 127] width 90 height 37
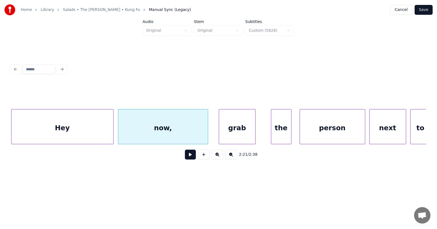
click at [230, 130] on div "grab" at bounding box center [237, 127] width 36 height 37
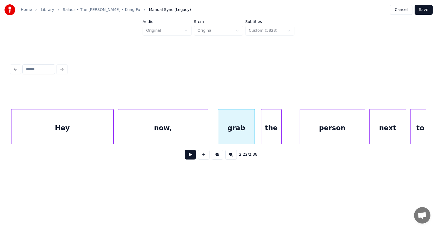
click at [271, 134] on div "the" at bounding box center [272, 127] width 20 height 37
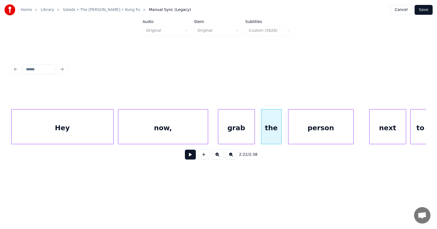
click at [305, 133] on div "person" at bounding box center [321, 127] width 65 height 37
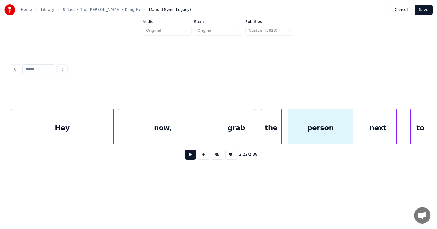
click at [379, 132] on div "next" at bounding box center [378, 127] width 36 height 37
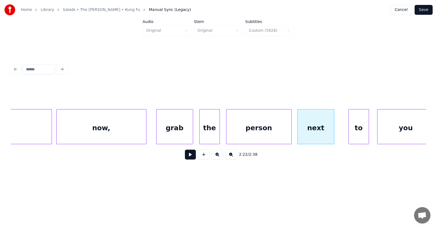
scroll to position [0, 29028]
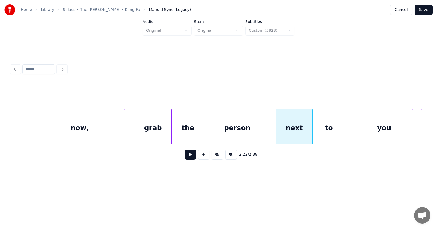
click at [328, 134] on div "to" at bounding box center [329, 127] width 20 height 37
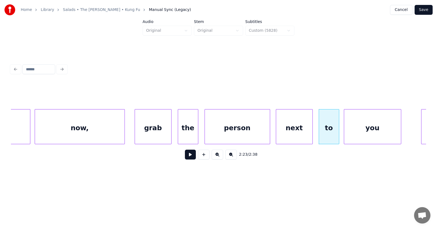
click at [355, 134] on div "you" at bounding box center [372, 127] width 57 height 37
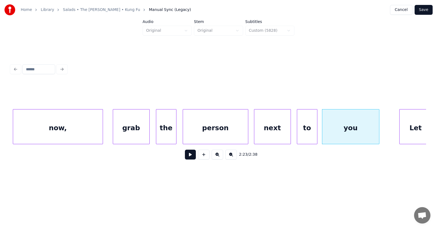
scroll to position [0, 29115]
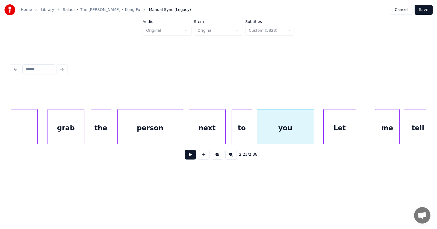
click at [339, 131] on div "Let" at bounding box center [340, 127] width 32 height 37
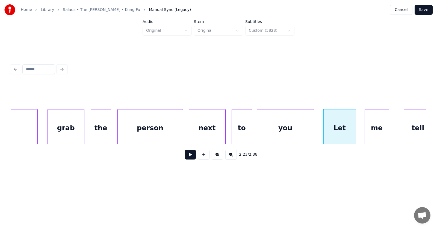
click at [370, 131] on div "me" at bounding box center [377, 127] width 24 height 37
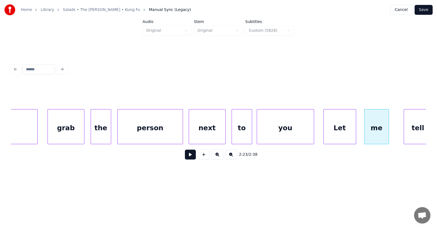
click at [405, 130] on div at bounding box center [405, 126] width 2 height 34
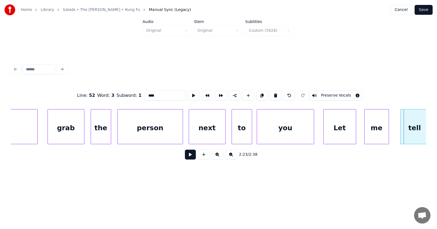
scroll to position [0, 29119]
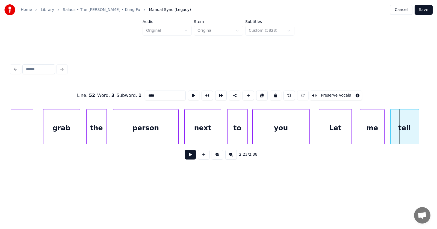
click at [400, 129] on div "tell" at bounding box center [405, 127] width 28 height 37
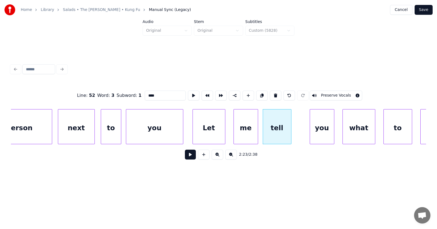
scroll to position [0, 29268]
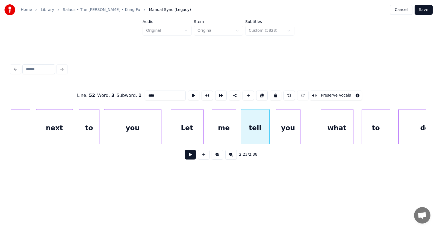
click at [289, 134] on div "you" at bounding box center [288, 127] width 24 height 37
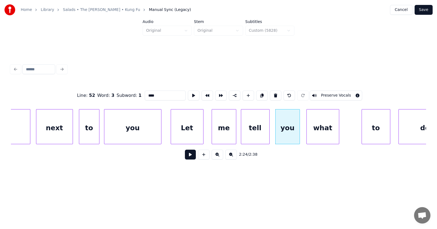
click at [315, 132] on div "what" at bounding box center [323, 127] width 32 height 37
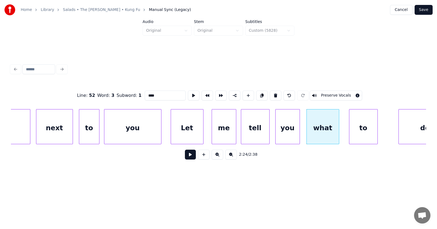
click at [359, 133] on div "to" at bounding box center [364, 127] width 28 height 37
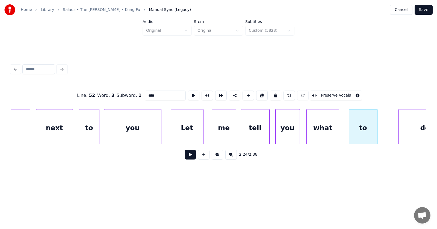
scroll to position [0, 29291]
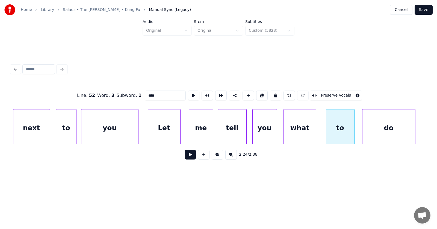
click at [405, 133] on div "do" at bounding box center [389, 127] width 53 height 37
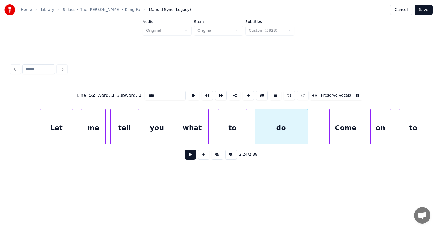
scroll to position [0, 29420]
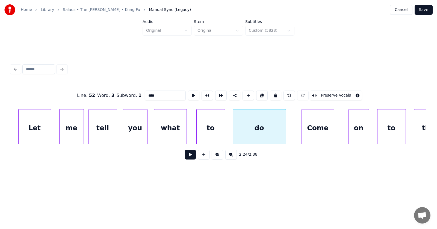
click at [319, 134] on div "Come" at bounding box center [318, 127] width 32 height 37
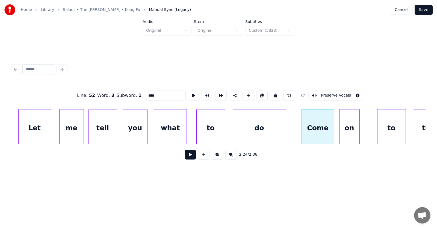
click at [346, 133] on div "on" at bounding box center [350, 127] width 20 height 37
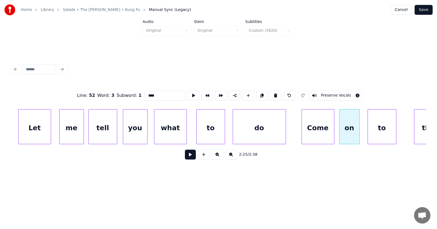
click at [380, 132] on div "to" at bounding box center [382, 127] width 28 height 37
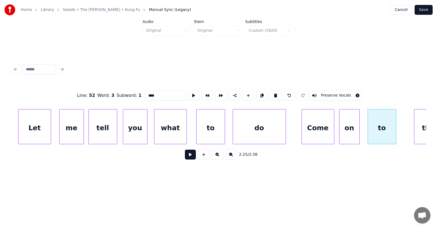
click at [383, 130] on div "to" at bounding box center [382, 127] width 28 height 37
drag, startPoint x: 142, startPoint y: 95, endPoint x: 134, endPoint y: 96, distance: 7.4
click at [145, 96] on input "**" at bounding box center [165, 95] width 41 height 10
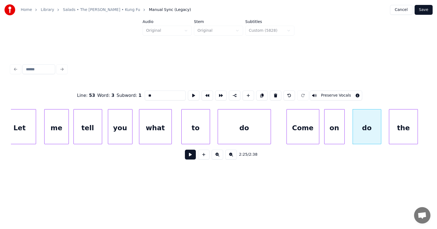
click at [407, 122] on div "the" at bounding box center [403, 127] width 28 height 37
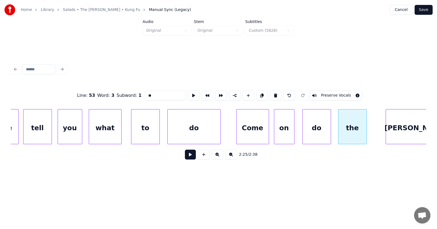
scroll to position [0, 29573]
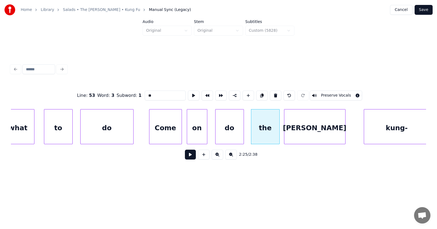
click at [316, 131] on div "[PERSON_NAME]" at bounding box center [314, 127] width 61 height 37
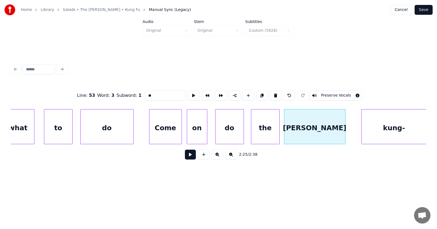
scroll to position [0, 29575]
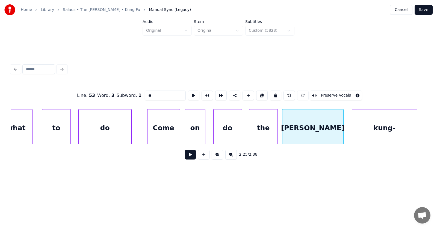
click at [370, 128] on div "kung-" at bounding box center [384, 127] width 65 height 37
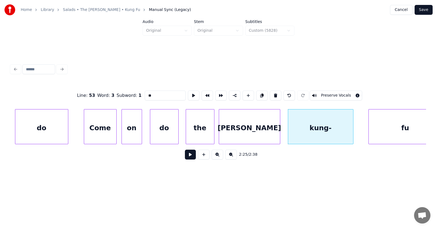
scroll to position [0, 29682]
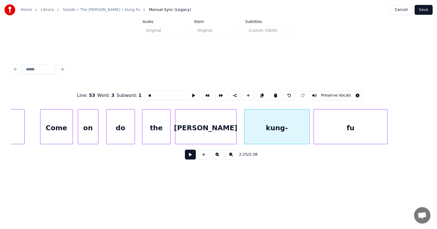
click at [360, 132] on div "fu" at bounding box center [350, 127] width 73 height 37
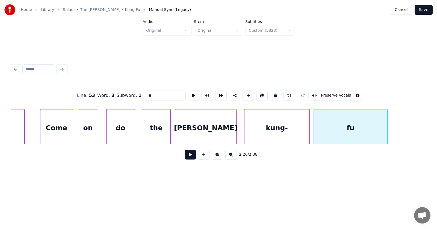
click at [359, 129] on div "fu" at bounding box center [350, 127] width 73 height 37
type input "**"
click at [188, 157] on button at bounding box center [190, 154] width 11 height 10
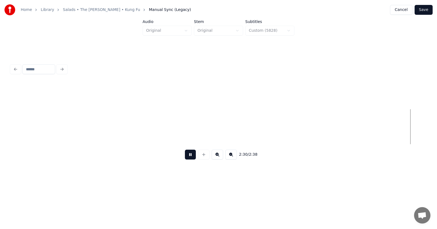
scroll to position [0, 30934]
click at [190, 157] on button at bounding box center [190, 154] width 11 height 10
click at [428, 11] on button "Save" at bounding box center [424, 10] width 18 height 10
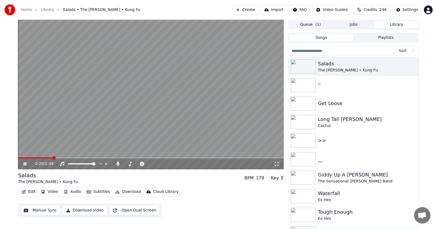
click at [99, 191] on button "Subtitles" at bounding box center [98, 192] width 28 height 8
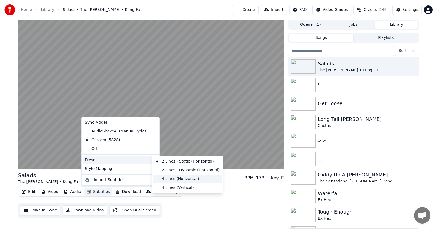
click at [176, 178] on div "4 Lines (Horizontal)" at bounding box center [187, 178] width 69 height 9
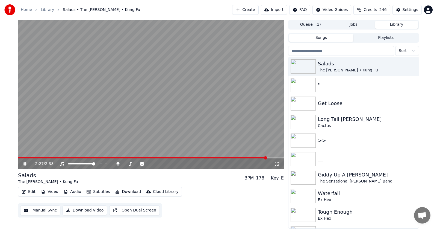
click at [25, 163] on icon at bounding box center [25, 163] width 3 height 3
click at [71, 192] on button "Audio" at bounding box center [72, 192] width 22 height 8
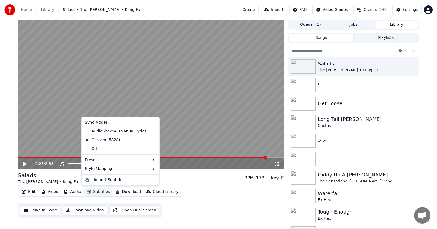
click at [7, 148] on div "2:28 / 2:38 Salads The [PERSON_NAME] • Kung Fu BPM 178 Key E Edit Video Audio S…" at bounding box center [218, 124] width 437 height 209
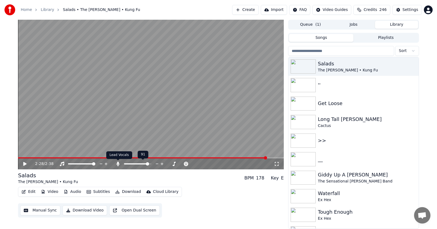
click at [119, 164] on icon at bounding box center [117, 164] width 3 height 4
click at [23, 163] on icon at bounding box center [28, 164] width 13 height 4
click at [116, 158] on span at bounding box center [117, 157] width 3 height 3
click at [27, 163] on icon at bounding box center [28, 164] width 13 height 4
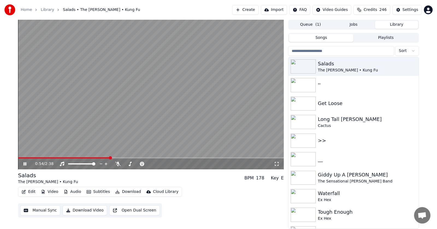
click at [25, 163] on icon at bounding box center [25, 163] width 3 height 3
click at [25, 163] on icon at bounding box center [24, 164] width 3 height 4
click at [25, 163] on icon at bounding box center [25, 163] width 3 height 3
click at [25, 163] on icon at bounding box center [24, 164] width 3 height 4
click at [25, 163] on icon at bounding box center [25, 163] width 3 height 3
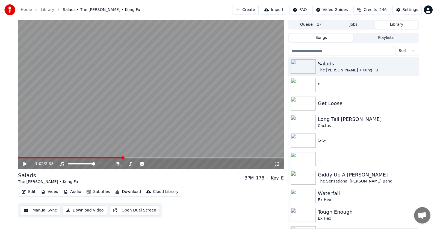
click at [122, 190] on button "Download" at bounding box center [128, 192] width 30 height 8
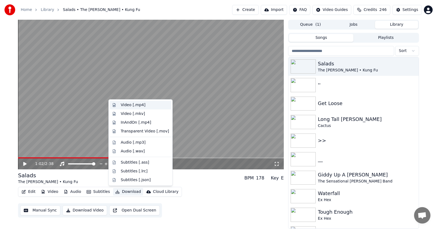
click at [126, 105] on div "Video [.mp4]" at bounding box center [133, 104] width 25 height 5
click at [395, 24] on button "Library" at bounding box center [396, 25] width 43 height 8
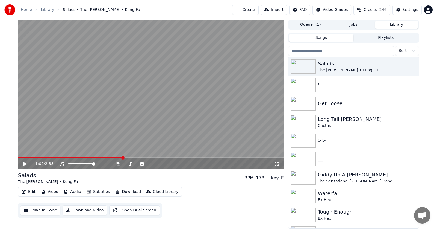
click at [236, 9] on button "Create" at bounding box center [245, 10] width 27 height 10
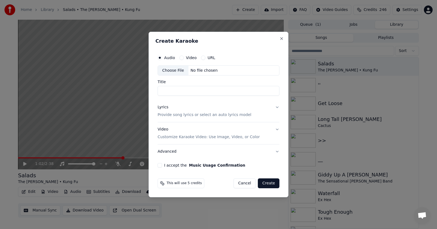
click at [202, 57] on button "URL" at bounding box center [203, 57] width 4 height 4
click at [274, 69] on button "button" at bounding box center [274, 70] width 11 height 10
type input "**********"
click at [159, 166] on button "I accept the Music Usage Confirmation" at bounding box center [160, 165] width 4 height 4
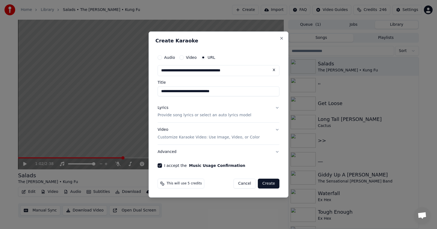
click at [277, 107] on button "Lyrics Provide song lyrics or select an auto lyrics model" at bounding box center [219, 112] width 122 height 22
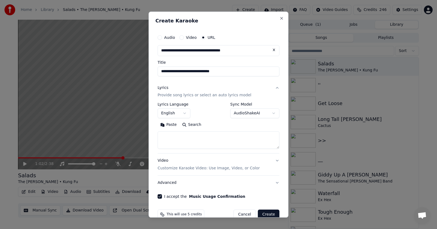
click at [165, 126] on button "Paste" at bounding box center [169, 125] width 22 height 9
click at [183, 137] on textarea at bounding box center [216, 139] width 117 height 17
click at [182, 137] on textarea at bounding box center [216, 139] width 117 height 17
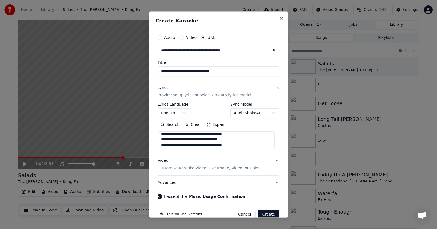
scroll to position [55, 0]
click at [225, 137] on textarea at bounding box center [216, 139] width 117 height 17
click at [225, 145] on textarea at bounding box center [216, 139] width 117 height 17
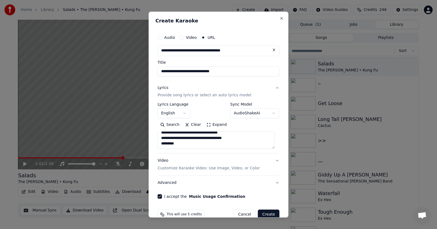
type textarea "**********"
click at [267, 212] on button "Create" at bounding box center [269, 215] width 22 height 10
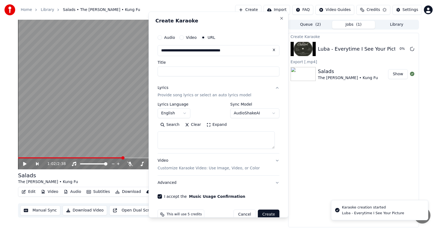
select select
